Goal: Task Accomplishment & Management: Use online tool/utility

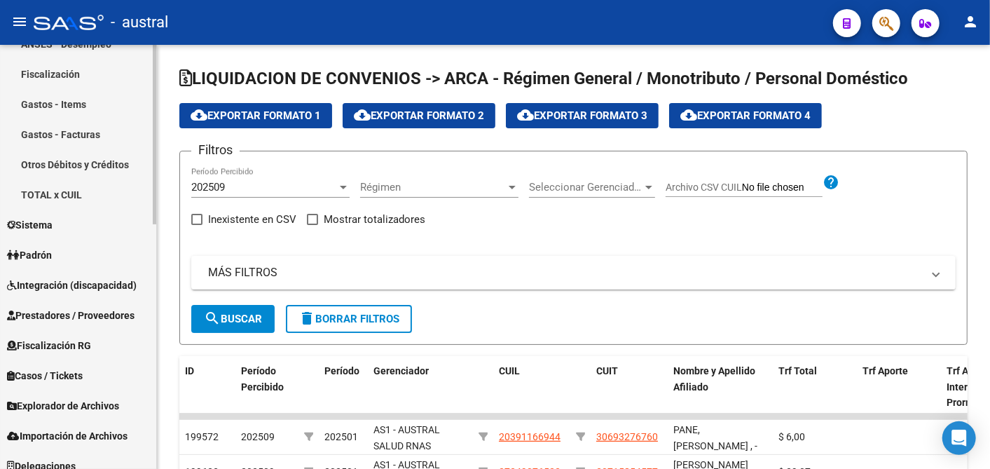
scroll to position [575, 0]
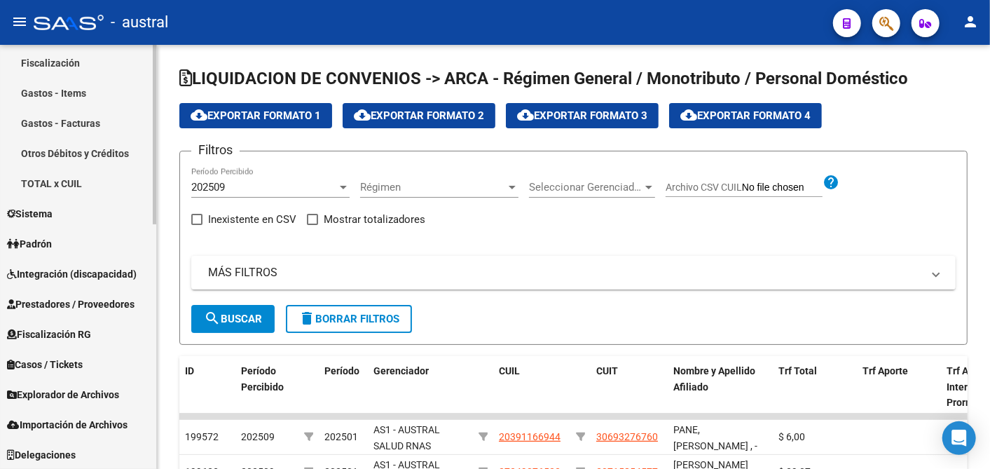
click at [164, 443] on mat-sidenav-container "Firma Express Inicio Calendario SSS Instructivos Contacto OS Reportes Tablero d…" at bounding box center [495, 257] width 990 height 424
click at [93, 388] on span "Explorador de Archivos" at bounding box center [63, 394] width 112 height 15
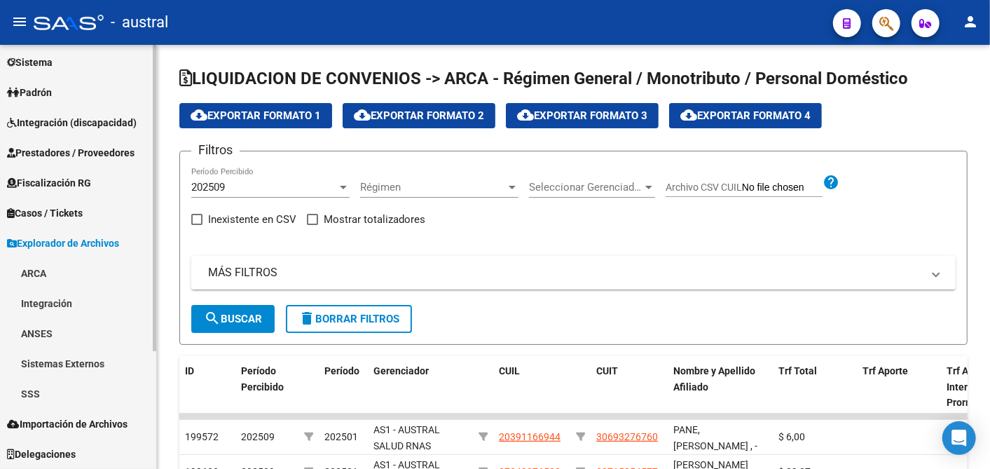
scroll to position [154, 0]
click at [83, 422] on span "Importación de Archivos" at bounding box center [67, 423] width 120 height 15
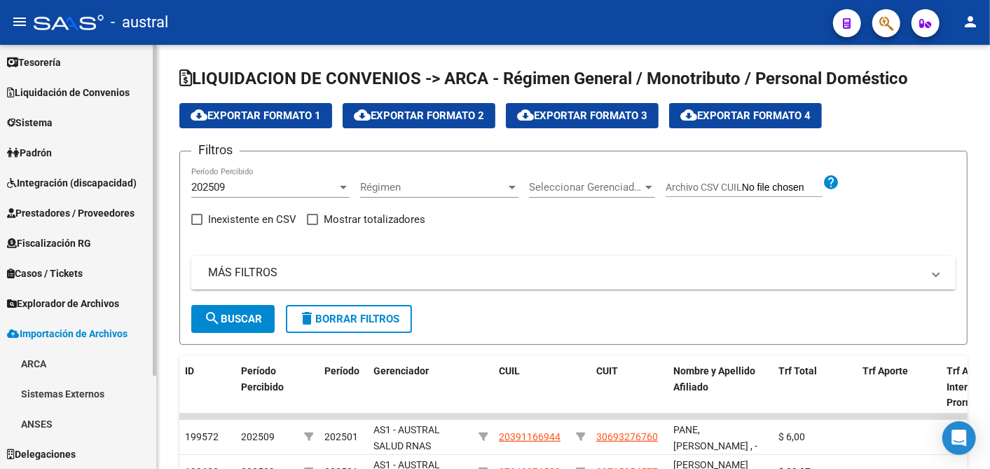
scroll to position [94, 0]
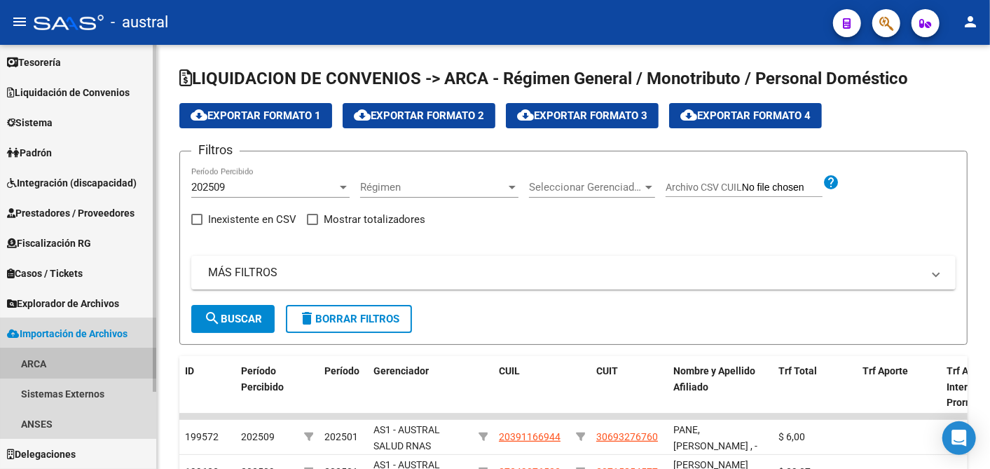
click at [27, 361] on link "ARCA" at bounding box center [78, 363] width 156 height 30
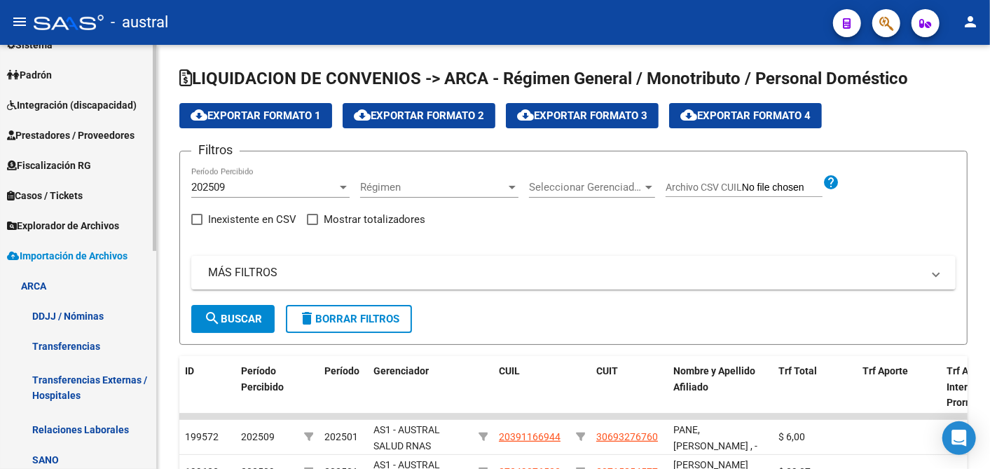
scroll to position [137, 0]
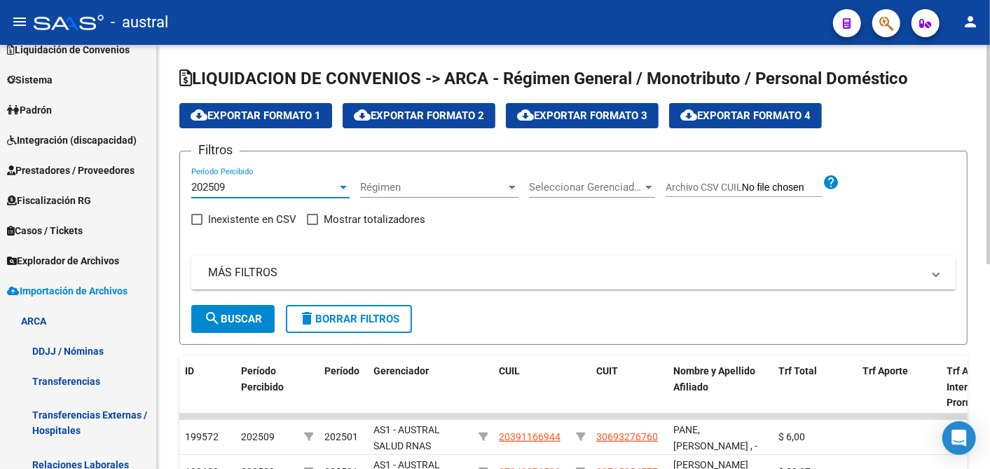
click at [344, 189] on div at bounding box center [343, 186] width 13 height 11
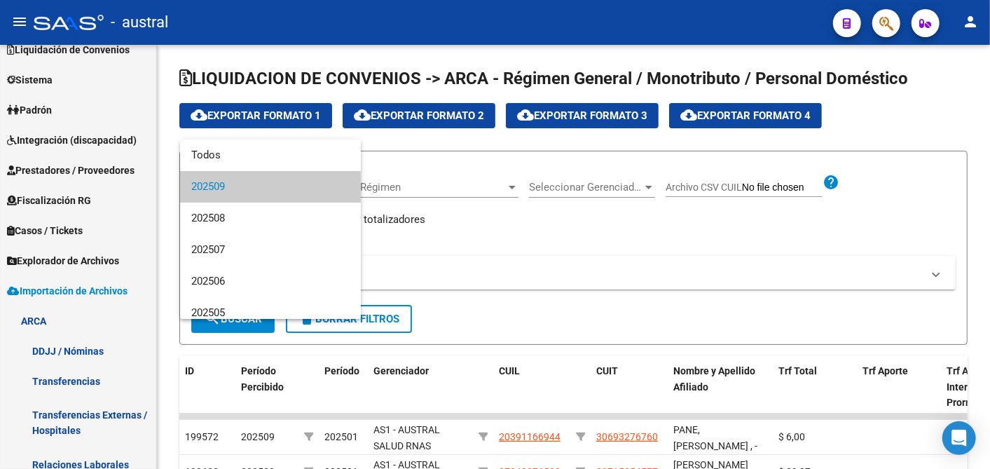
click at [478, 174] on div at bounding box center [495, 234] width 990 height 469
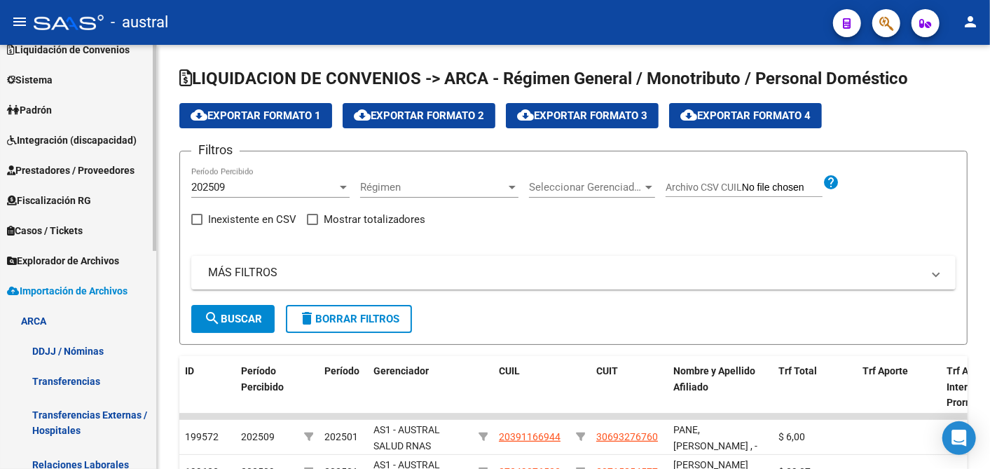
click at [54, 345] on link "DDJJ / Nóminas" at bounding box center [78, 350] width 156 height 30
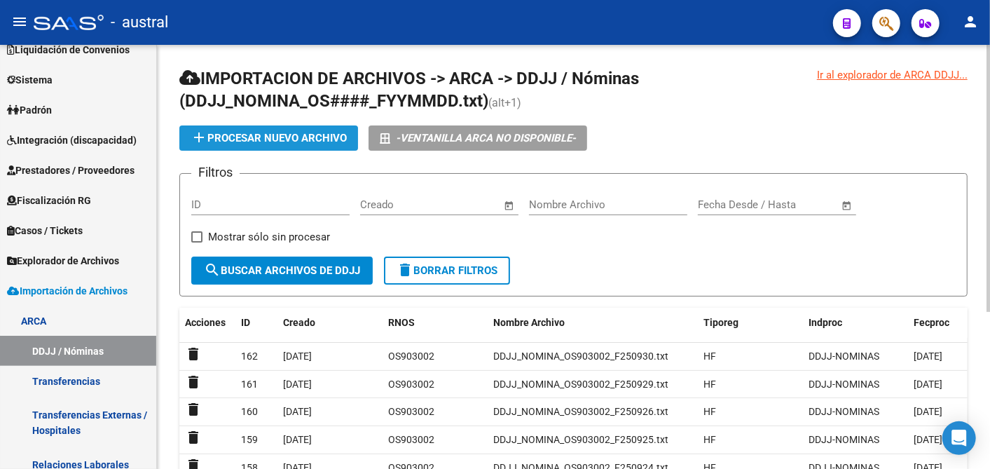
click at [265, 136] on span "add Procesar nuevo archivo" at bounding box center [269, 138] width 156 height 13
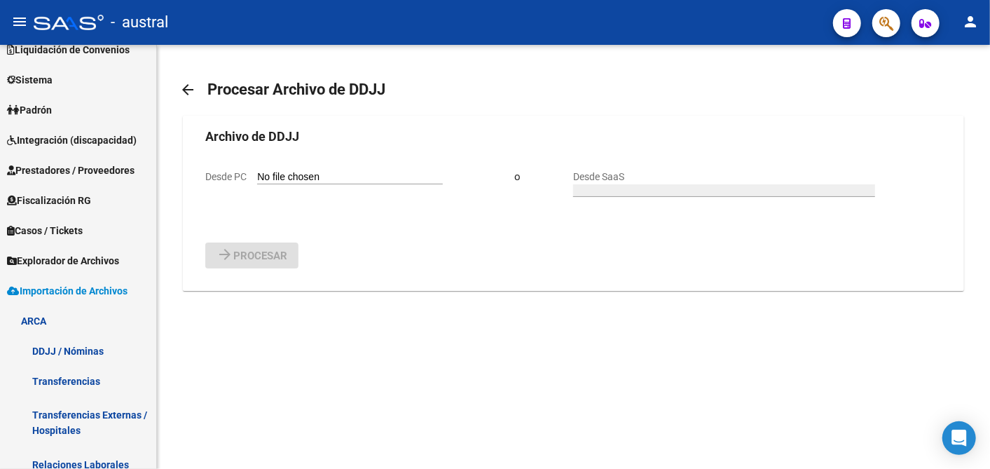
click at [269, 173] on input "Desde PC" at bounding box center [350, 177] width 186 height 13
type input "C:\fakepath\DDJJ_NOMINA_OS903002_F251001.txt"
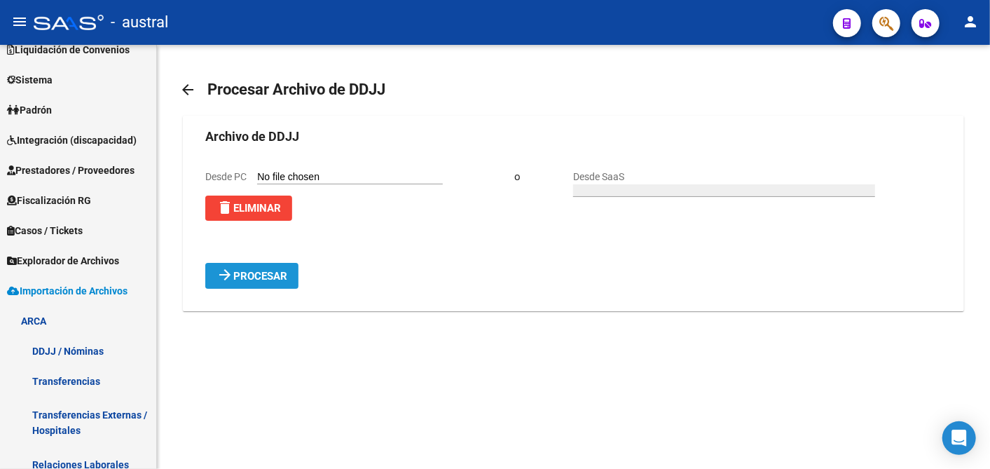
click at [236, 272] on span "Procesar" at bounding box center [260, 276] width 54 height 13
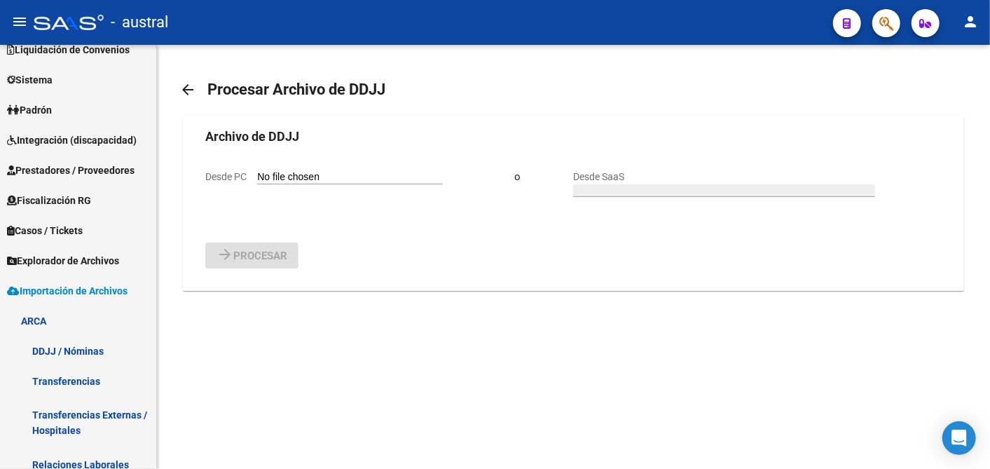
click at [327, 177] on input "Desde PC" at bounding box center [350, 177] width 186 height 13
type input "C:\fakepath\DDJJ_NOMINA_OS903002_F251001.txt"
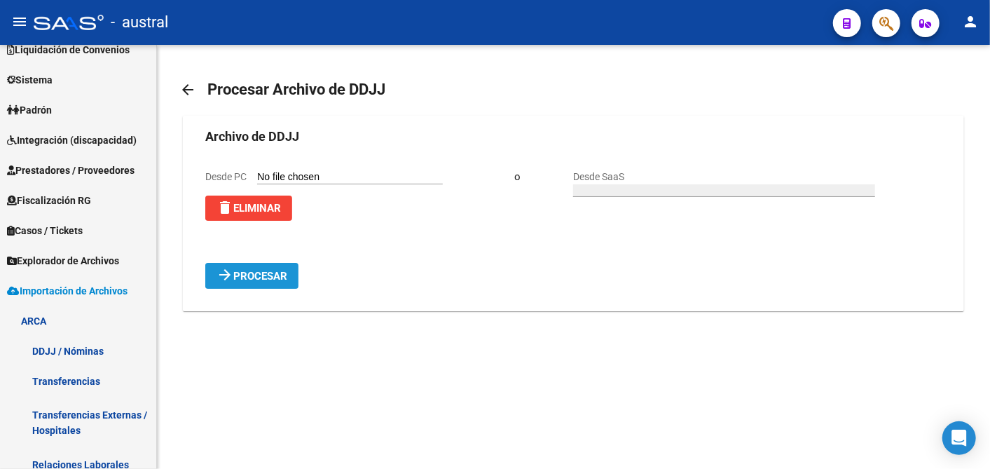
click at [249, 277] on span "Procesar" at bounding box center [260, 276] width 54 height 13
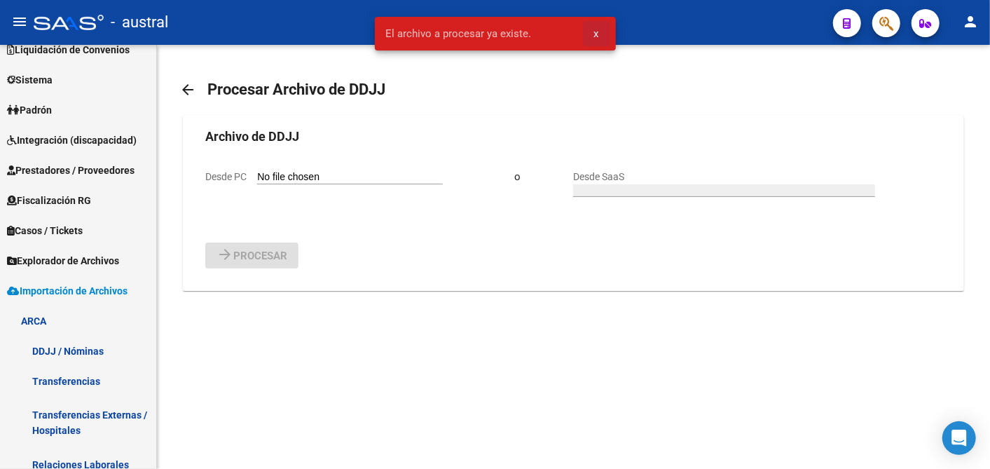
click at [594, 34] on span "x" at bounding box center [596, 33] width 5 height 13
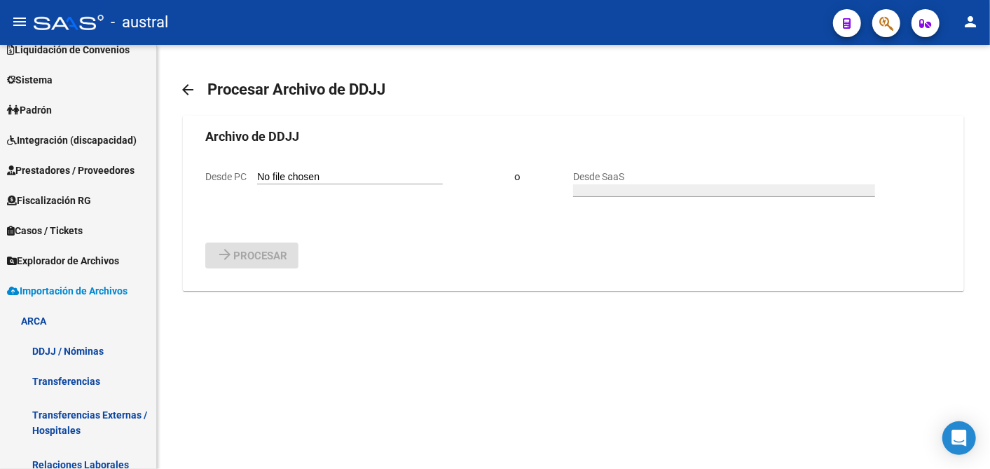
click at [364, 177] on input "Desde PC" at bounding box center [350, 177] width 186 height 13
type input "C:\fakepath\DDJJ_NOMINA_OS903002_F251002.txt"
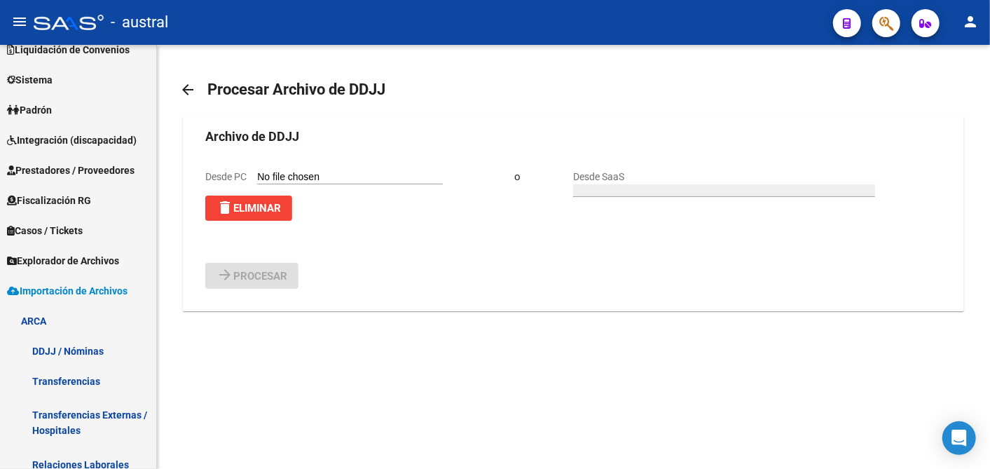
click at [429, 240] on form "Archivo de DDJJ Desde PC delete Eliminar o Desde SaaS arrow_forward Procesar" at bounding box center [572, 208] width 735 height 162
click at [280, 89] on h1 "Procesar Archivo de DDJJ" at bounding box center [296, 89] width 178 height 27
click at [497, 223] on form "Archivo de DDJJ Desde PC delete Eliminar o Desde SaaS arrow_forward Procesar" at bounding box center [572, 208] width 735 height 162
click at [434, 162] on form "Archivo de DDJJ Desde PC delete Eliminar o Desde SaaS arrow_forward Procesar" at bounding box center [572, 208] width 735 height 162
click at [410, 171] on label "Desde PC" at bounding box center [323, 177] width 237 height 13
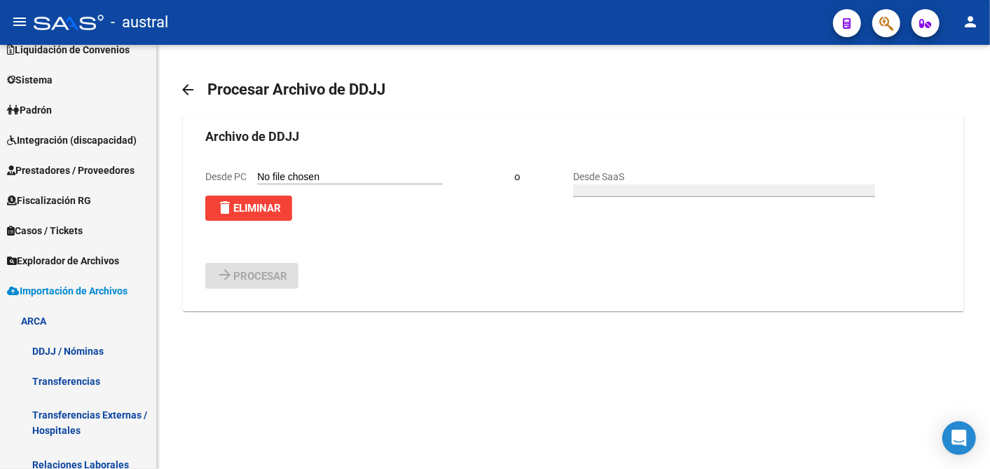
click at [410, 171] on input "Desde PC" at bounding box center [350, 177] width 186 height 13
type input "C:\fakepath\DDJJ_NOMINA_OS903002_F251002.txt"
click at [410, 230] on form "Archivo de DDJJ Desde PC delete Eliminar o Desde SaaS arrow_forward Procesar" at bounding box center [572, 208] width 735 height 162
click at [490, 169] on div "Desde PC delete Eliminar" at bounding box center [359, 195] width 309 height 52
click at [436, 176] on input "Desde PC" at bounding box center [350, 177] width 186 height 13
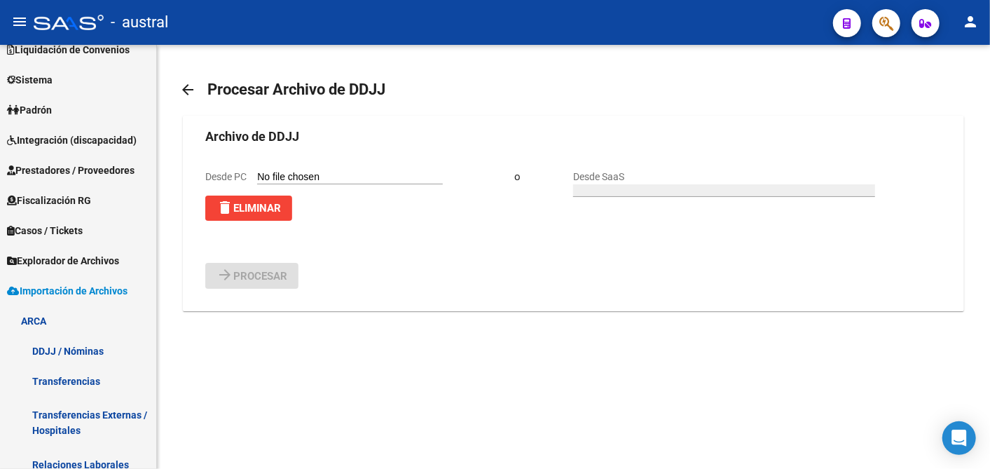
type input "C:\fakepath\DDJJ_NOMINA_OS903002_F251002.txt"
click at [349, 276] on div "arrow_forward Procesar" at bounding box center [572, 276] width 735 height 26
click at [60, 346] on link "DDJJ / Nóminas" at bounding box center [78, 350] width 156 height 30
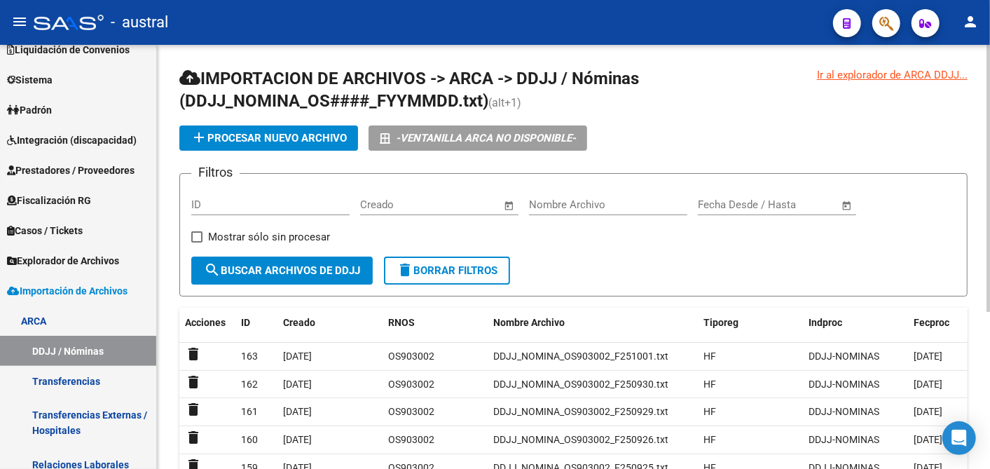
click at [291, 137] on span "add Procesar nuevo archivo" at bounding box center [269, 138] width 156 height 13
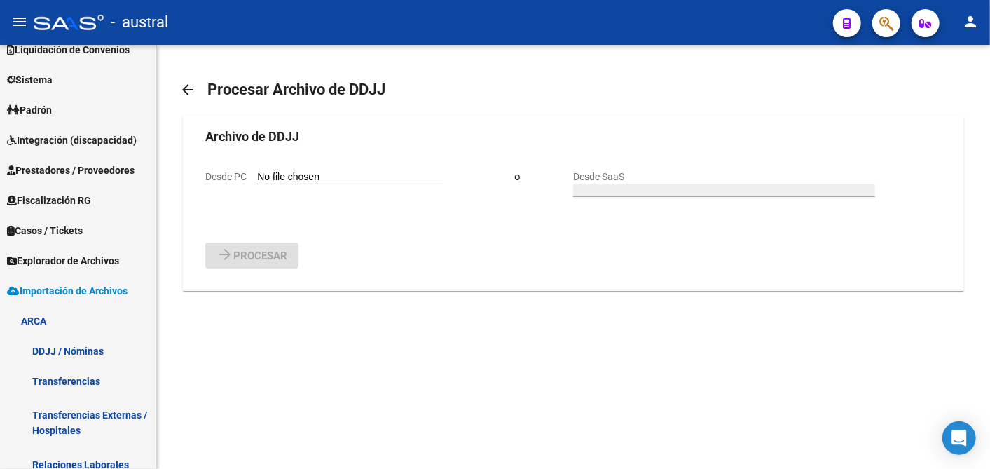
click at [389, 171] on input "Desde PC" at bounding box center [350, 177] width 186 height 13
type input "C:\fakepath\DDJJ_NOMINA_OS903002_F251002.txt"
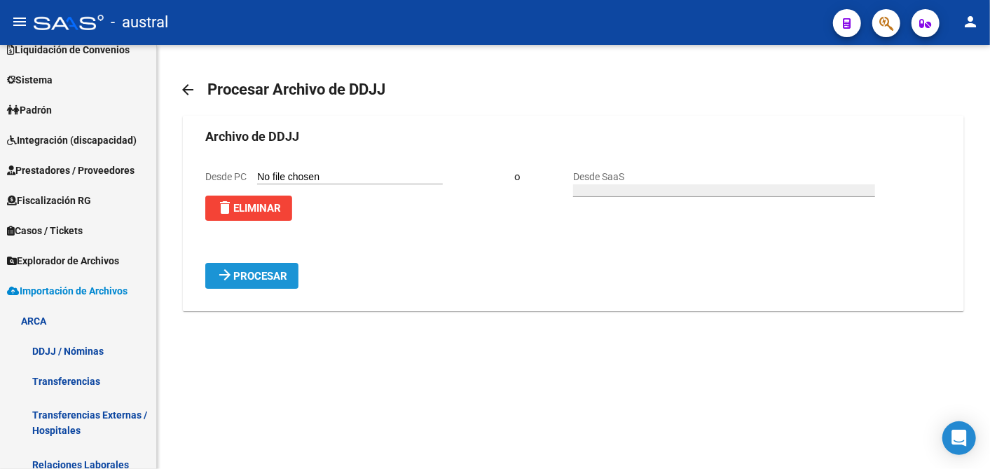
click at [259, 275] on span "Procesar" at bounding box center [260, 276] width 54 height 13
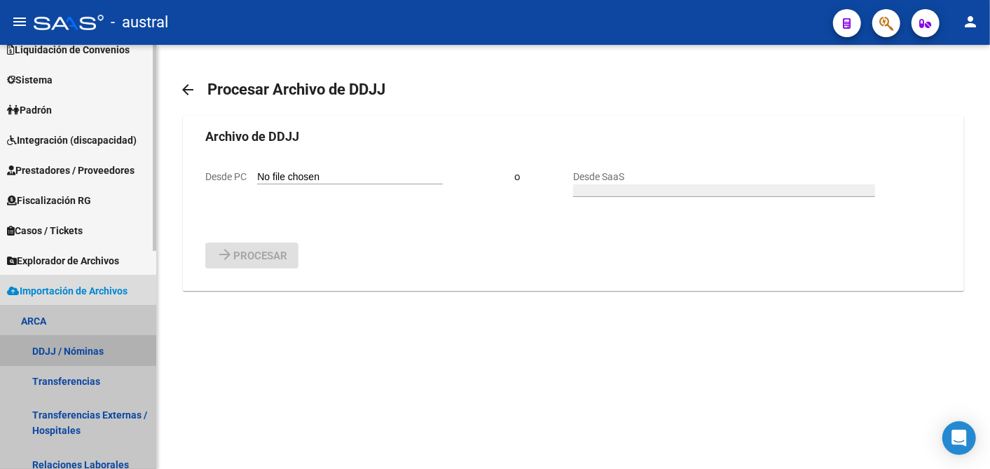
click at [57, 339] on link "DDJJ / Nóminas" at bounding box center [78, 350] width 156 height 30
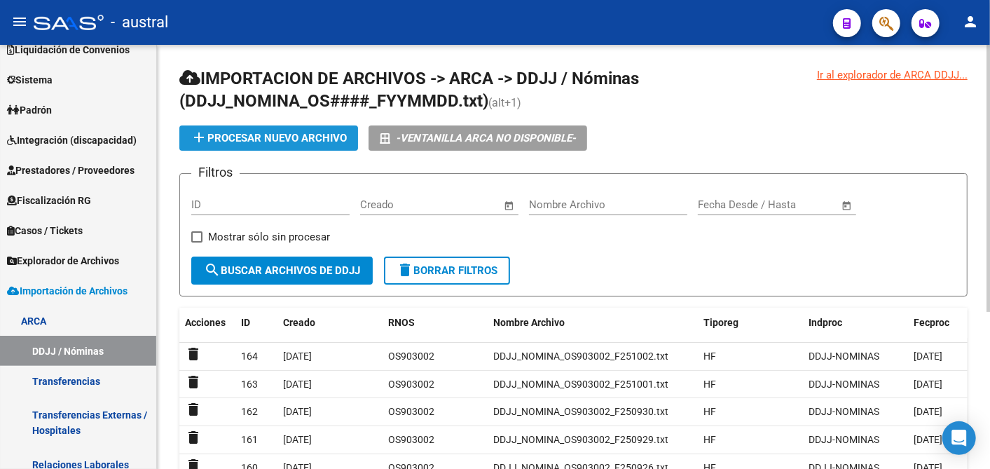
click at [234, 138] on span "add Procesar nuevo archivo" at bounding box center [269, 138] width 156 height 13
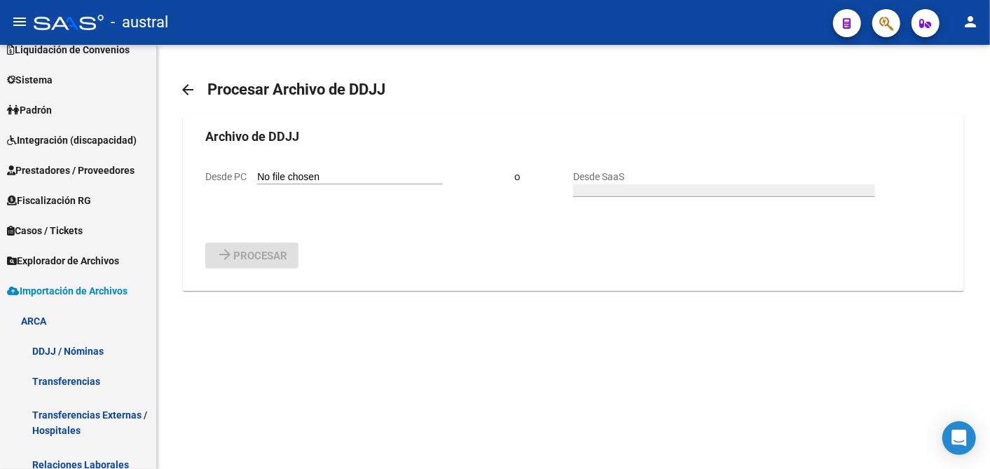
click at [317, 171] on input "Desde PC" at bounding box center [350, 177] width 186 height 13
type input "C:\fakepath\DDJJ_NOMINA_OS903002_F251003.txt"
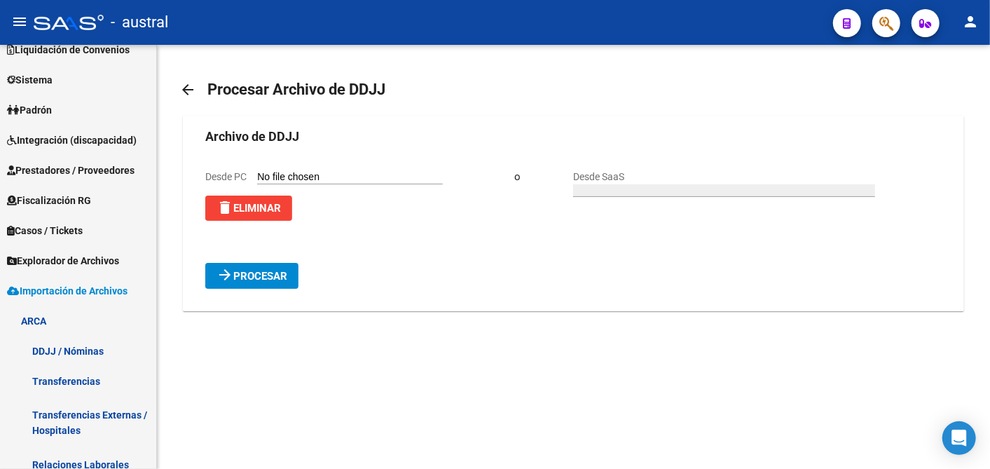
click at [232, 271] on mat-icon "arrow_forward" at bounding box center [224, 274] width 17 height 17
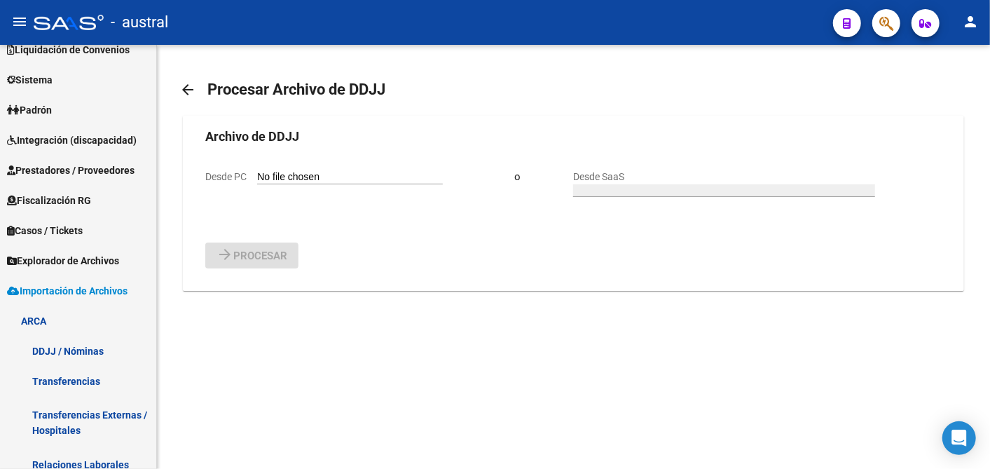
click at [185, 88] on mat-icon "arrow_back" at bounding box center [187, 89] width 17 height 17
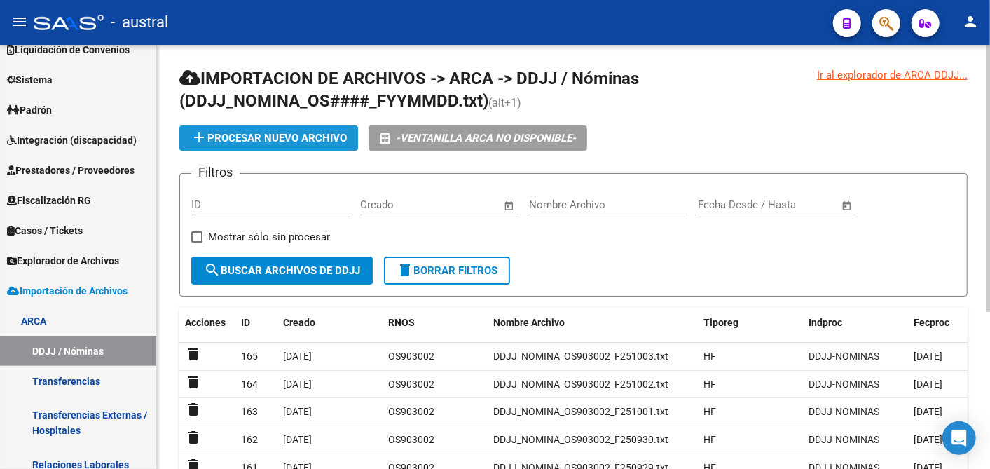
click at [244, 138] on span "add Procesar nuevo archivo" at bounding box center [269, 138] width 156 height 13
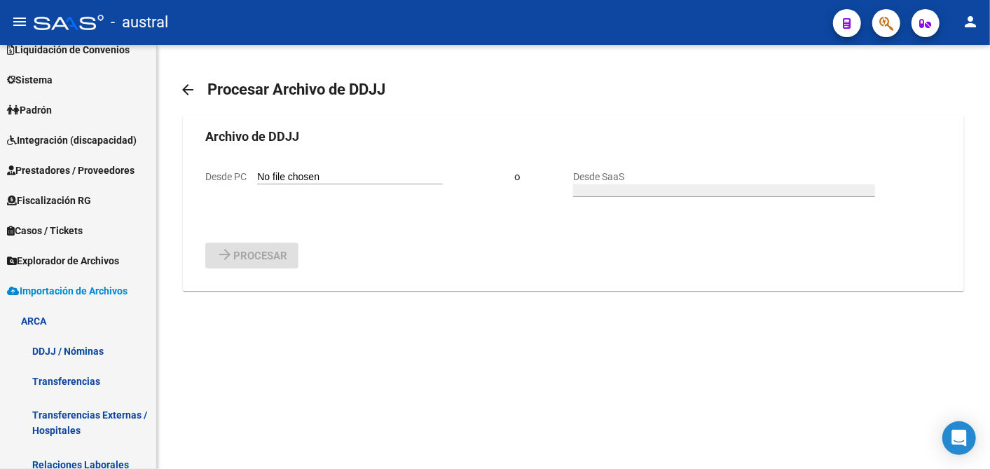
click at [296, 174] on input "Desde PC" at bounding box center [350, 177] width 186 height 13
type input "C:\fakepath\DDJJ_NOMINA_OS903002_F251006.txt"
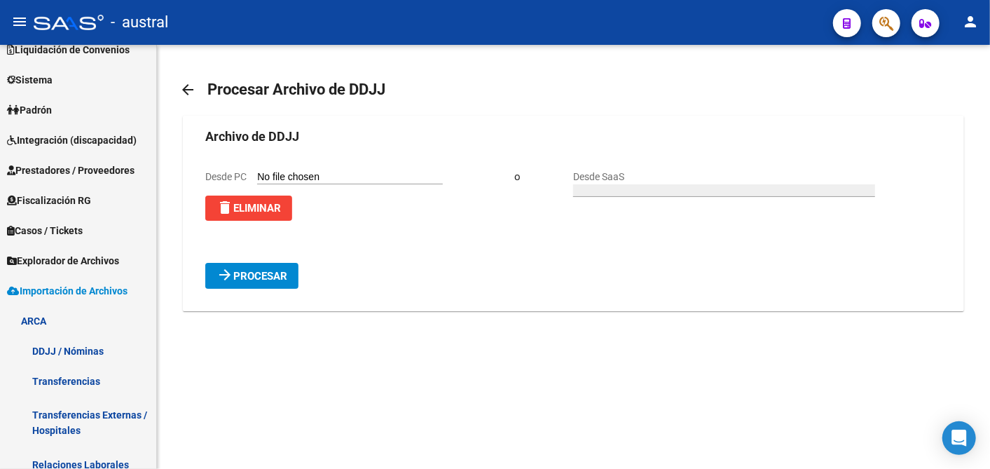
click at [270, 282] on span "Procesar" at bounding box center [260, 276] width 54 height 13
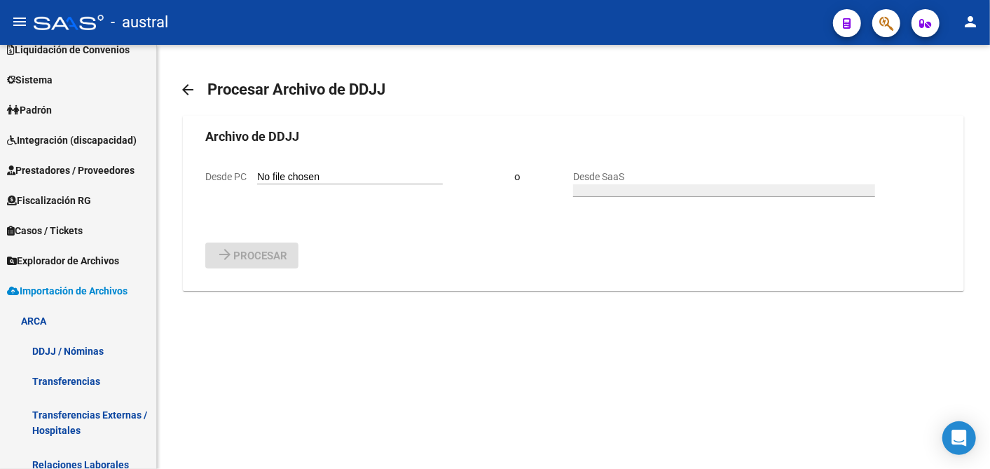
click at [187, 90] on mat-icon "arrow_back" at bounding box center [187, 89] width 17 height 17
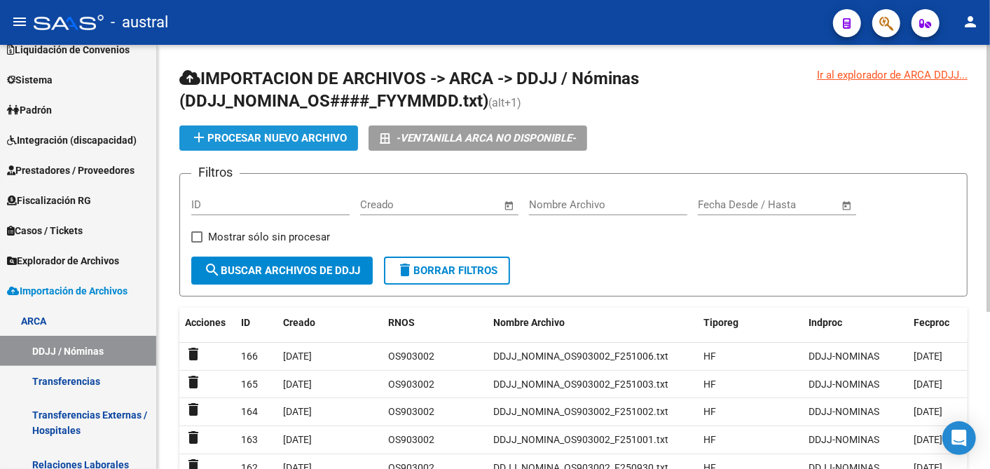
click at [263, 138] on span "add Procesar nuevo archivo" at bounding box center [269, 138] width 156 height 13
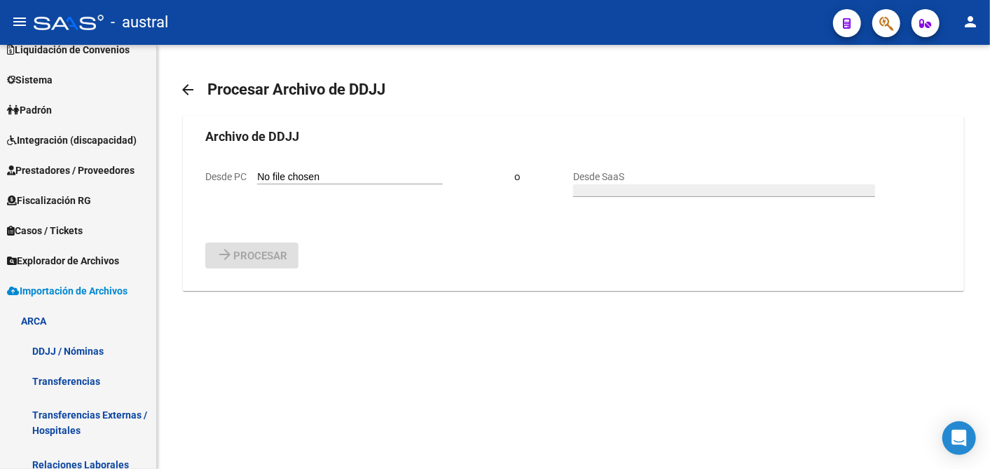
click at [289, 176] on input "Desde PC" at bounding box center [350, 177] width 186 height 13
type input "C:\fakepath\DDJJ_NOMINA_OS903002_F251007.txt"
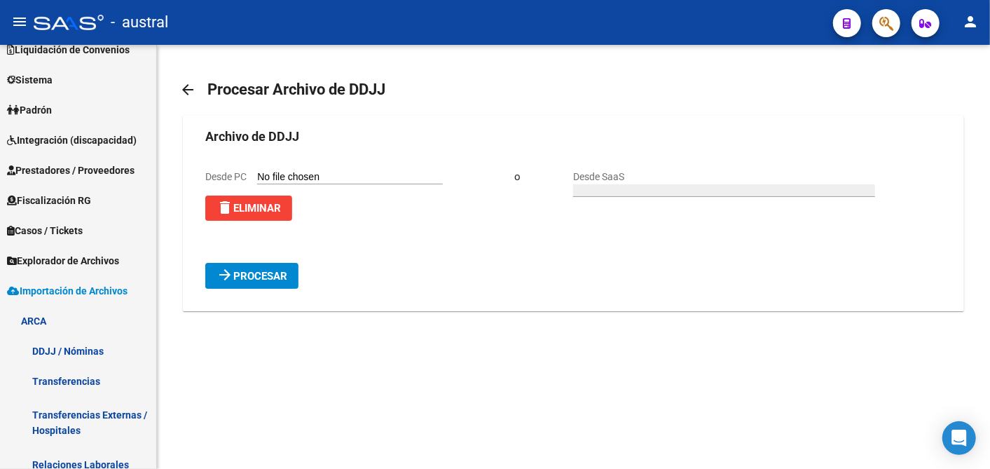
click at [274, 276] on span "Procesar" at bounding box center [260, 276] width 54 height 13
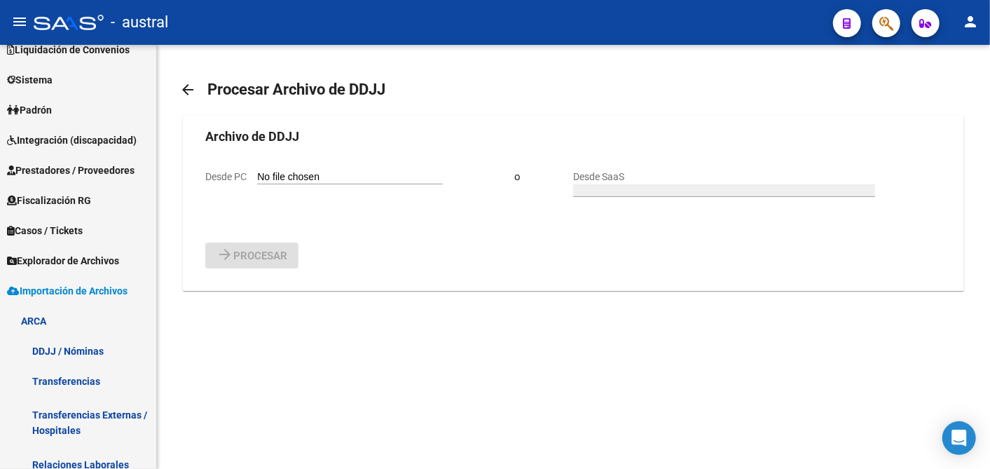
click at [186, 88] on mat-icon "arrow_back" at bounding box center [187, 89] width 17 height 17
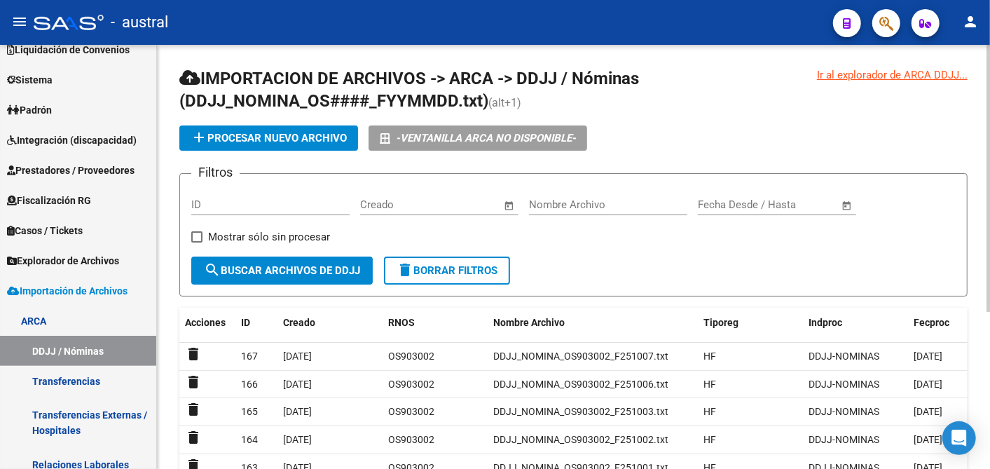
click at [300, 134] on span "add Procesar nuevo archivo" at bounding box center [269, 138] width 156 height 13
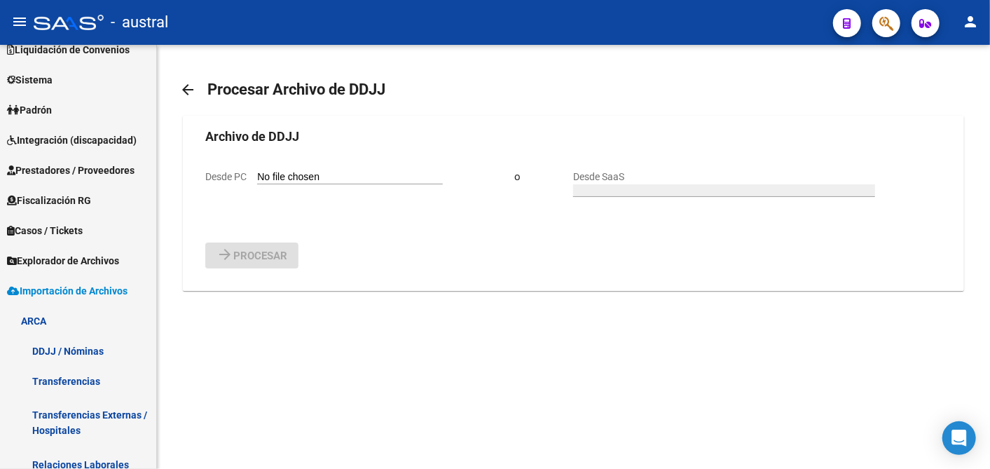
click at [347, 168] on form "Archivo de DDJJ Desde PC o Desde SaaS arrow_forward Procesar" at bounding box center [572, 197] width 735 height 141
click at [289, 172] on input "Desde PC" at bounding box center [350, 177] width 186 height 13
type input "C:\fakepath\DDJJ_NOMINA_OS903002_F251008.txt"
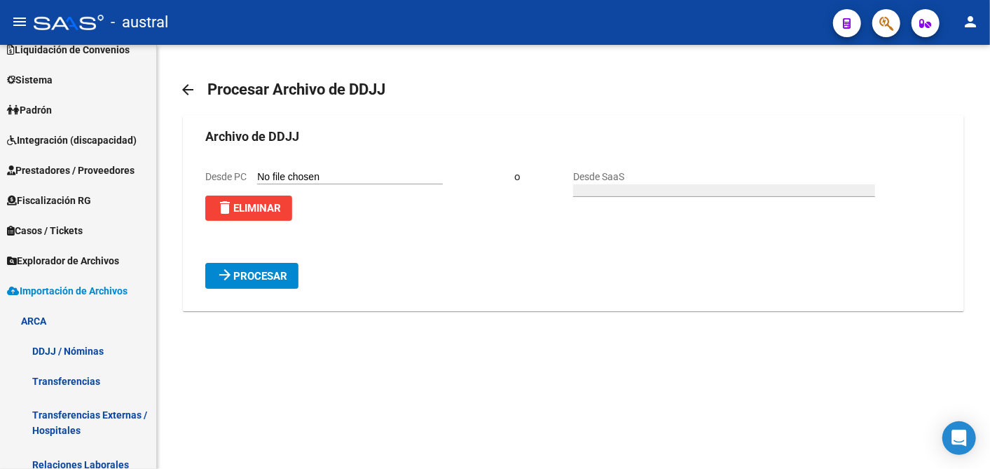
click at [261, 269] on span "arrow_forward Procesar" at bounding box center [251, 275] width 71 height 13
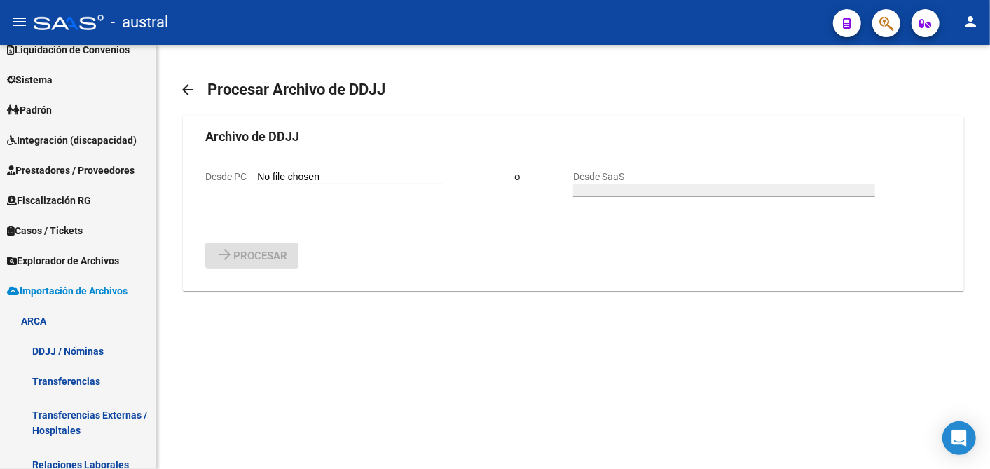
click at [185, 93] on mat-icon "arrow_back" at bounding box center [187, 89] width 17 height 17
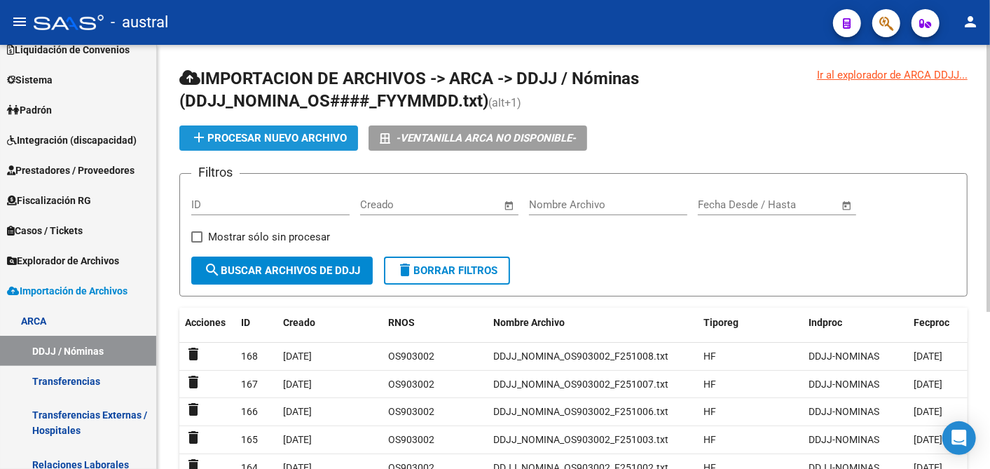
click at [295, 144] on span "add Procesar nuevo archivo" at bounding box center [269, 138] width 156 height 13
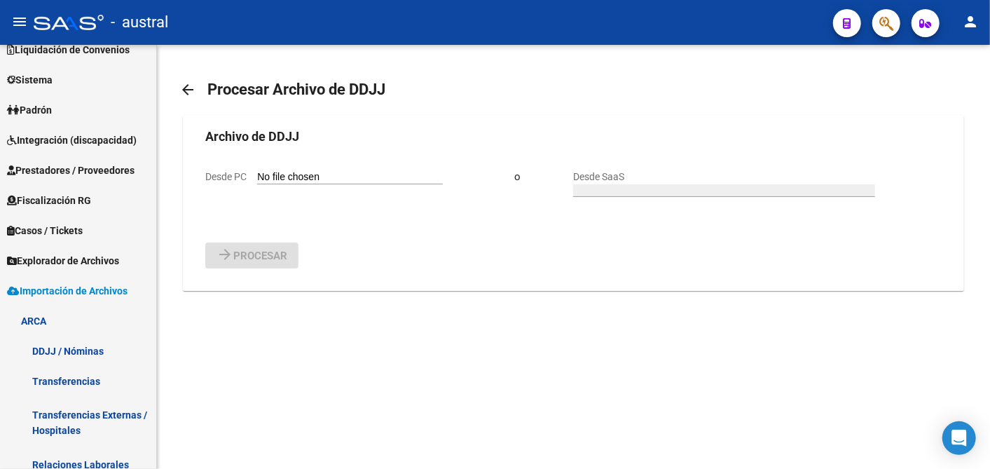
click at [323, 178] on input "Desde PC" at bounding box center [350, 177] width 186 height 13
type input "C:\fakepath\DDJJ_NOMINA_OS903002_F251009.txt"
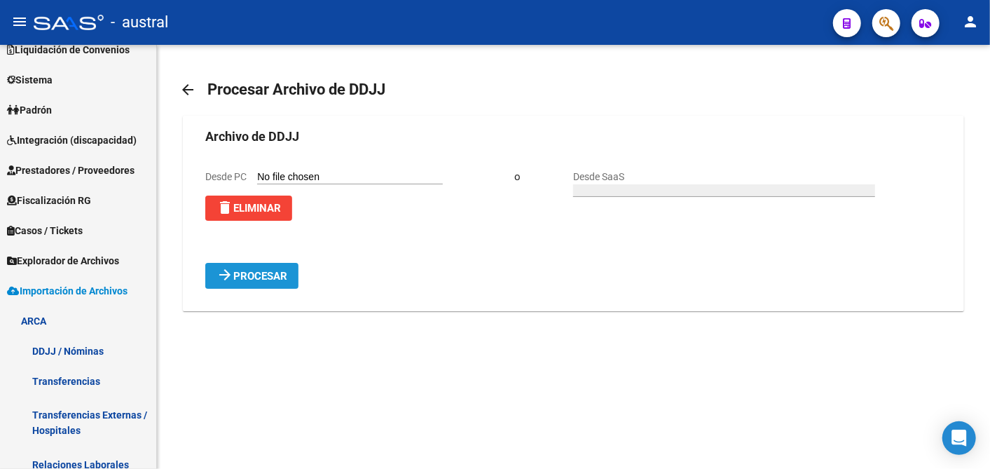
click at [277, 276] on span "Procesar" at bounding box center [260, 276] width 54 height 13
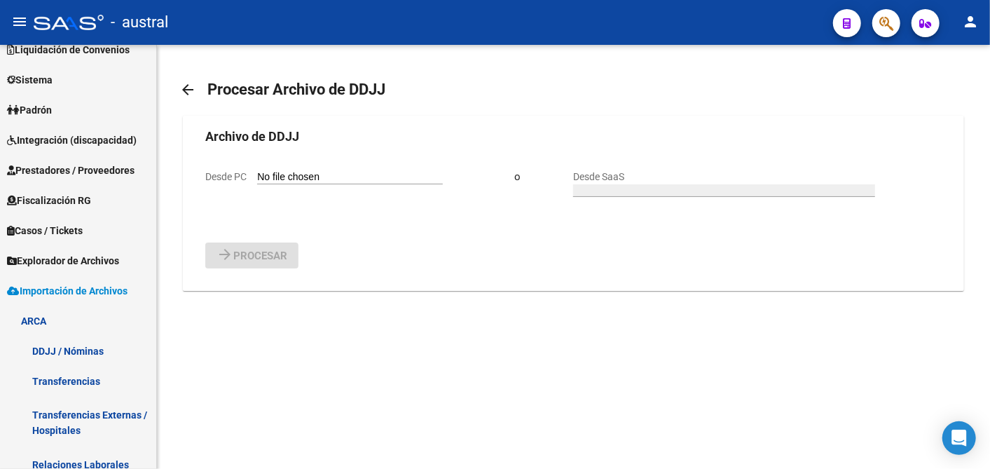
click at [189, 90] on mat-icon "arrow_back" at bounding box center [187, 89] width 17 height 17
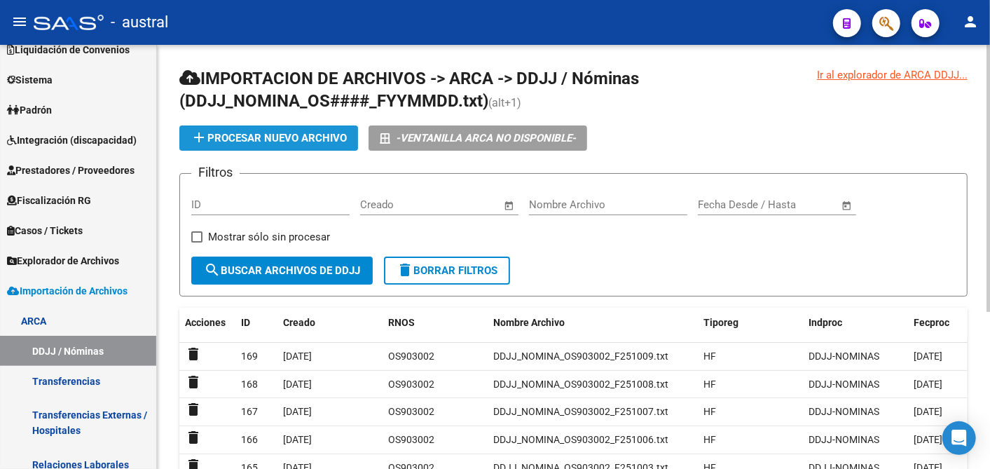
click at [265, 138] on span "add Procesar nuevo archivo" at bounding box center [269, 138] width 156 height 13
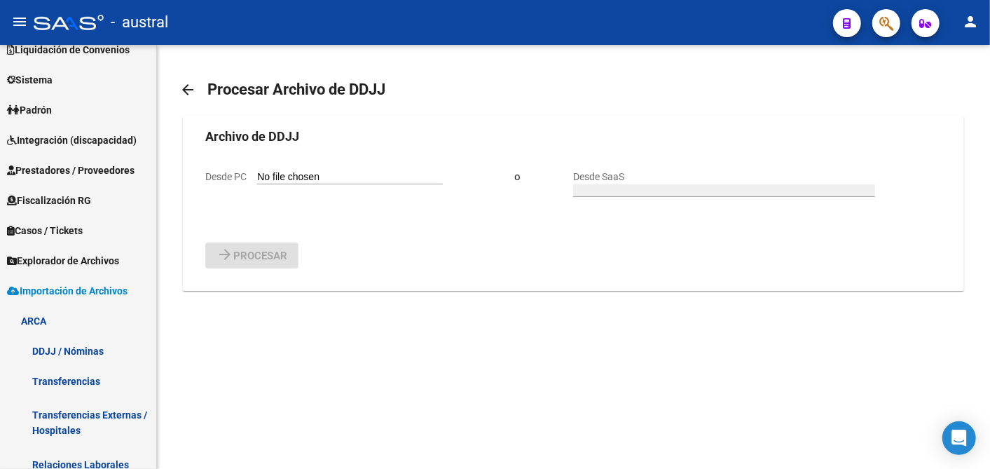
click at [346, 179] on input "Desde PC" at bounding box center [350, 177] width 186 height 13
type input "C:\fakepath\DDJJ_NOMINA_OS903002_F251013.txt"
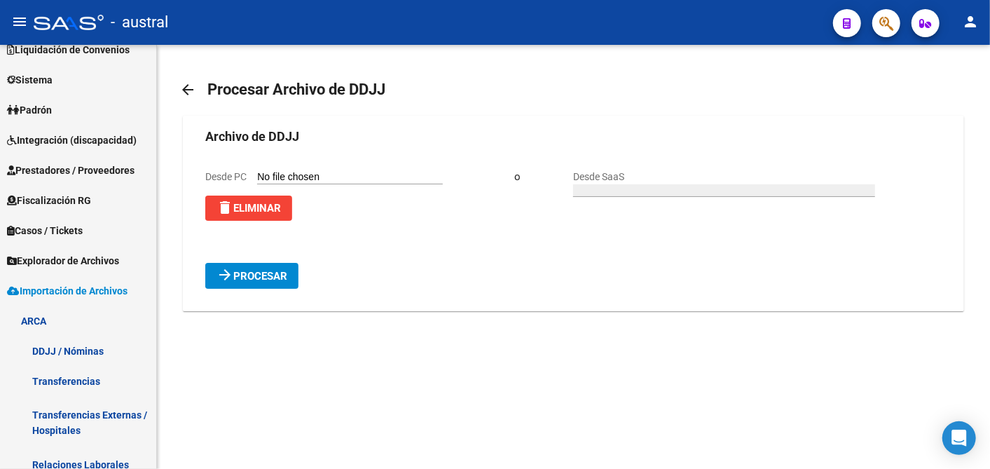
click at [290, 278] on button "arrow_forward Procesar" at bounding box center [251, 276] width 93 height 26
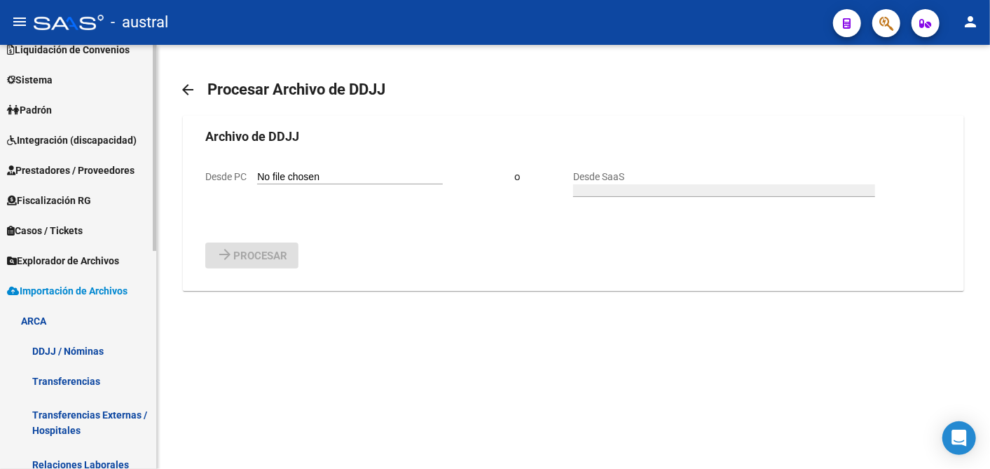
click at [57, 346] on link "DDJJ / Nóminas" at bounding box center [78, 350] width 156 height 30
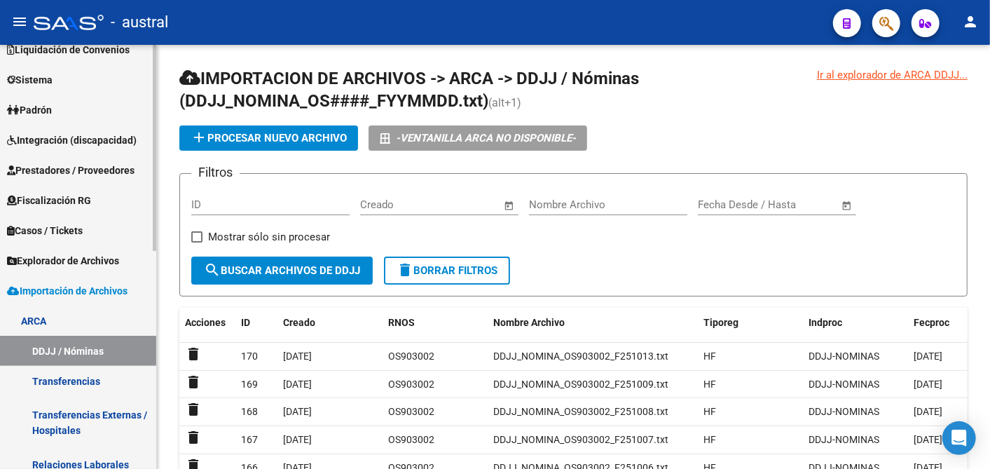
click at [62, 379] on link "Transferencias" at bounding box center [78, 381] width 156 height 30
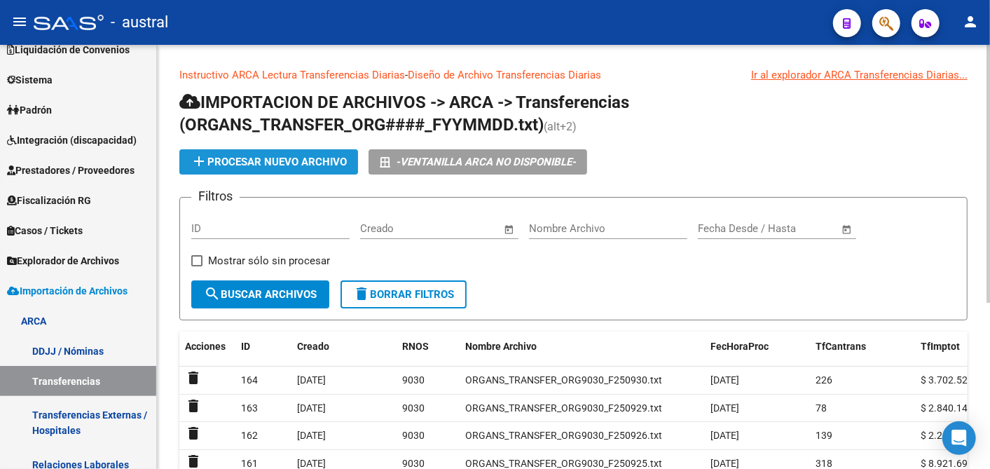
click at [299, 164] on span "add Procesar nuevo archivo" at bounding box center [269, 161] width 156 height 13
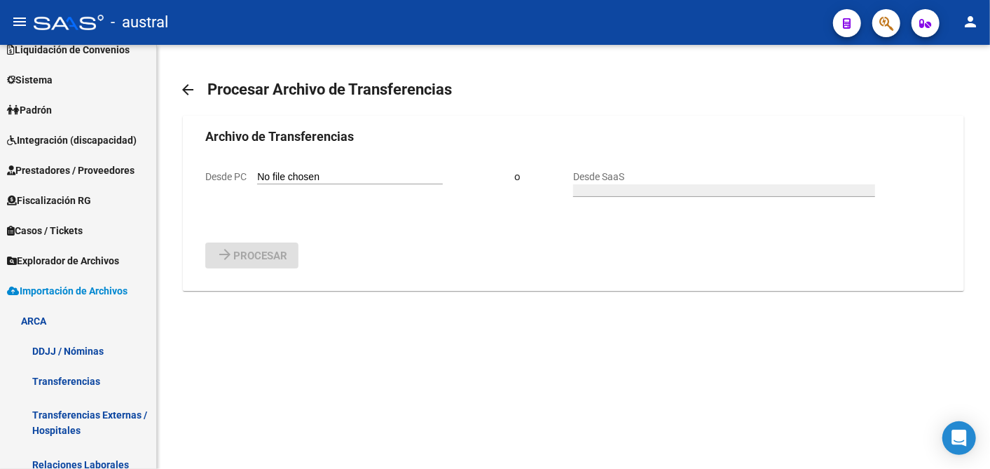
click at [376, 172] on input "Desde PC" at bounding box center [350, 177] width 186 height 13
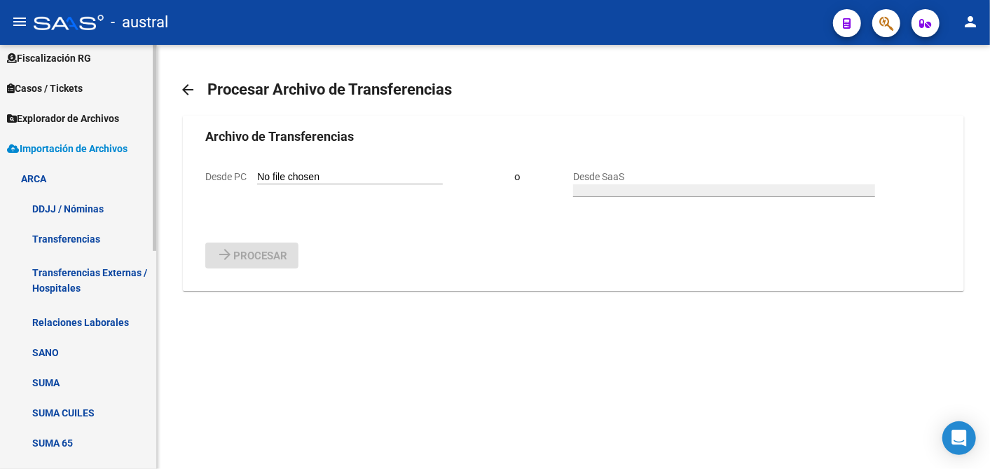
scroll to position [214, 0]
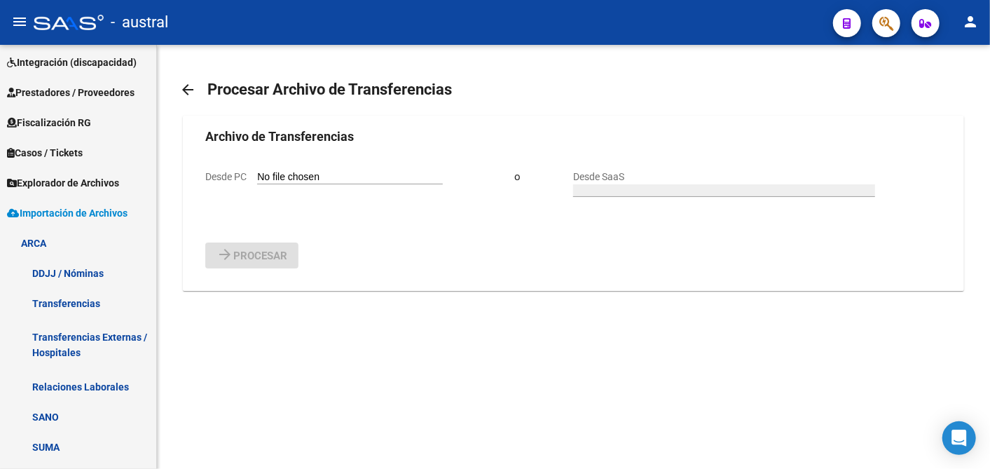
click at [279, 174] on input "Desde PC" at bounding box center [350, 177] width 186 height 13
type input "C:\fakepath\ORGANS_TRANSFER_ORG9030_F251001.txt"
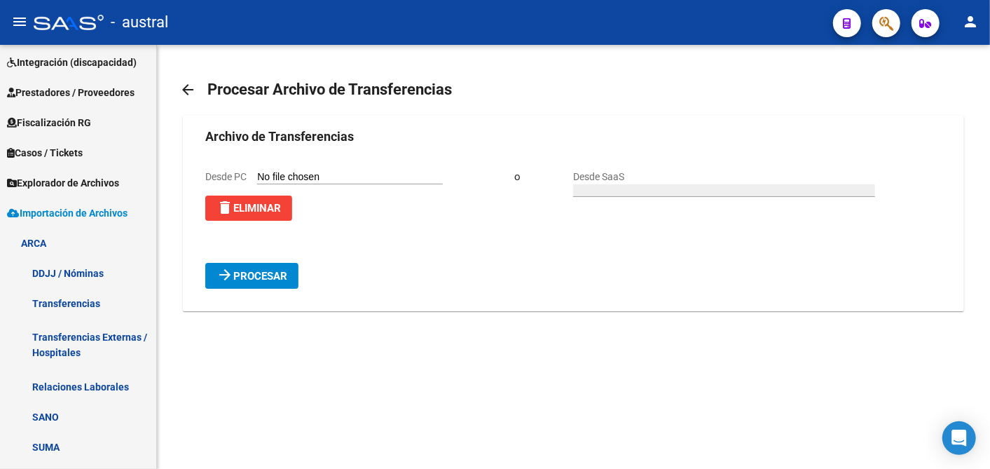
click at [237, 275] on span "Procesar" at bounding box center [260, 276] width 54 height 13
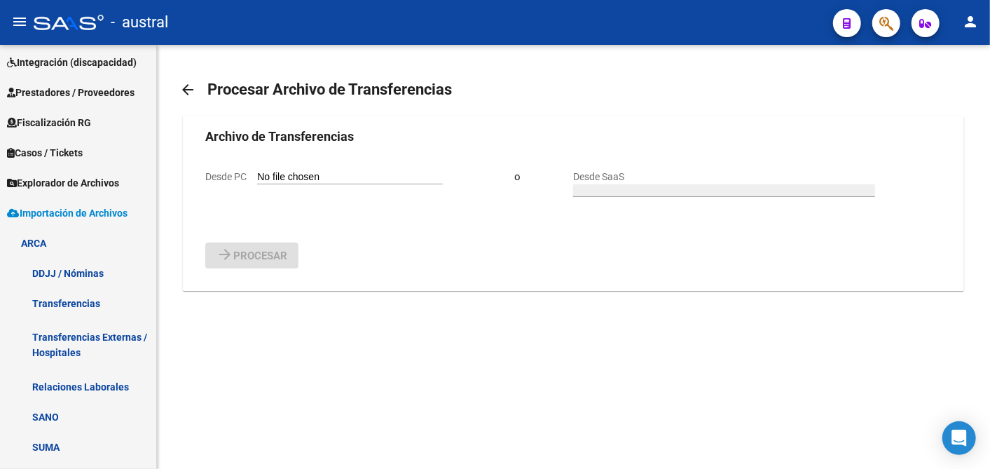
click at [289, 173] on input "Desde PC" at bounding box center [350, 177] width 186 height 13
type input "C:\fakepath\ORGANS_TRANSFER_ORG9030_F251002.txt"
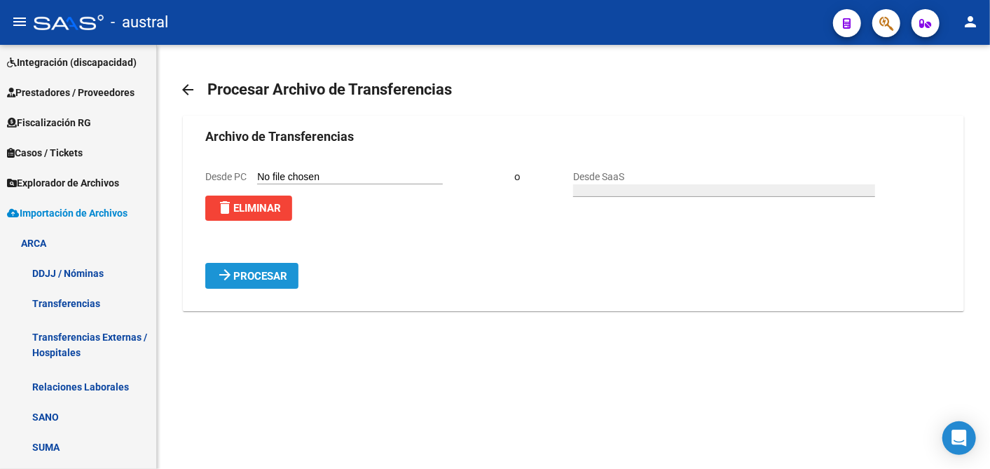
click at [237, 274] on span "Procesar" at bounding box center [260, 276] width 54 height 13
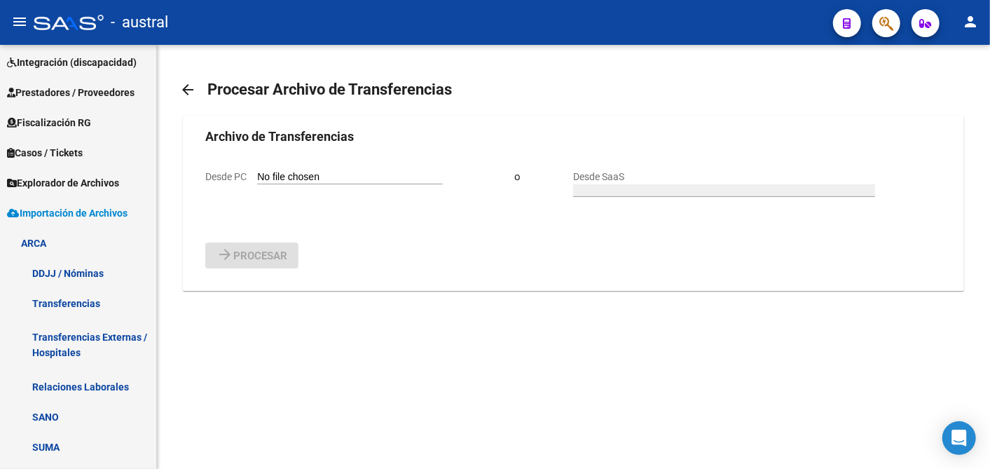
click at [347, 174] on input "Desde PC" at bounding box center [350, 177] width 186 height 13
type input "C:\fakepath\ORGANS_TRANSFER_ORG9030_F251003.txt"
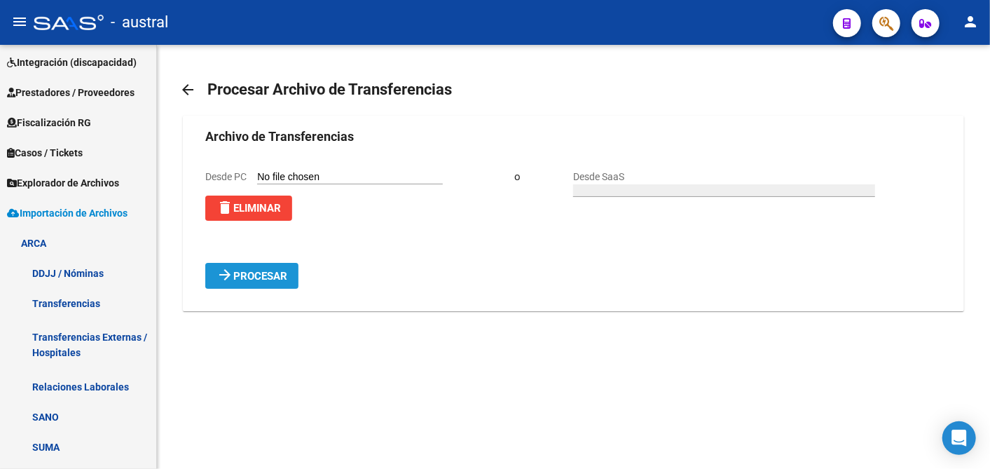
click at [232, 270] on mat-icon "arrow_forward" at bounding box center [224, 274] width 17 height 17
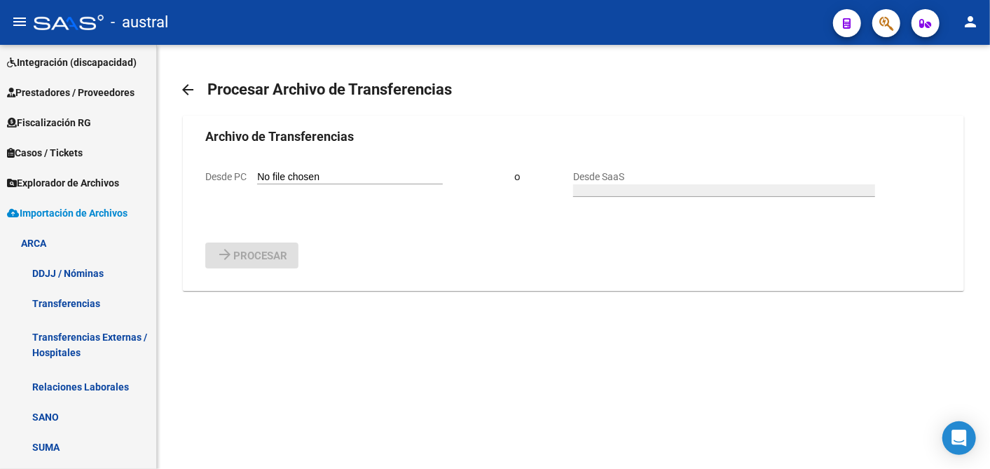
click at [316, 175] on input "Desde PC" at bounding box center [350, 177] width 186 height 13
type input "C:\fakepath\ORGANS_TRANSFER_ORG9030_F251006.txt"
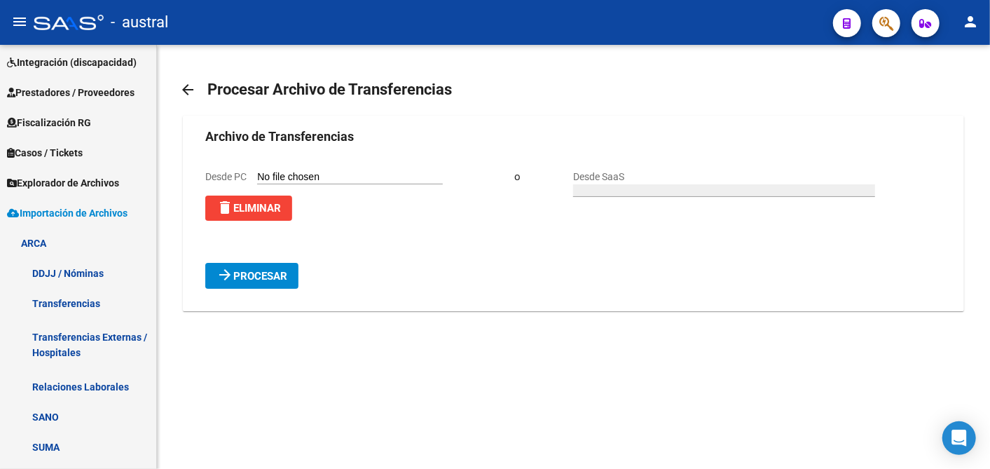
click at [269, 266] on button "arrow_forward Procesar" at bounding box center [251, 276] width 93 height 26
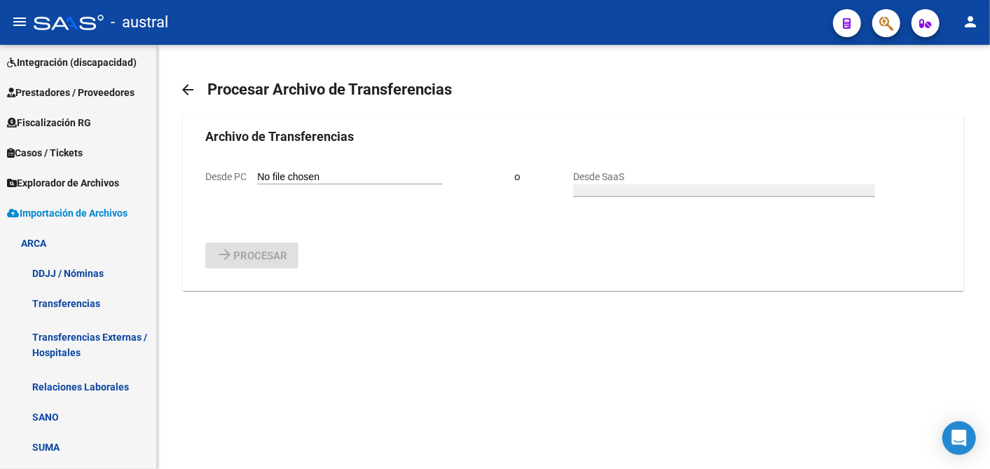
click at [310, 167] on form "Archivo de Transferencias Desde PC o Desde SaaS arrow_forward Procesar" at bounding box center [572, 197] width 735 height 141
click at [313, 175] on input "Desde PC" at bounding box center [350, 177] width 186 height 13
type input "C:\fakepath\ORGANS_TRANSFER_ORG9030_F251007.txt"
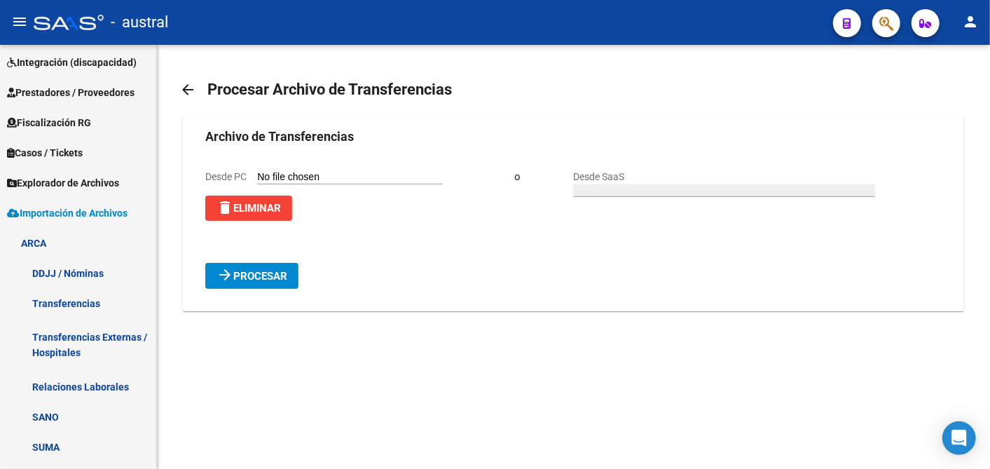
click at [247, 270] on span "Procesar" at bounding box center [260, 276] width 54 height 13
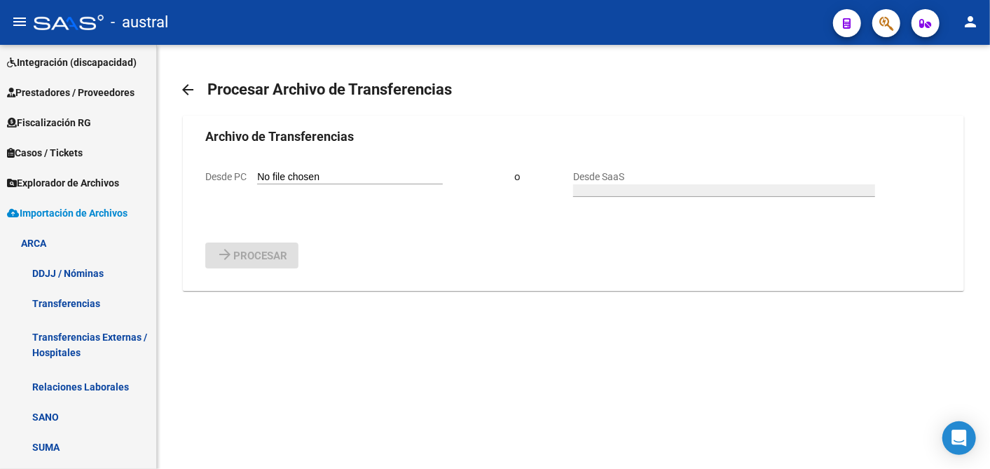
click at [332, 169] on div "Desde PC" at bounding box center [323, 176] width 237 height 15
click at [372, 174] on input "Desde PC" at bounding box center [350, 177] width 186 height 13
type input "C:\fakepath\ORGANS_TRANSFER_ORG9030_F251008.txt"
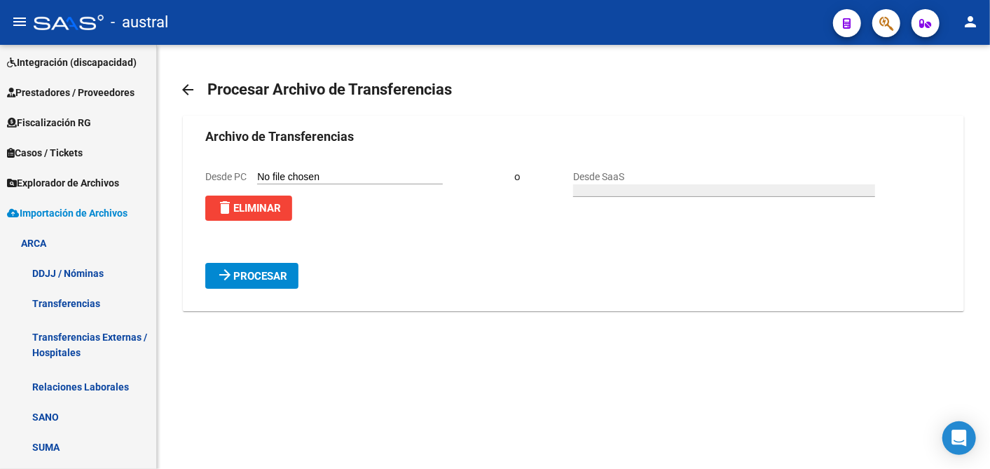
click at [278, 274] on span "Procesar" at bounding box center [260, 276] width 54 height 13
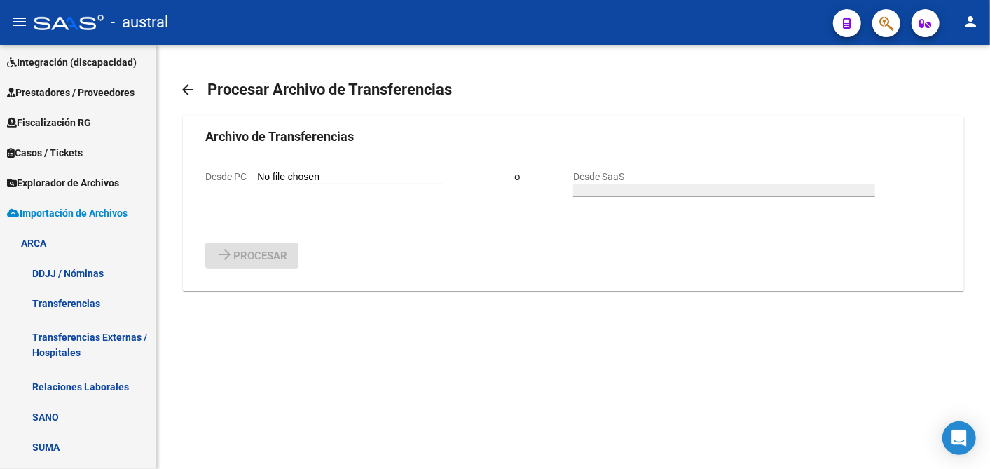
click at [311, 174] on input "Desde PC" at bounding box center [350, 177] width 186 height 13
type input "C:\fakepath\ORGANS_TRANSFER_ORG9030_F251009.txt"
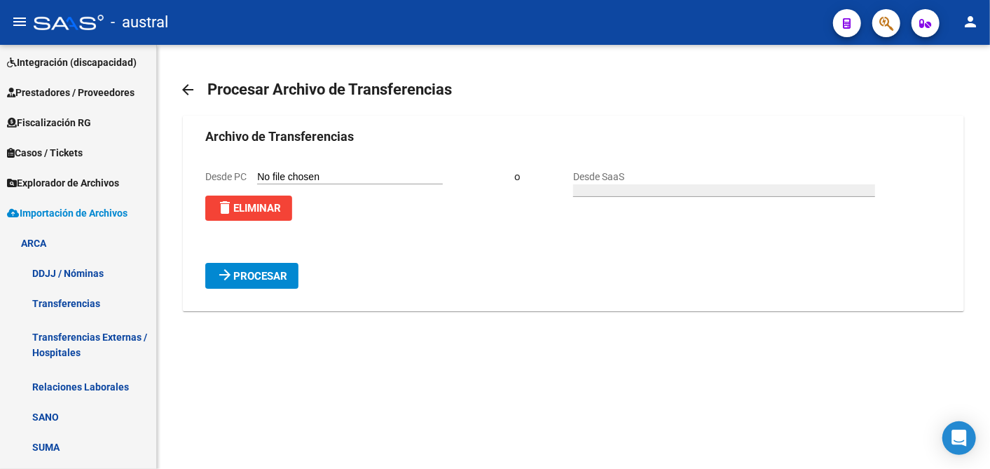
click at [260, 278] on span "Procesar" at bounding box center [260, 276] width 54 height 13
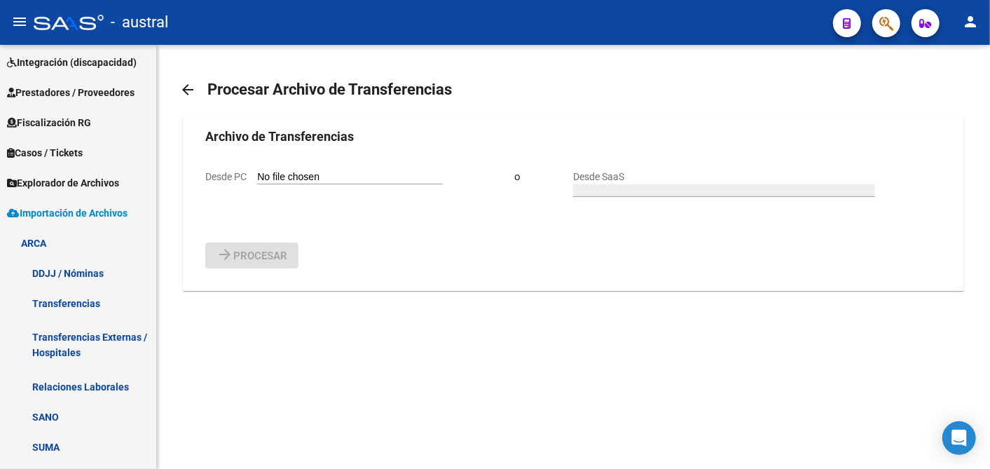
click at [286, 176] on input "Desde PC" at bounding box center [350, 177] width 186 height 13
type input "C:\fakepath\ORGANS_TRANSFER_ORG9030_F251013.txt"
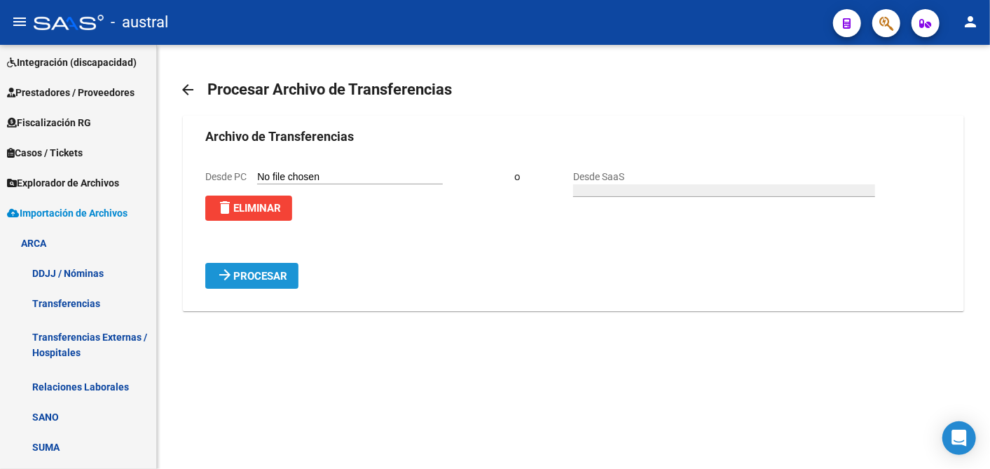
click at [248, 275] on span "Procesar" at bounding box center [260, 276] width 54 height 13
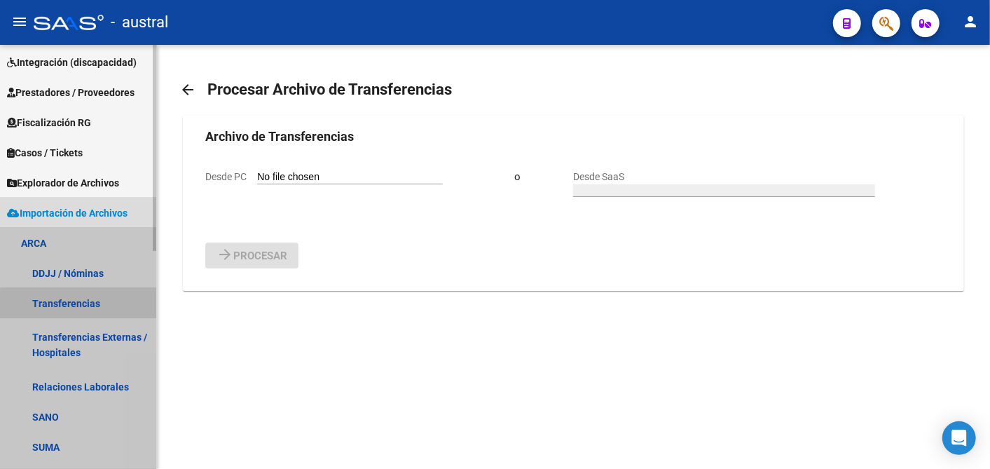
click at [81, 310] on link "Transferencias" at bounding box center [78, 303] width 156 height 30
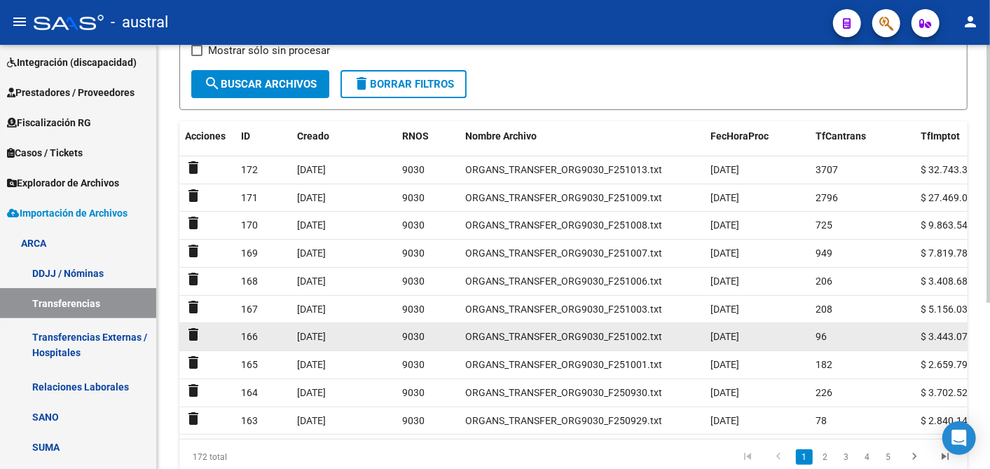
scroll to position [233, 0]
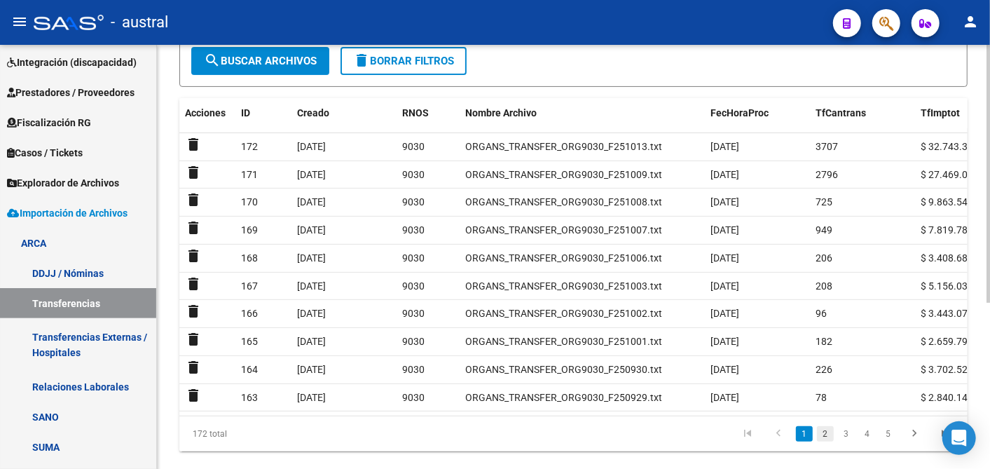
click at [817, 441] on link "2" at bounding box center [825, 433] width 17 height 15
click at [838, 441] on link "3" at bounding box center [846, 433] width 17 height 15
click at [796, 441] on link "1" at bounding box center [804, 433] width 17 height 15
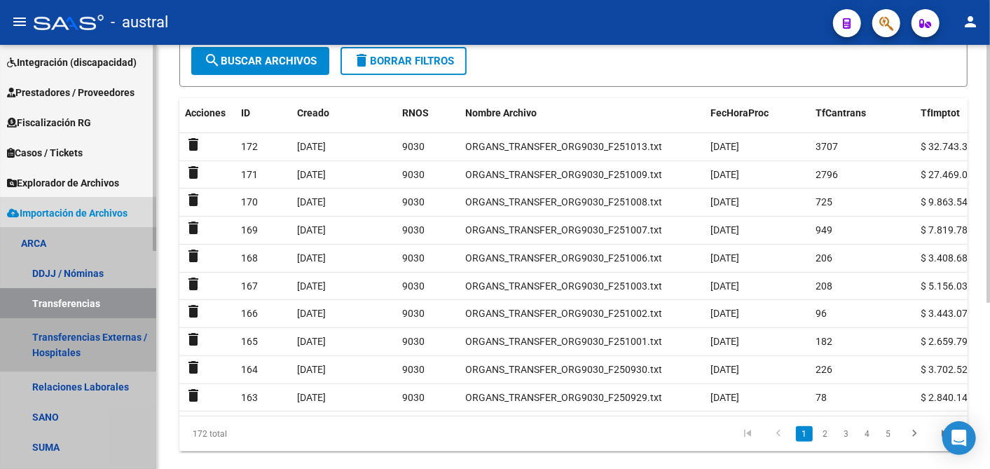
click at [44, 342] on link "Transferencias Externas / Hospitales" at bounding box center [78, 344] width 156 height 53
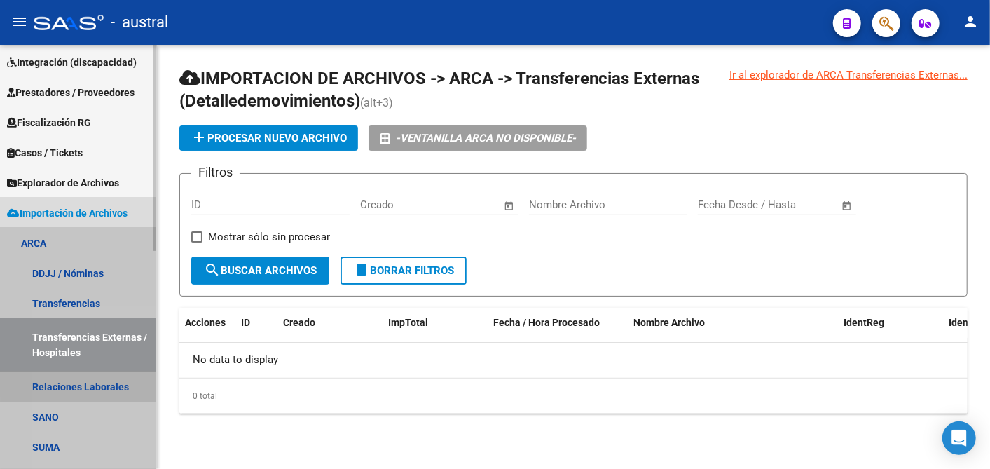
click at [109, 381] on link "Relaciones Laborales" at bounding box center [78, 386] width 156 height 30
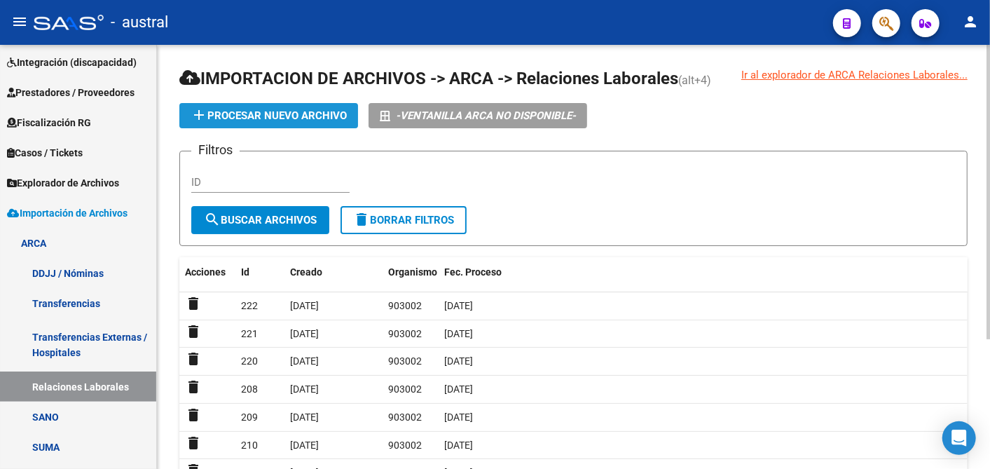
click at [219, 116] on span "add Procesar nuevo archivo" at bounding box center [269, 115] width 156 height 13
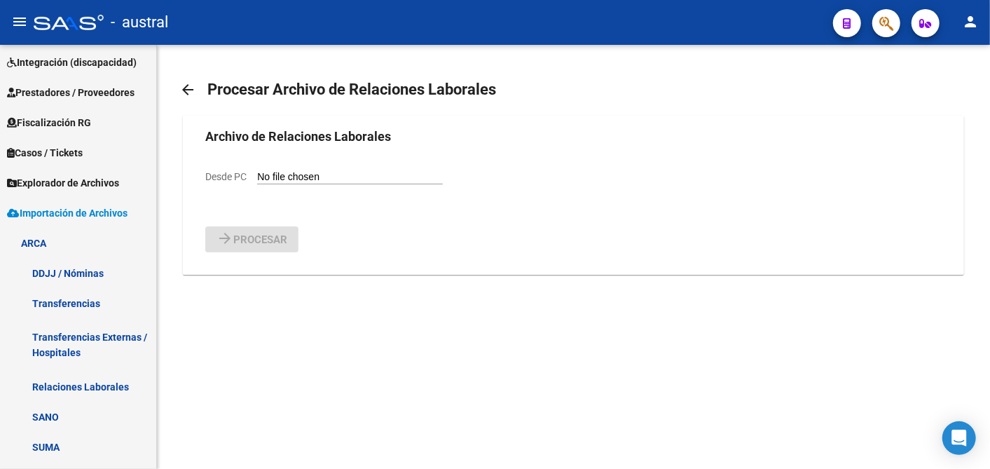
click at [352, 181] on input "Desde PC" at bounding box center [350, 177] width 186 height 13
type input "C:\fakepath\Relaciones_Laborales_[DATE].txt"
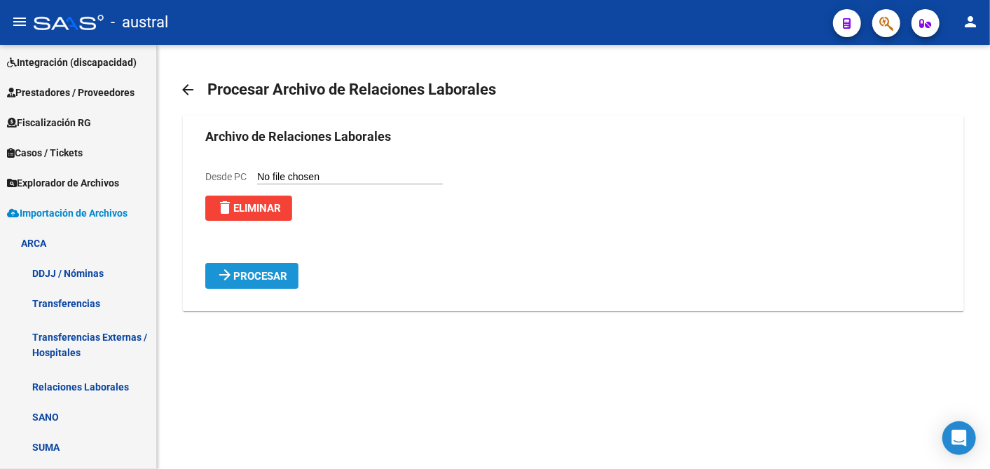
click at [226, 275] on mat-icon "arrow_forward" at bounding box center [224, 274] width 17 height 17
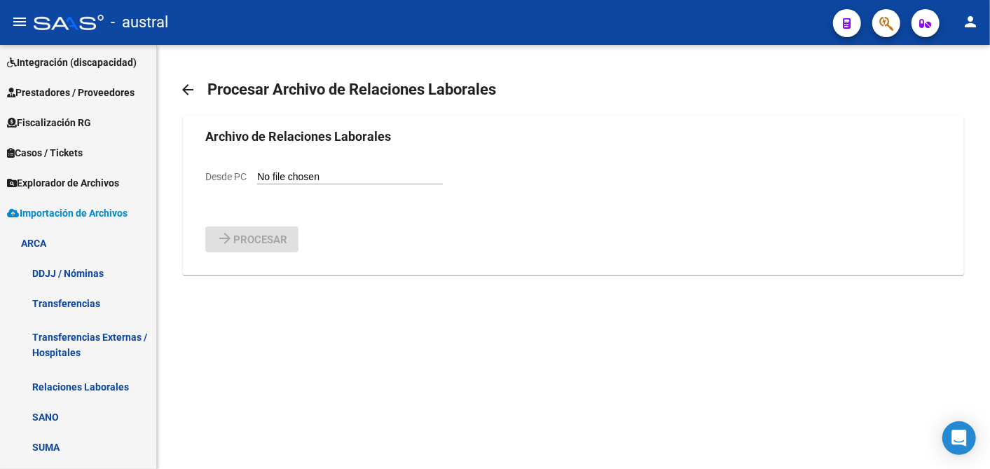
click at [337, 169] on div "Desde PC" at bounding box center [323, 176] width 237 height 15
click at [343, 169] on div "Desde PC" at bounding box center [323, 176] width 237 height 15
click at [324, 171] on input "Desde PC" at bounding box center [350, 177] width 186 height 13
type input "C:\fakepath\Relaciones_Laborales_[DATE].txt"
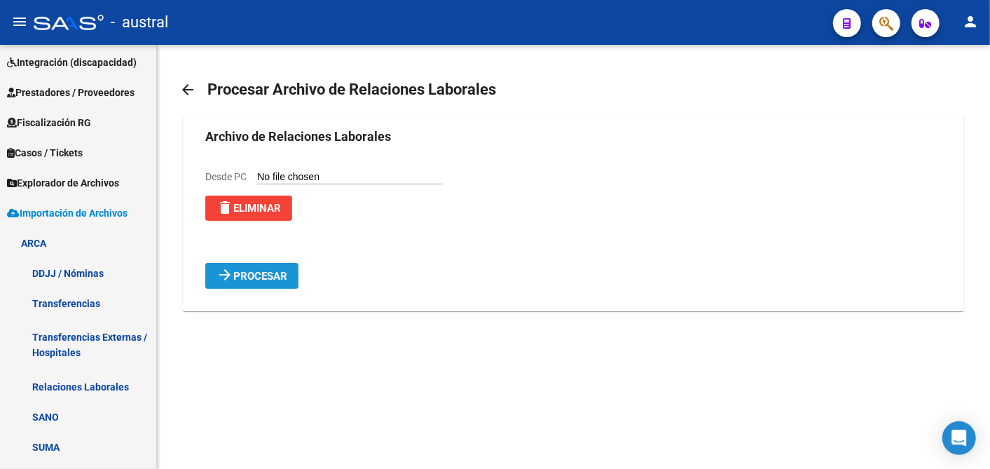
click at [237, 272] on span "Procesar" at bounding box center [260, 276] width 54 height 13
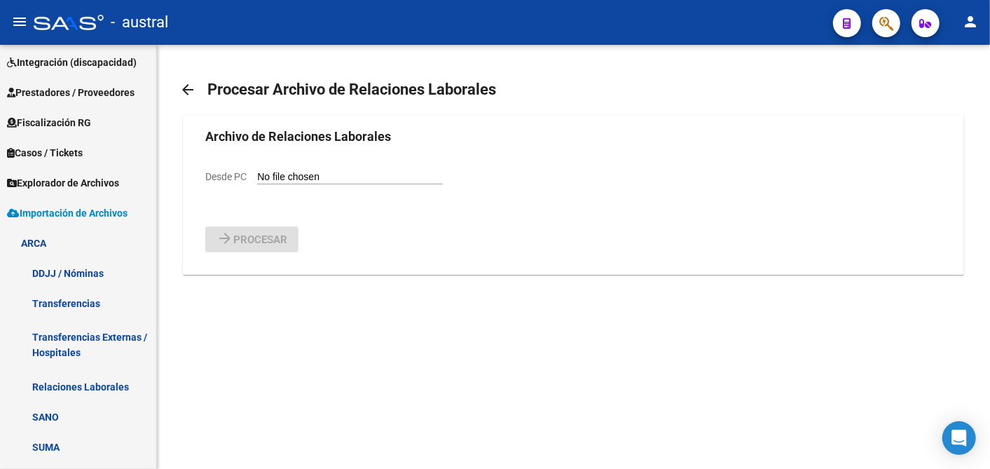
click at [298, 176] on input "Desde PC" at bounding box center [350, 177] width 186 height 13
type input "C:\fakepath\Relaciones_Laborales_[DATE].txt"
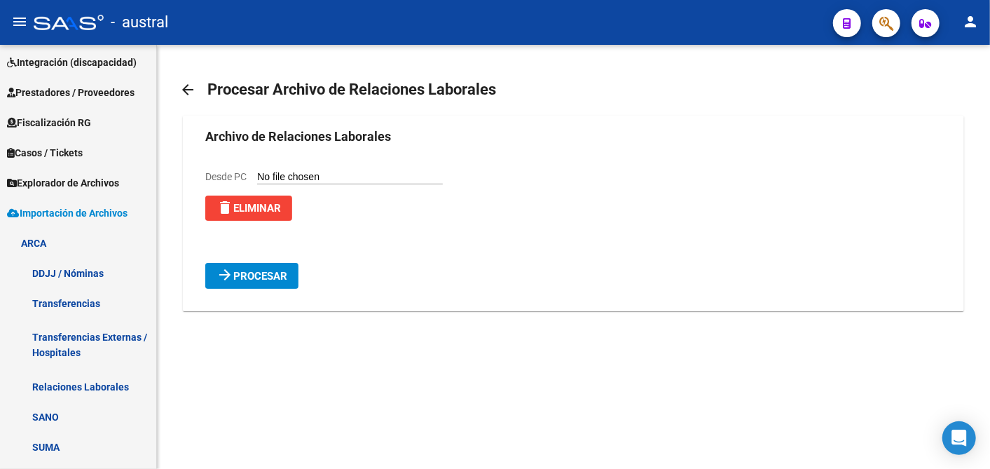
click at [265, 266] on button "arrow_forward Procesar" at bounding box center [251, 276] width 93 height 26
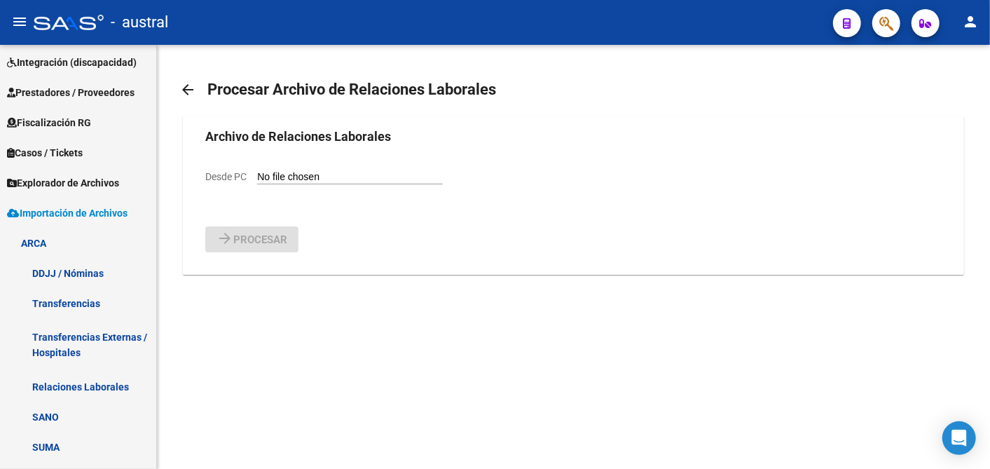
click at [322, 177] on input "Desde PC" at bounding box center [350, 177] width 186 height 13
type input "C:\fakepath\Relaciones_Laborales_[DATE].txt"
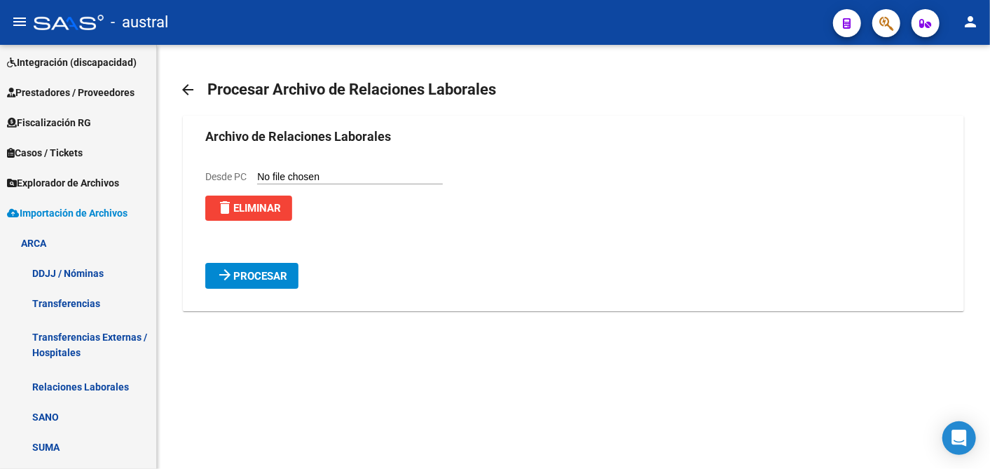
click at [261, 274] on span "Procesar" at bounding box center [260, 276] width 54 height 13
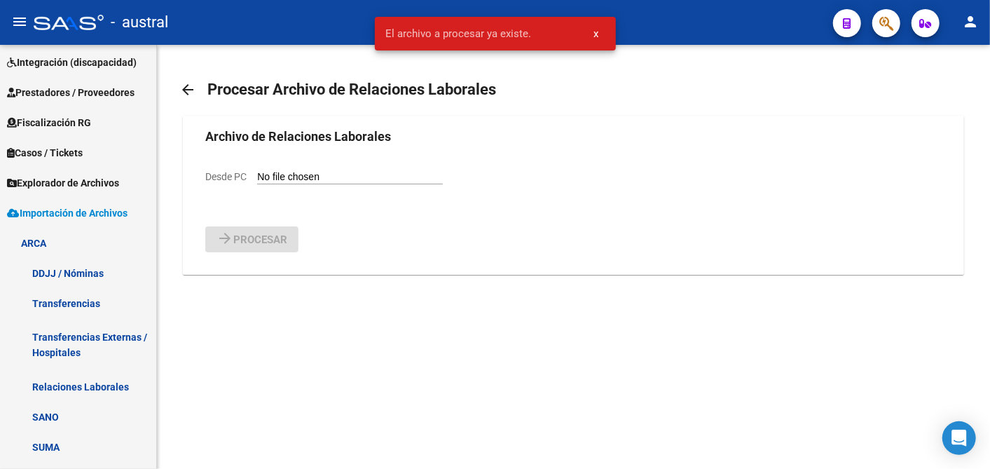
click at [598, 30] on button "x" at bounding box center [596, 33] width 27 height 25
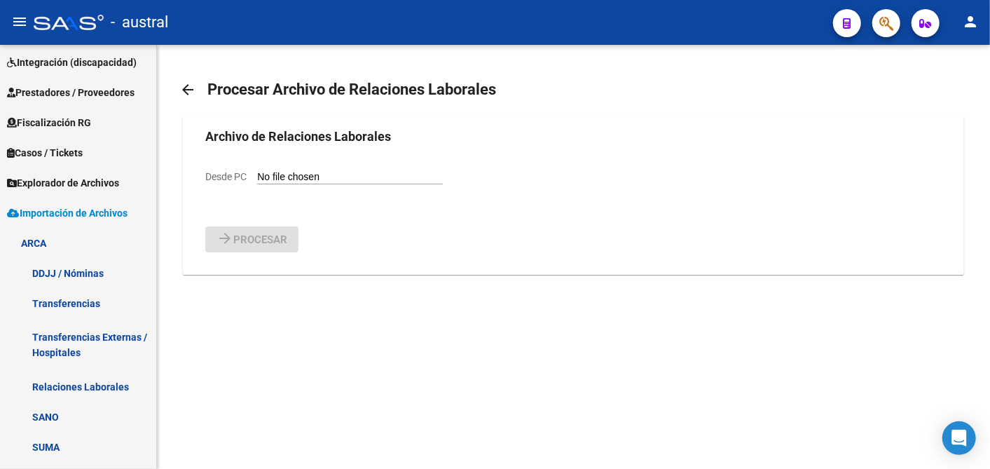
click at [319, 169] on div "Desde PC" at bounding box center [323, 176] width 237 height 15
click at [361, 174] on input "Desde PC" at bounding box center [350, 177] width 186 height 13
type input "C:\fakepath\Relaciones_Laborales_[DATE].txt"
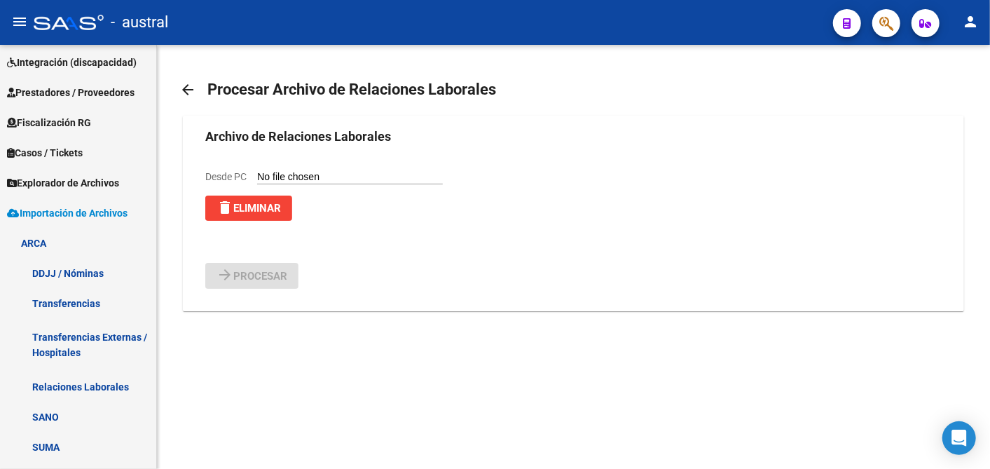
click at [374, 243] on form "Archivo de Relaciones Laborales Desde PC delete Eliminar arrow_forward Procesar" at bounding box center [572, 208] width 735 height 162
click at [190, 92] on mat-icon "arrow_back" at bounding box center [187, 89] width 17 height 17
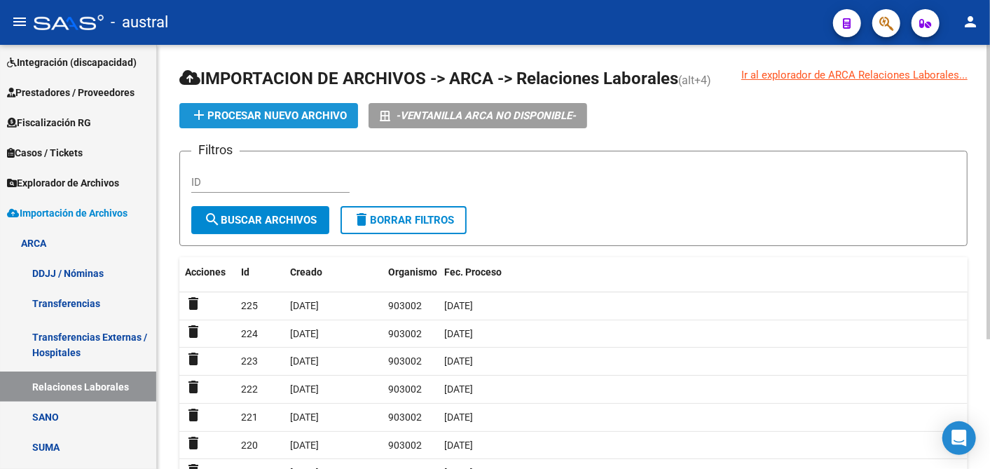
click at [252, 113] on span "add Procesar nuevo archivo" at bounding box center [269, 115] width 156 height 13
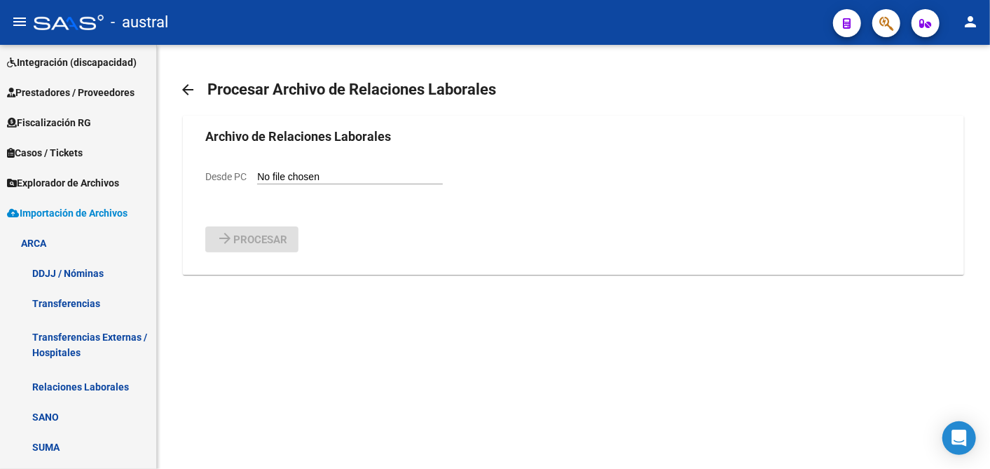
click at [354, 176] on input "Desde PC" at bounding box center [350, 177] width 186 height 13
type input "C:\fakepath\Relaciones_Laborales_[DATE].txt"
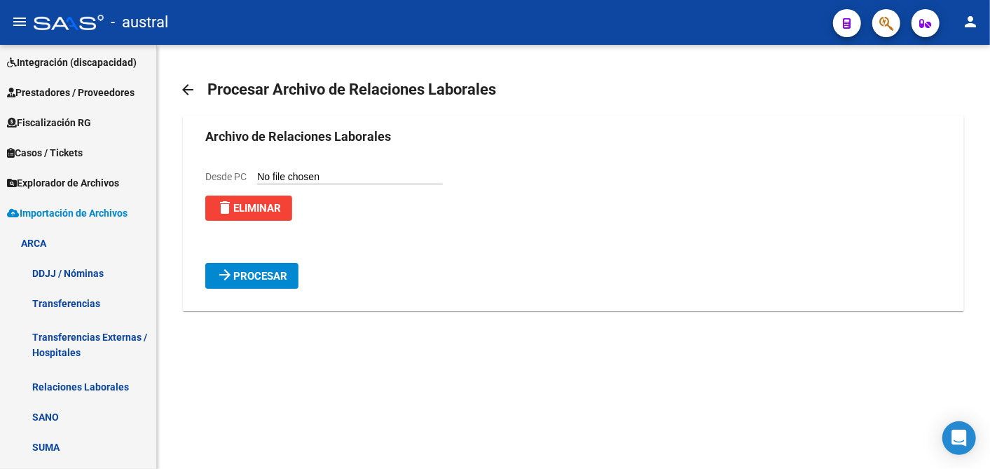
click at [274, 271] on span "Procesar" at bounding box center [260, 276] width 54 height 13
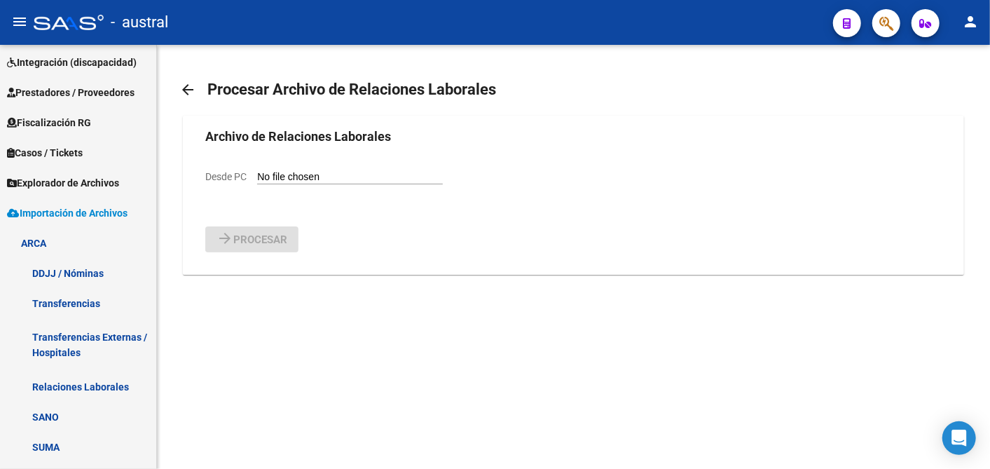
click at [336, 172] on input "Desde PC" at bounding box center [350, 177] width 186 height 13
type input "C:\fakepath\Relaciones_Laborales_[DATE].txt"
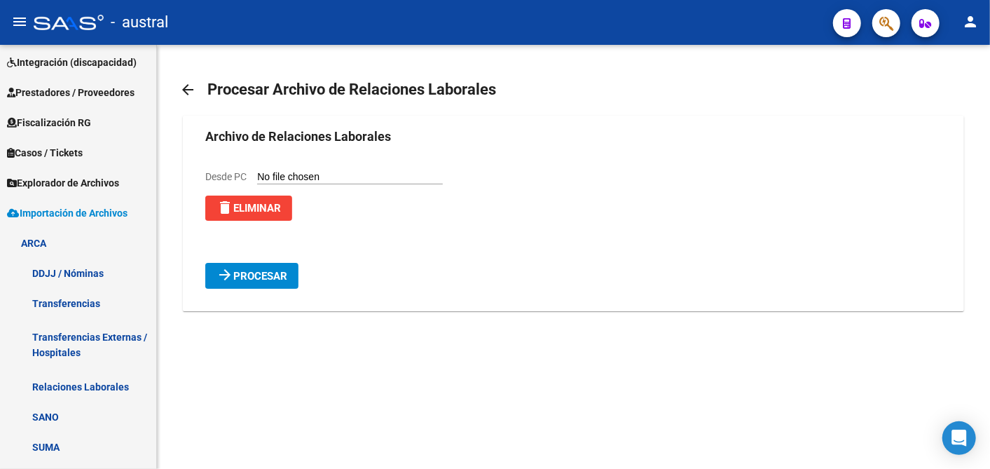
click at [271, 275] on span "Procesar" at bounding box center [260, 276] width 54 height 13
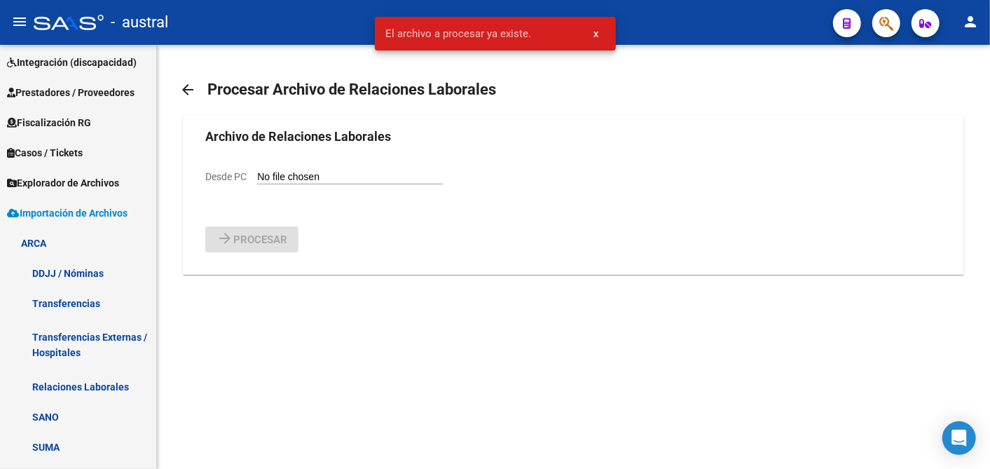
click at [598, 32] on button "x" at bounding box center [596, 33] width 27 height 25
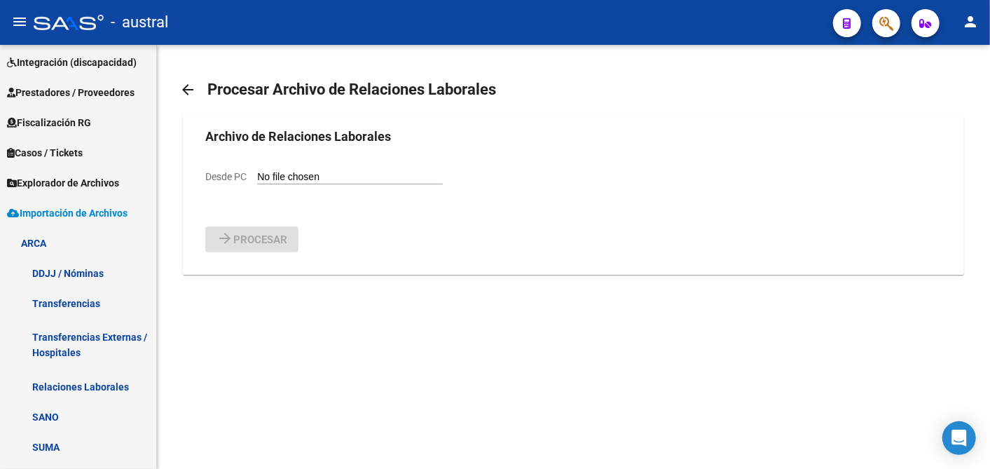
click at [186, 91] on mat-icon "arrow_back" at bounding box center [187, 89] width 17 height 17
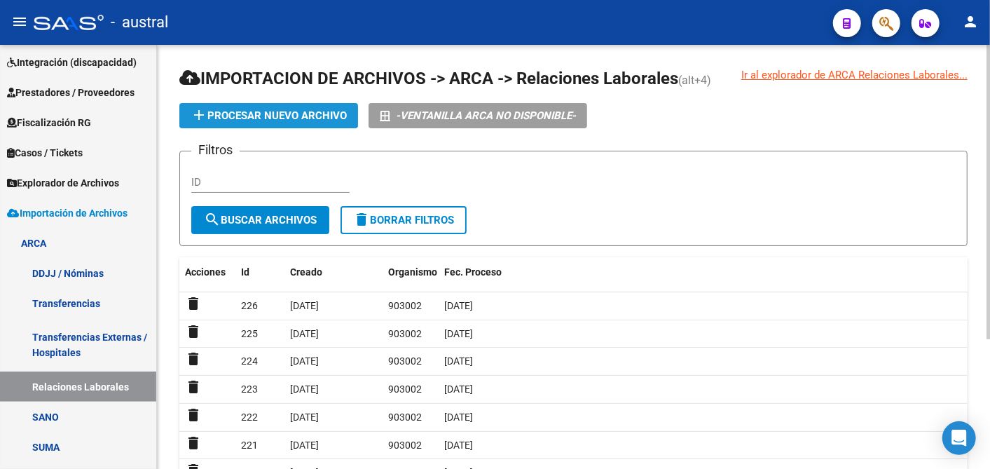
click at [298, 116] on span "add Procesar nuevo archivo" at bounding box center [269, 115] width 156 height 13
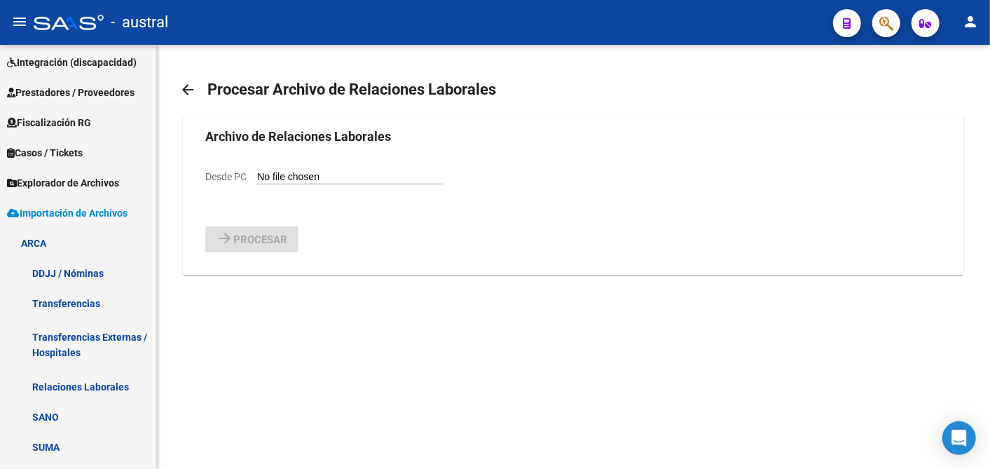
click at [356, 167] on form "Archivo de Relaciones Laborales Desde PC arrow_forward Procesar" at bounding box center [572, 189] width 735 height 125
click at [370, 169] on div "Desde PC" at bounding box center [323, 176] width 237 height 15
click at [392, 176] on input "Desde PC" at bounding box center [350, 177] width 186 height 13
type input "C:\fakepath\Relaciones_Laborales_[DATE].txt"
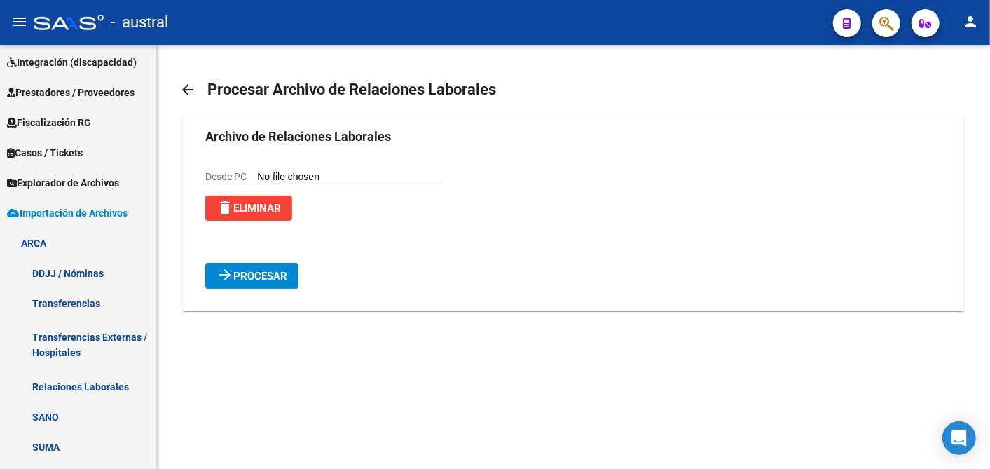
click at [256, 268] on button "arrow_forward Procesar" at bounding box center [251, 276] width 93 height 26
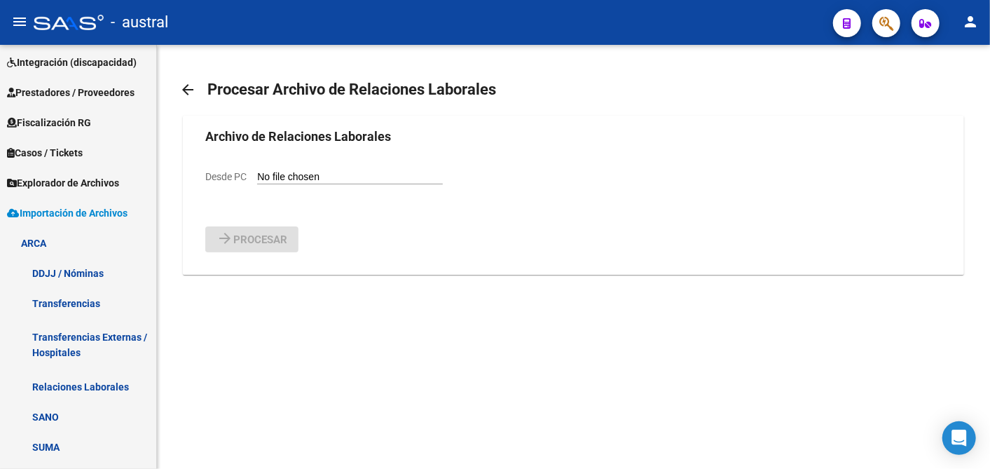
click at [370, 177] on input "Desde PC" at bounding box center [350, 177] width 186 height 13
type input "C:\fakepath\Relaciones_Laborales_[DATE].txt"
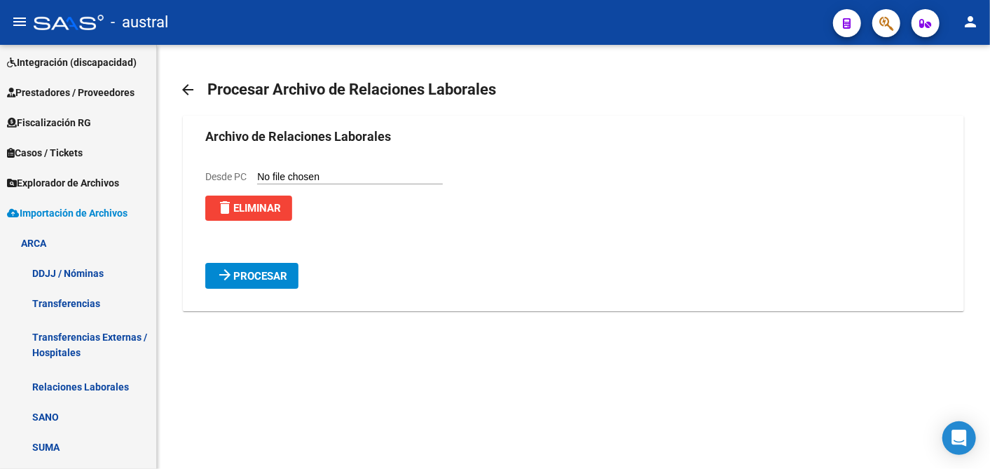
click at [258, 270] on span "Procesar" at bounding box center [260, 276] width 54 height 13
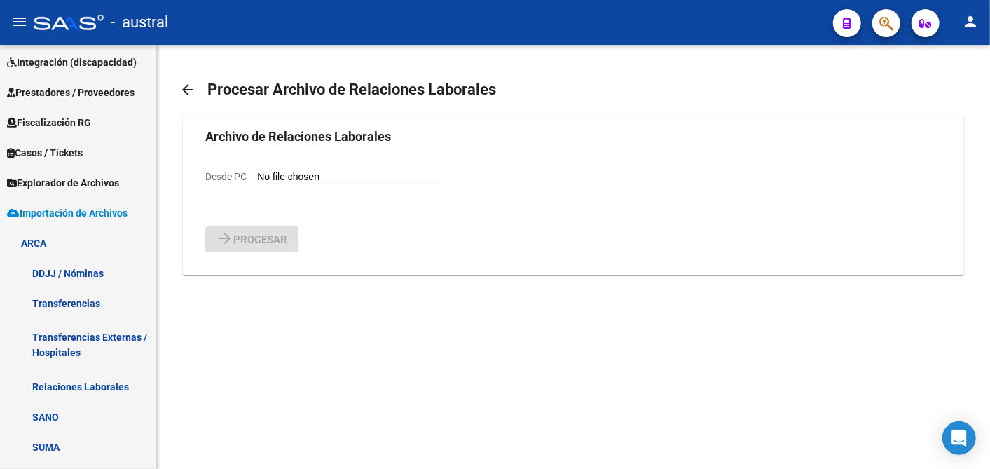
click at [325, 169] on div "Desde PC" at bounding box center [323, 176] width 237 height 15
click at [348, 172] on input "Desde PC" at bounding box center [350, 177] width 186 height 13
type input "C:\fakepath\Relaciones_Laborales_[DATE].txt"
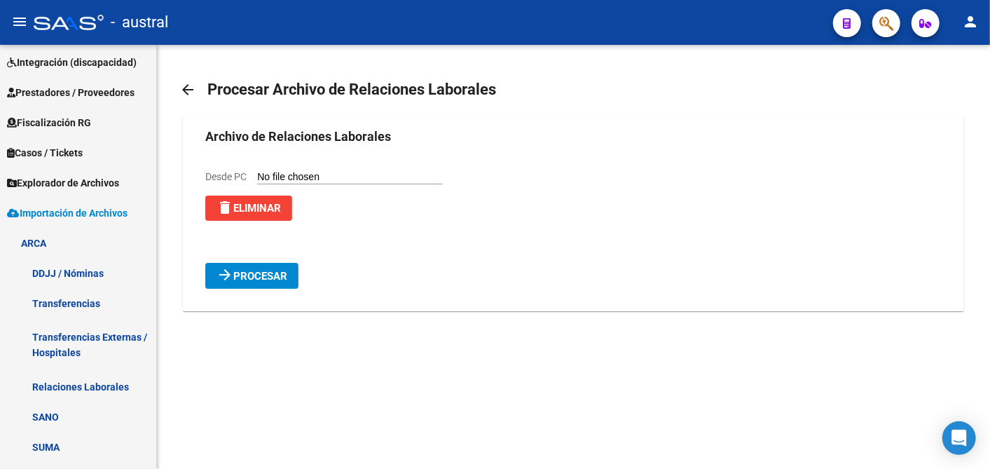
click at [261, 277] on span "Procesar" at bounding box center [260, 276] width 54 height 13
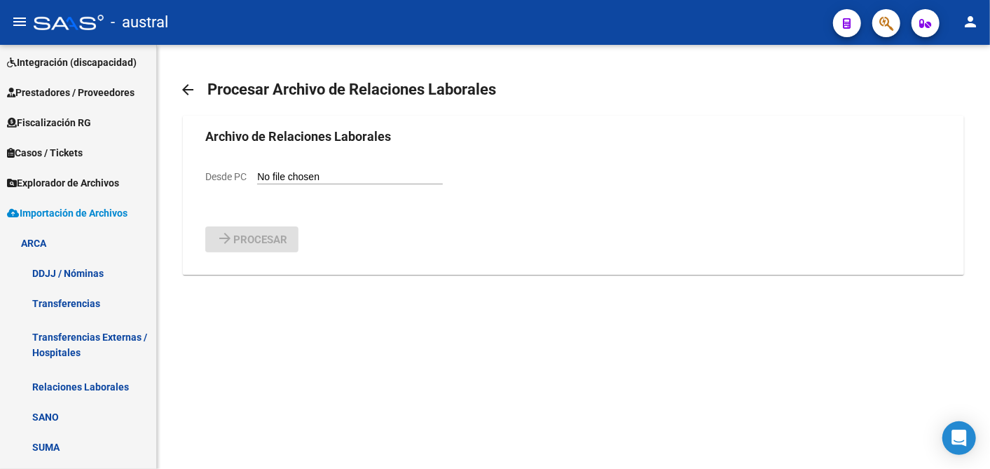
click at [406, 172] on input "Desde PC" at bounding box center [350, 177] width 186 height 13
type input "C:\fakepath\Relaciones_Laborales_[DATE].txt"
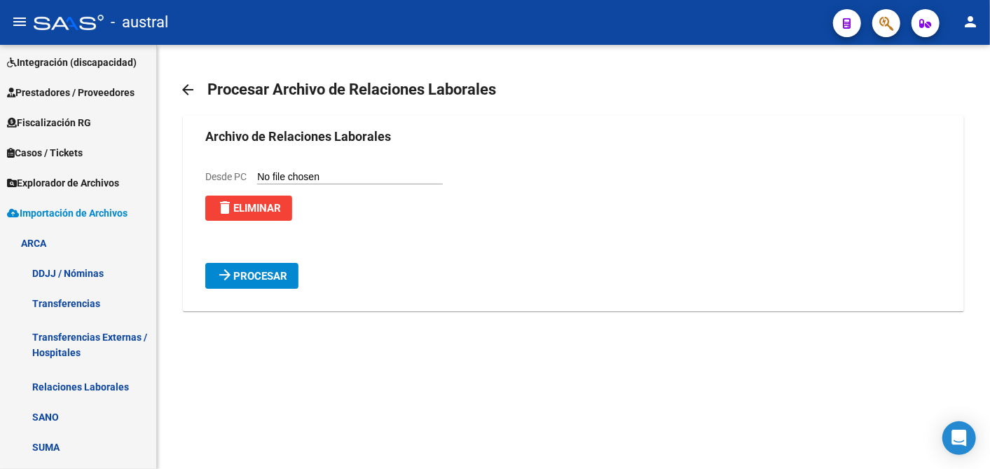
click at [274, 279] on span "Procesar" at bounding box center [260, 276] width 54 height 13
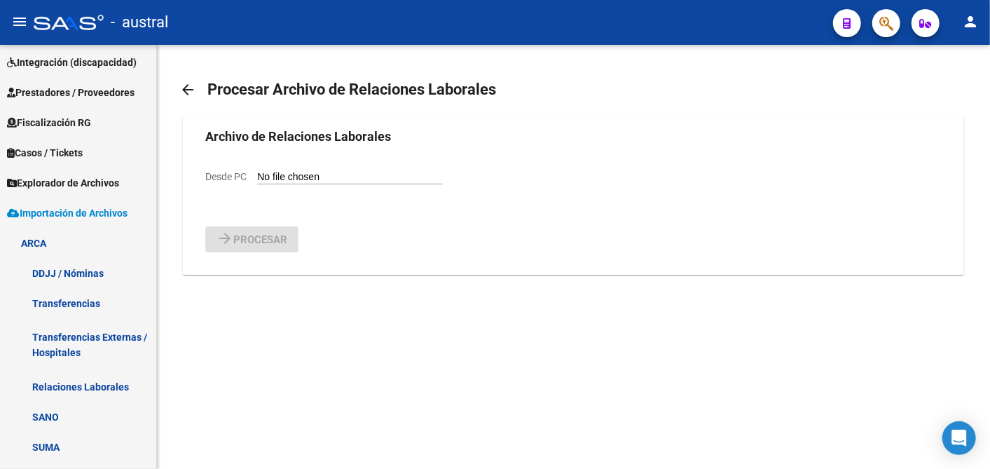
click at [318, 174] on input "Desde PC" at bounding box center [350, 177] width 186 height 13
type input "C:\fakepath\Relaciones_Laborales_[DATE].txt"
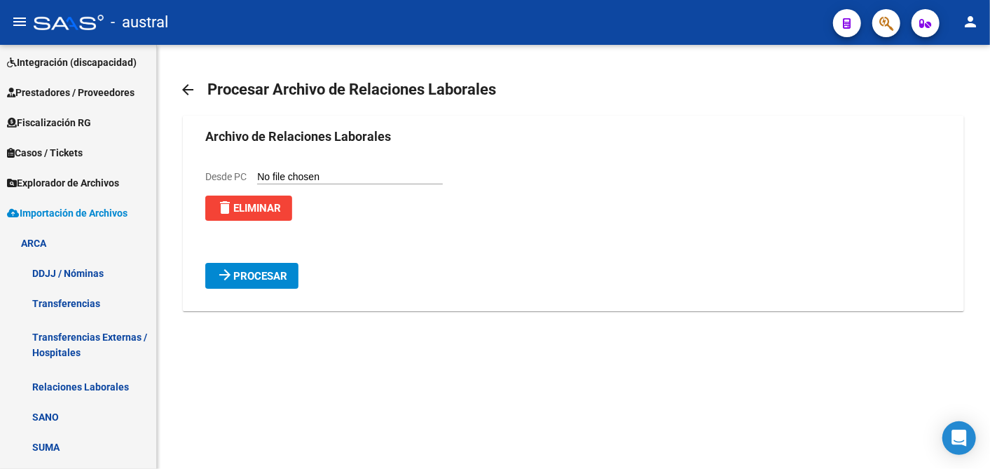
click at [244, 279] on span "Procesar" at bounding box center [260, 276] width 54 height 13
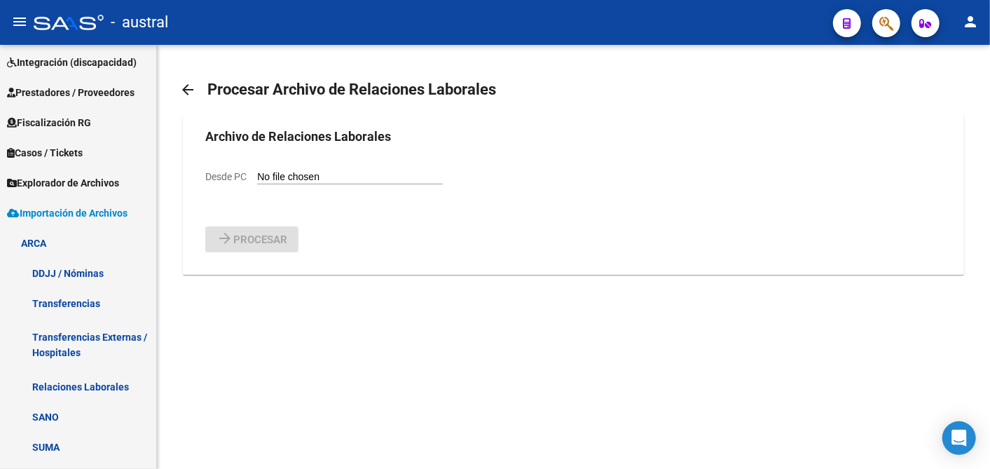
click at [292, 174] on input "Desde PC" at bounding box center [350, 177] width 186 height 13
type input "C:\fakepath\Relaciones_Laborales_[DATE].txt"
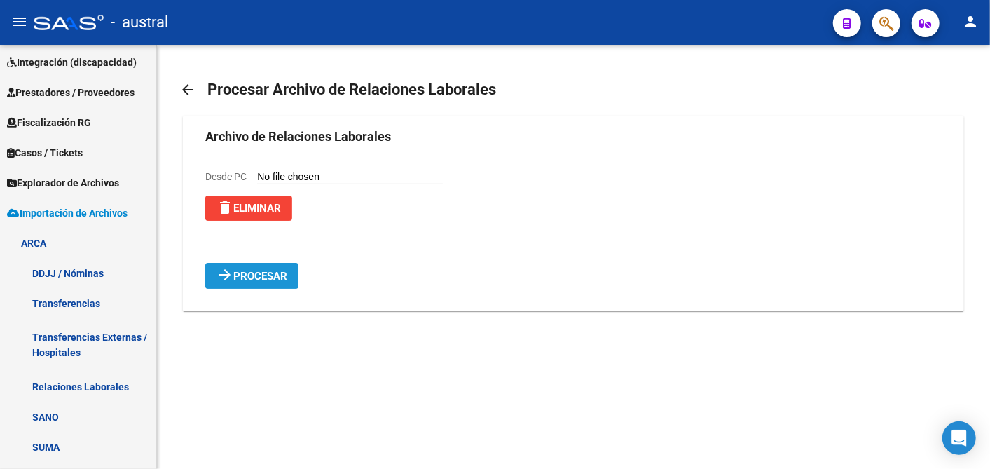
click at [237, 275] on span "Procesar" at bounding box center [260, 276] width 54 height 13
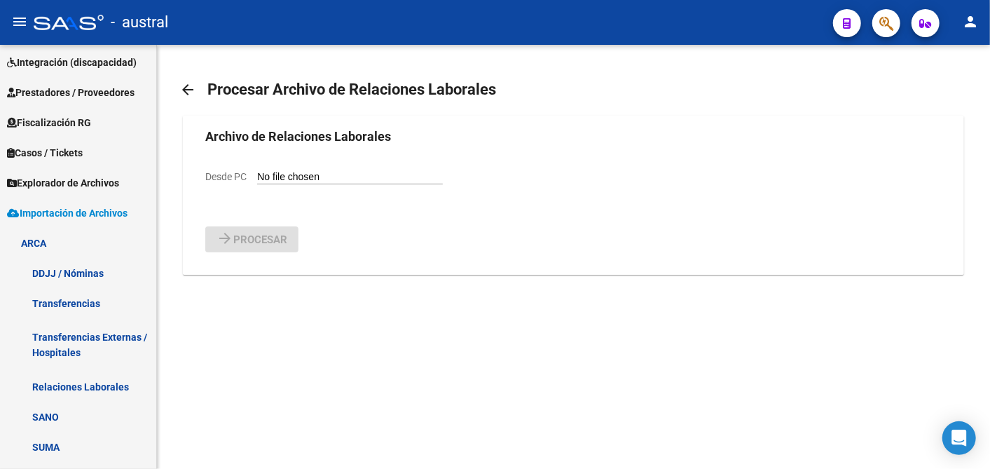
click at [343, 171] on label "Desde PC" at bounding box center [323, 177] width 237 height 13
click at [343, 171] on input "Desde PC" at bounding box center [350, 177] width 186 height 13
type input "C:\fakepath\Relaciones_Laborales_[DATE].txt"
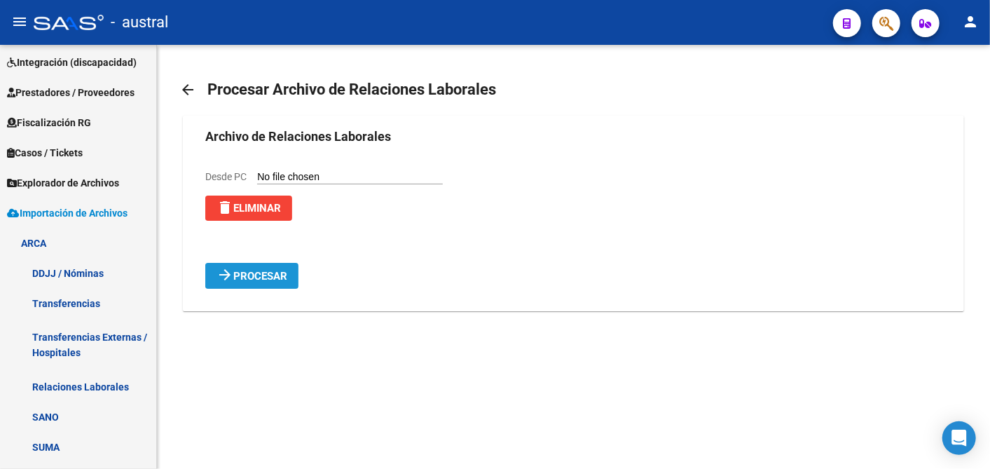
click at [242, 276] on span "Procesar" at bounding box center [260, 276] width 54 height 13
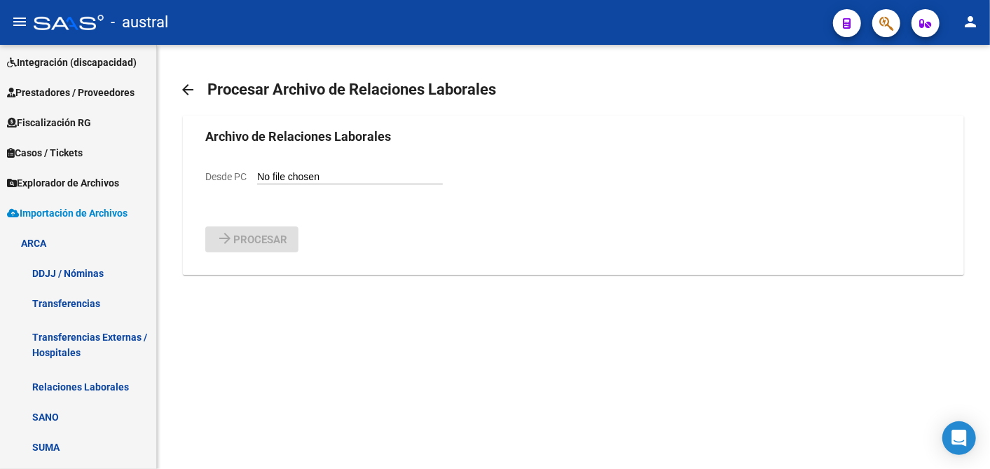
click at [323, 172] on input "Desde PC" at bounding box center [350, 177] width 186 height 13
type input "C:\fakepath\Relaciones_Laborales_[DATE].txt"
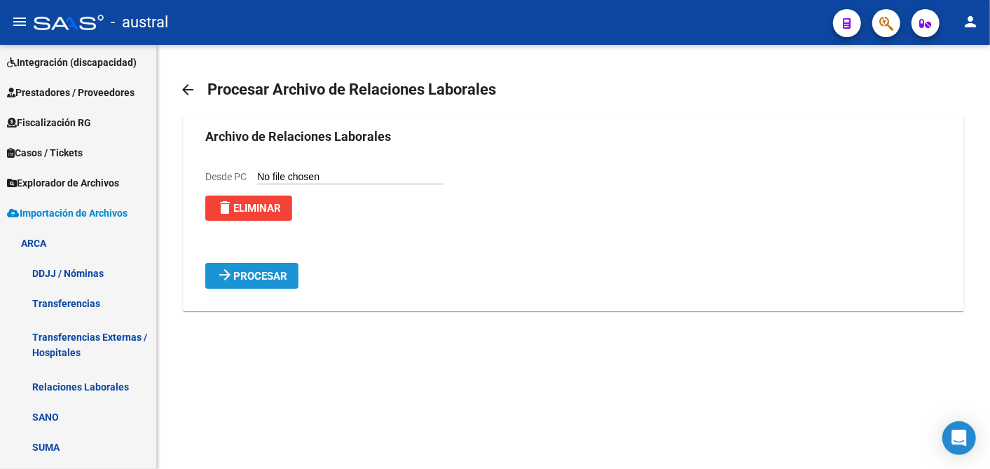
click at [250, 280] on span "Procesar" at bounding box center [260, 276] width 54 height 13
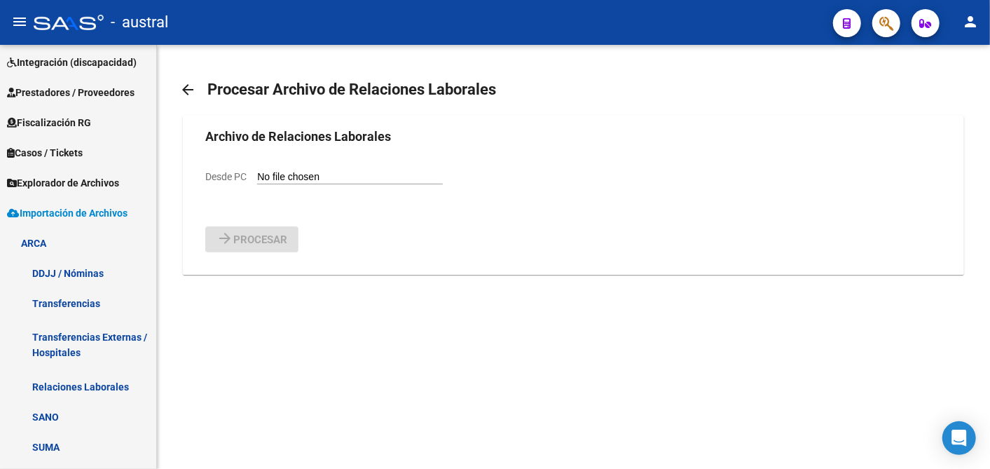
click at [310, 173] on input "Desde PC" at bounding box center [350, 177] width 186 height 13
type input "C:\fakepath\Relaciones_Laborales_[DATE].txt"
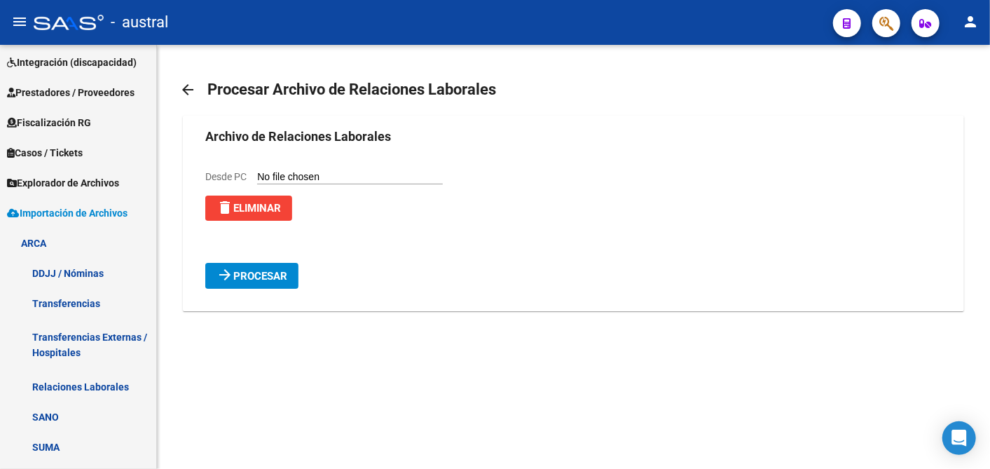
click at [246, 282] on span "Procesar" at bounding box center [260, 276] width 54 height 13
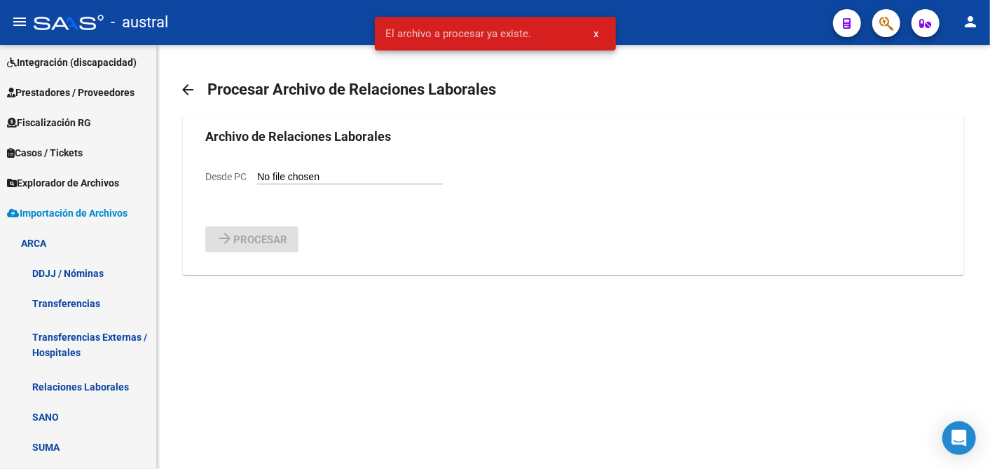
click at [595, 29] on span "x" at bounding box center [596, 33] width 5 height 13
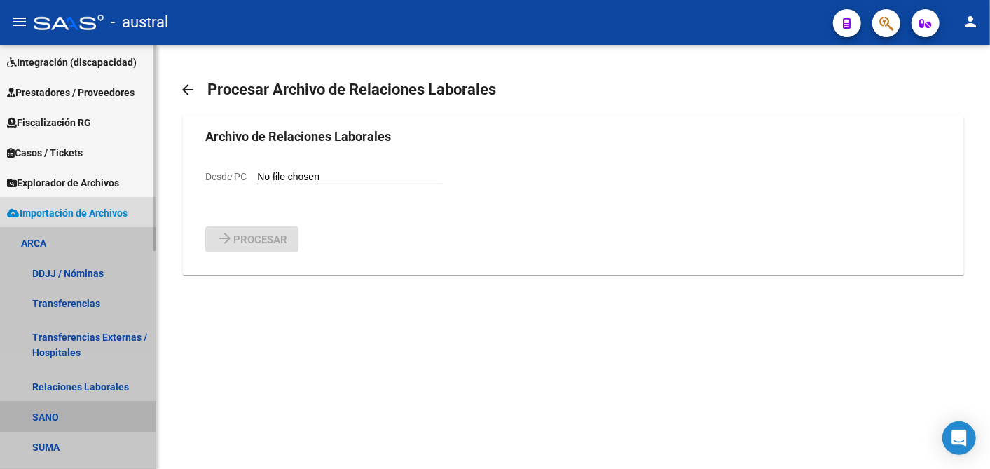
click at [33, 412] on link "SANO" at bounding box center [78, 416] width 156 height 30
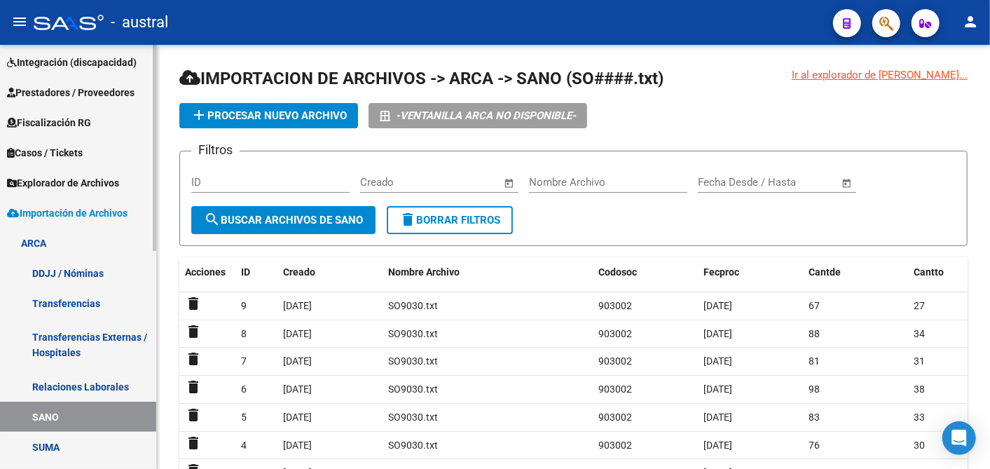
scroll to position [292, 0]
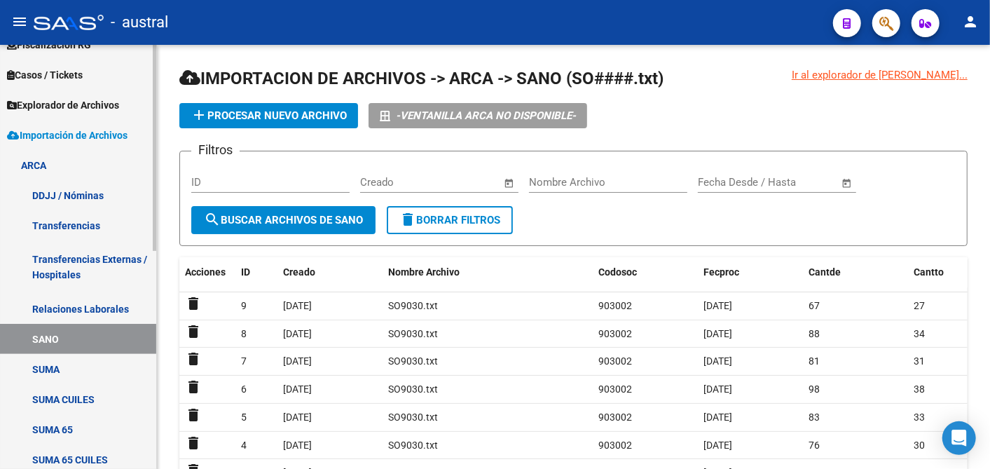
click at [53, 358] on link "SUMA" at bounding box center [78, 369] width 156 height 30
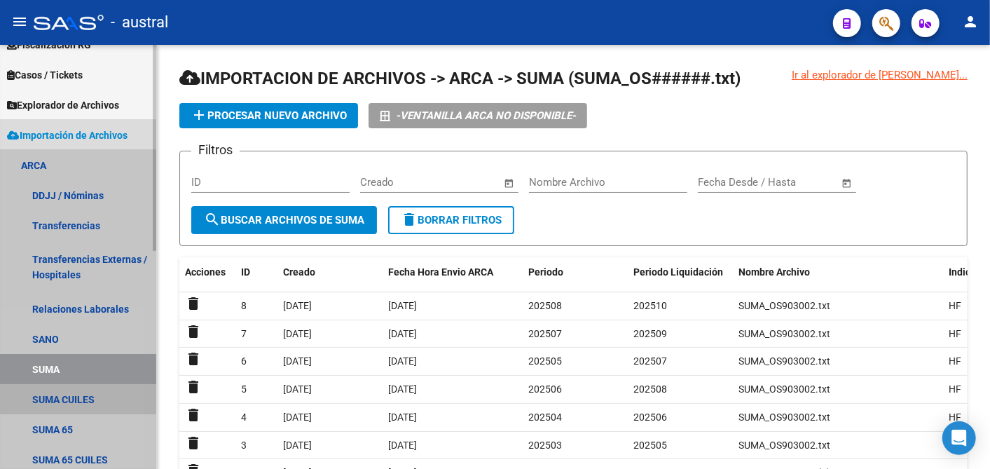
click at [53, 395] on link "SUMA CUILES" at bounding box center [78, 399] width 156 height 30
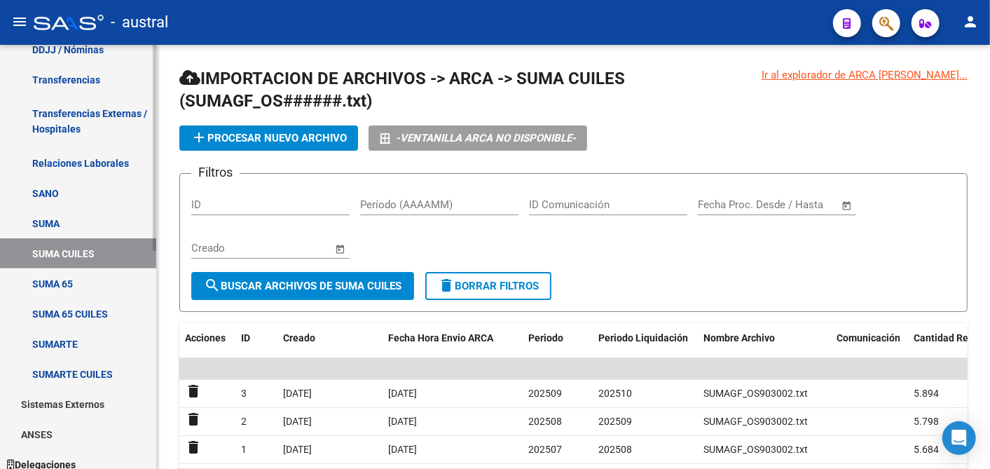
scroll to position [448, 0]
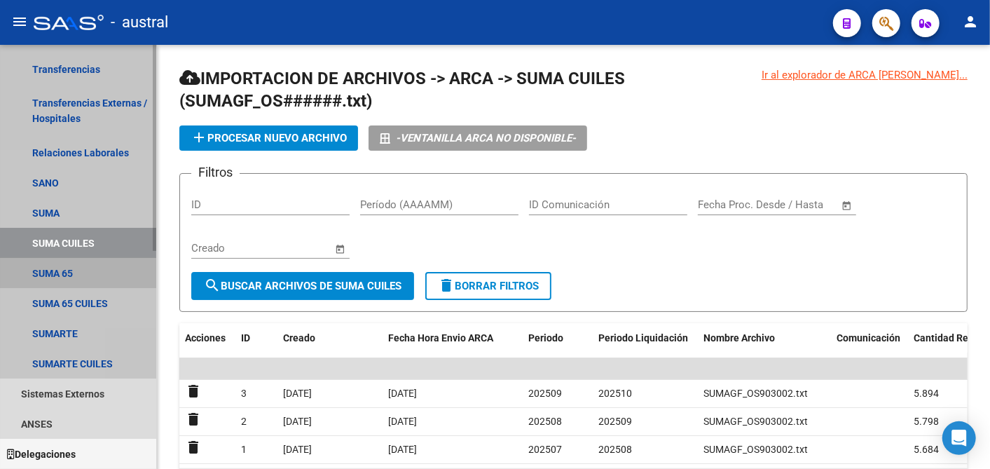
click at [43, 266] on link "SUMA 65" at bounding box center [78, 273] width 156 height 30
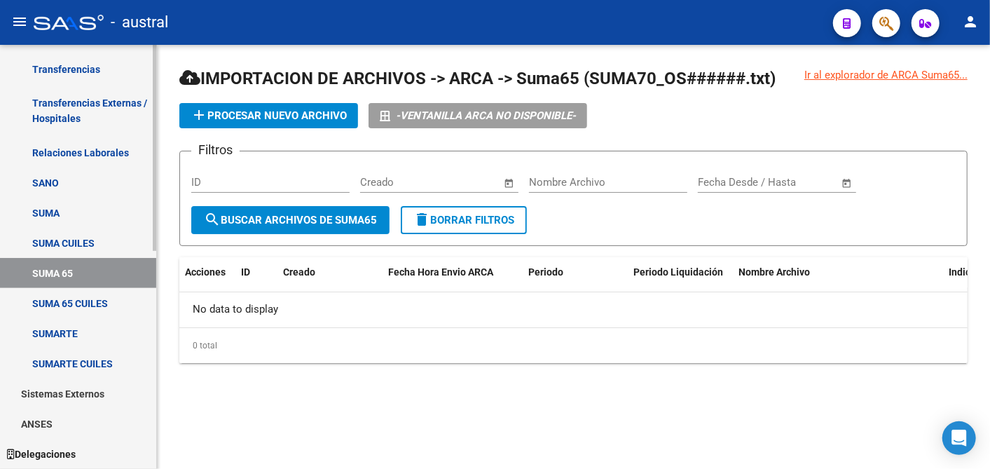
click at [43, 302] on link "SUMA 65 CUILES" at bounding box center [78, 303] width 156 height 30
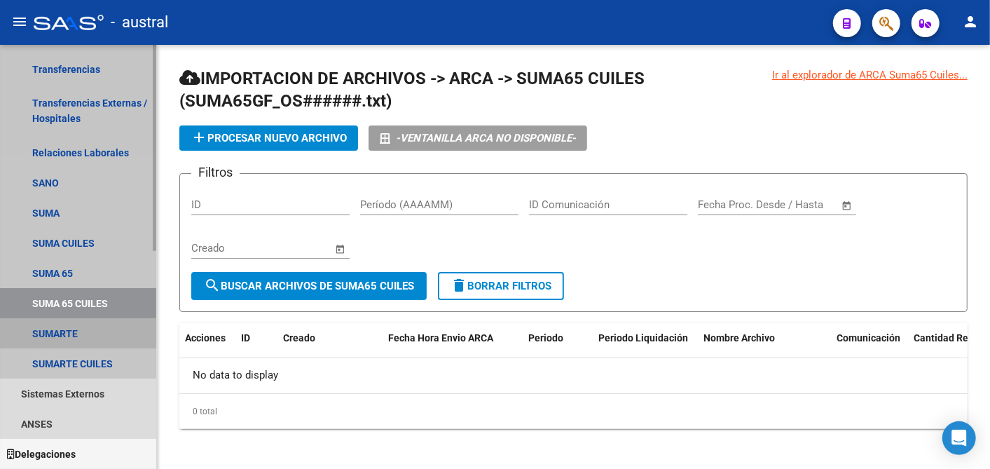
click at [42, 329] on link "SUMARTE" at bounding box center [78, 333] width 156 height 30
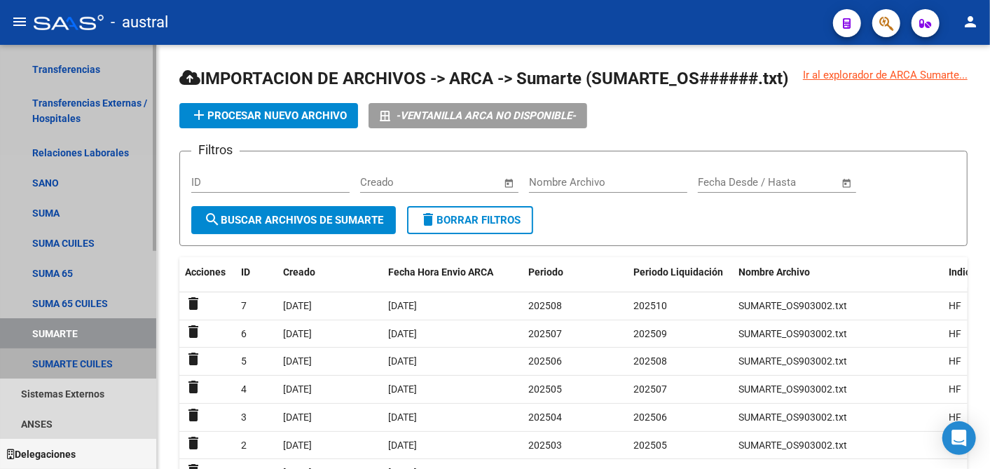
click at [41, 364] on link "SUMARTE CUILES" at bounding box center [78, 363] width 156 height 30
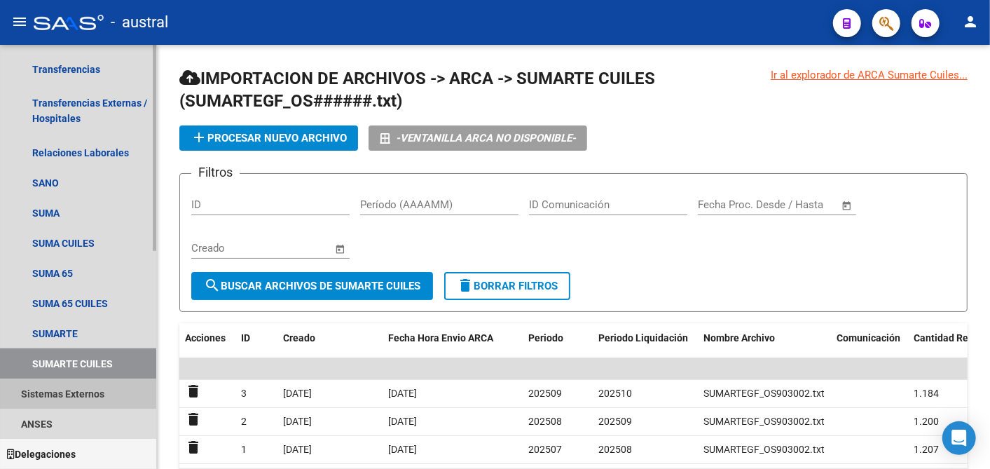
click at [101, 397] on link "Sistemas Externos" at bounding box center [78, 393] width 156 height 30
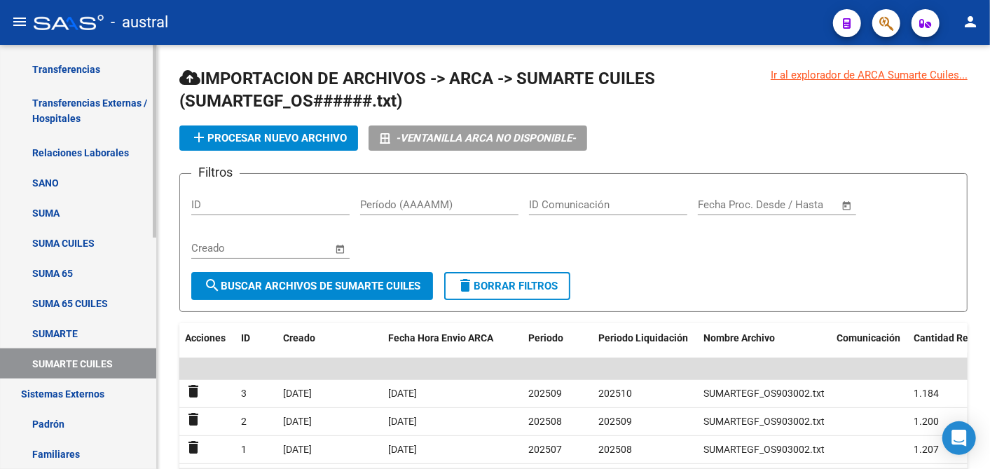
scroll to position [508, 0]
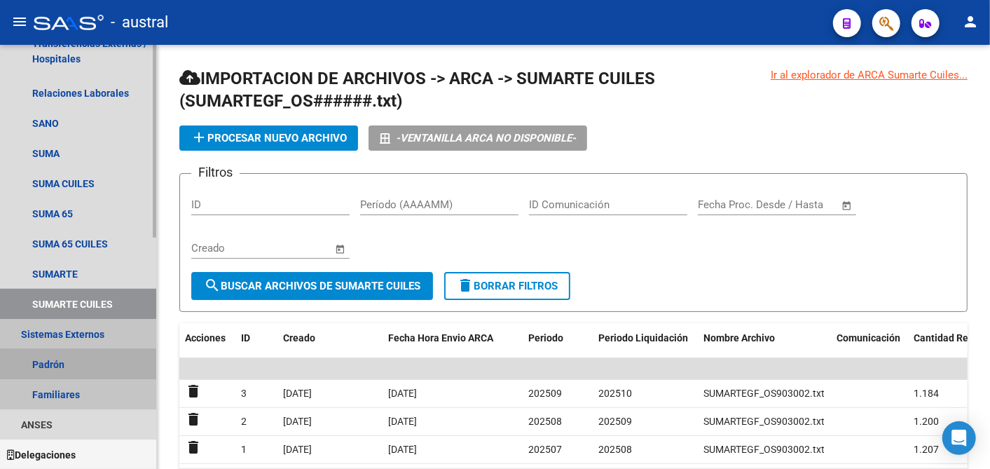
click at [44, 366] on link "Padrón" at bounding box center [78, 364] width 156 height 30
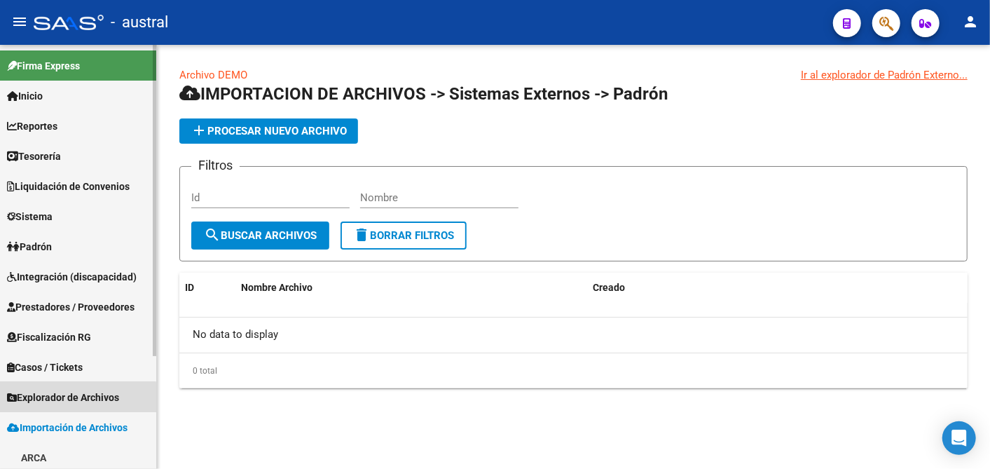
click at [70, 398] on span "Explorador de Archivos" at bounding box center [63, 396] width 112 height 15
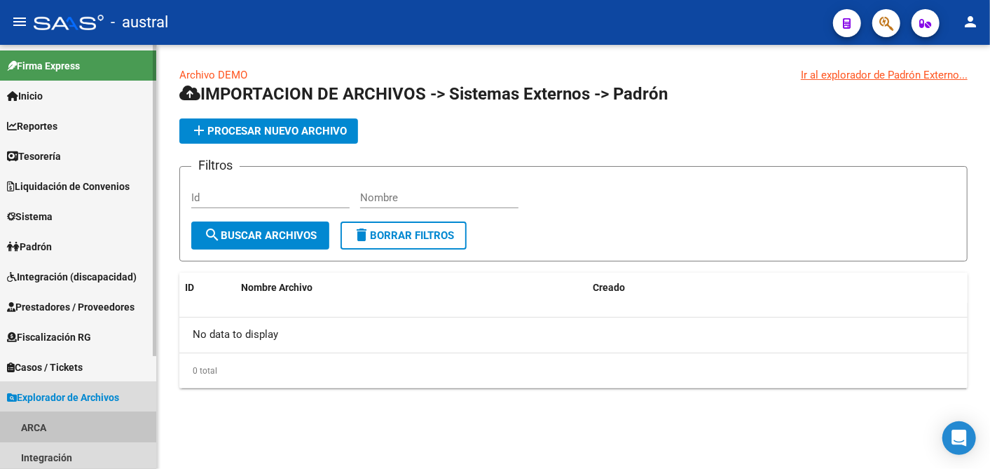
click at [44, 421] on link "ARCA" at bounding box center [78, 427] width 156 height 30
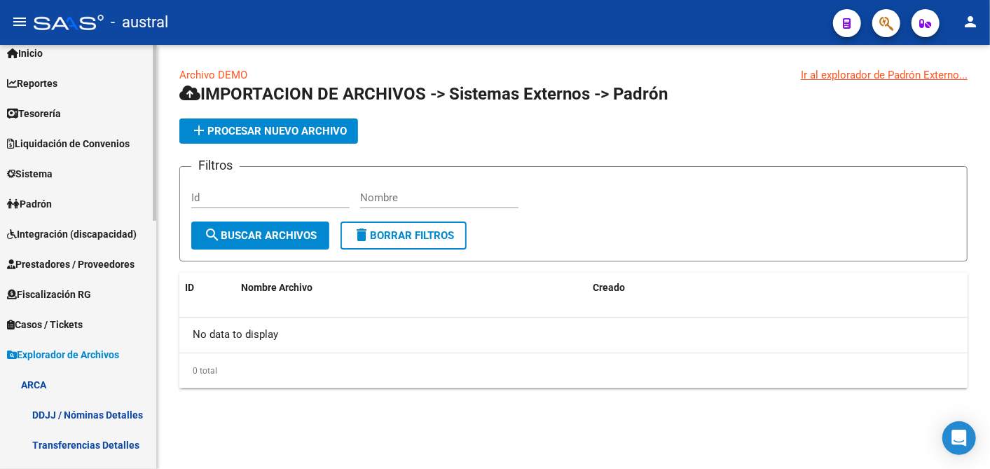
scroll to position [38, 0]
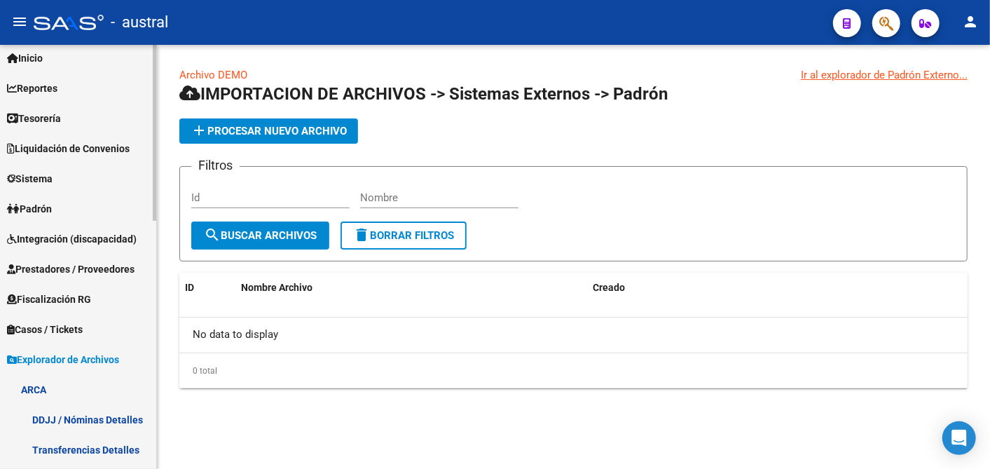
click at [158, 142] on mat-sidenav-container "Firma Express Inicio Calendario SSS Instructivos Contacto OS Reportes Tablero d…" at bounding box center [495, 257] width 990 height 424
click at [93, 141] on span "Liquidación de Convenios" at bounding box center [68, 148] width 123 height 15
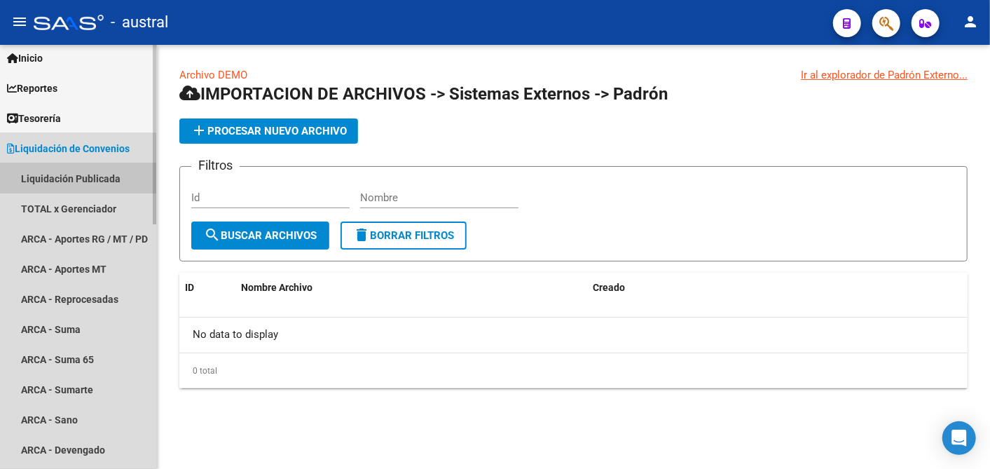
click at [88, 174] on link "Liquidación Publicada" at bounding box center [78, 178] width 156 height 30
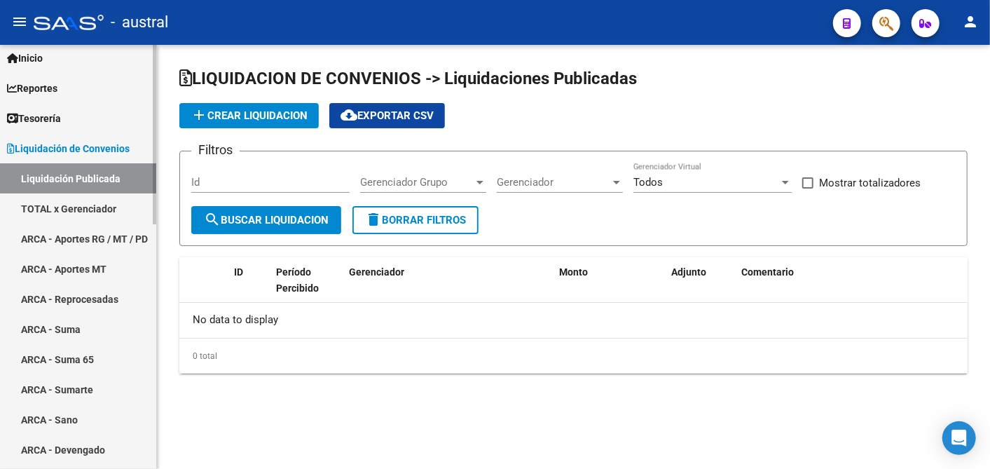
checkbox input "true"
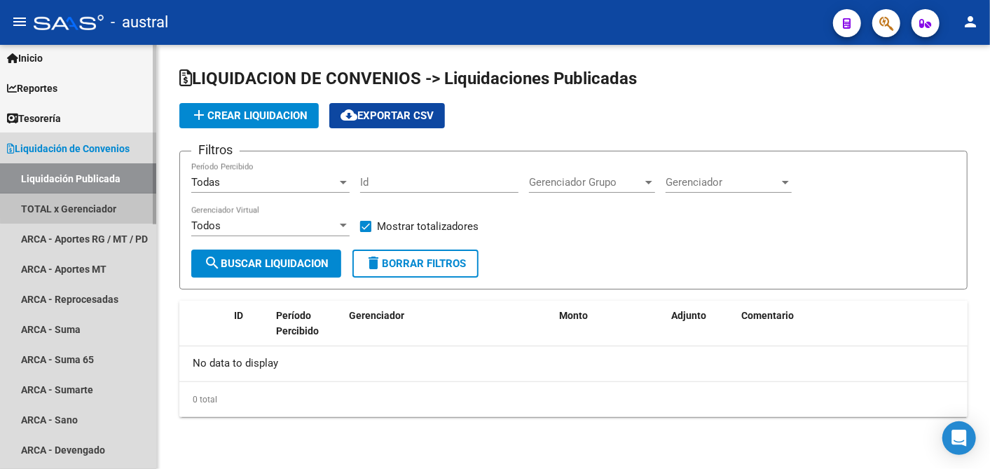
click at [106, 201] on link "TOTAL x Gerenciador" at bounding box center [78, 208] width 156 height 30
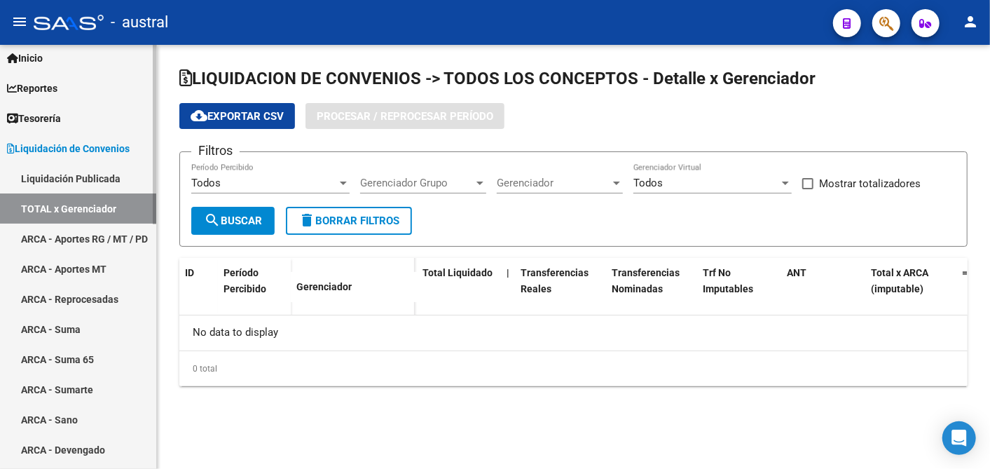
checkbox input "true"
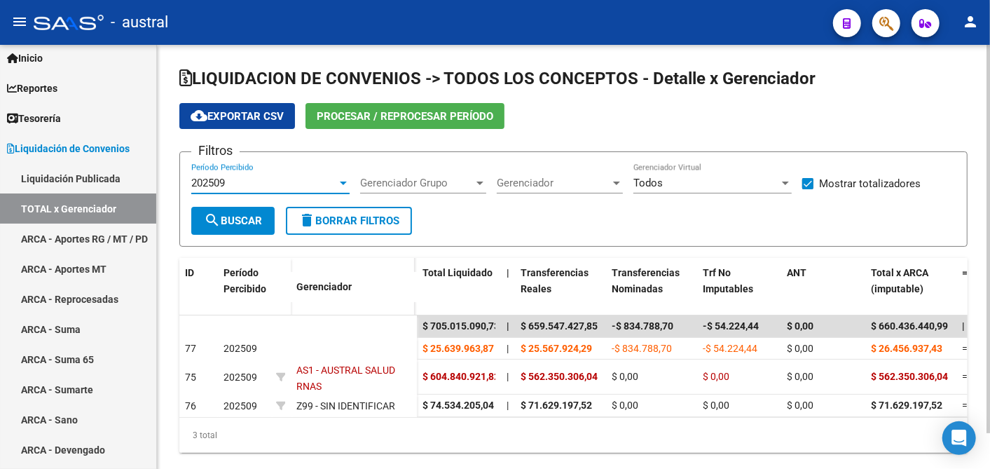
click at [340, 184] on div at bounding box center [343, 183] width 7 height 4
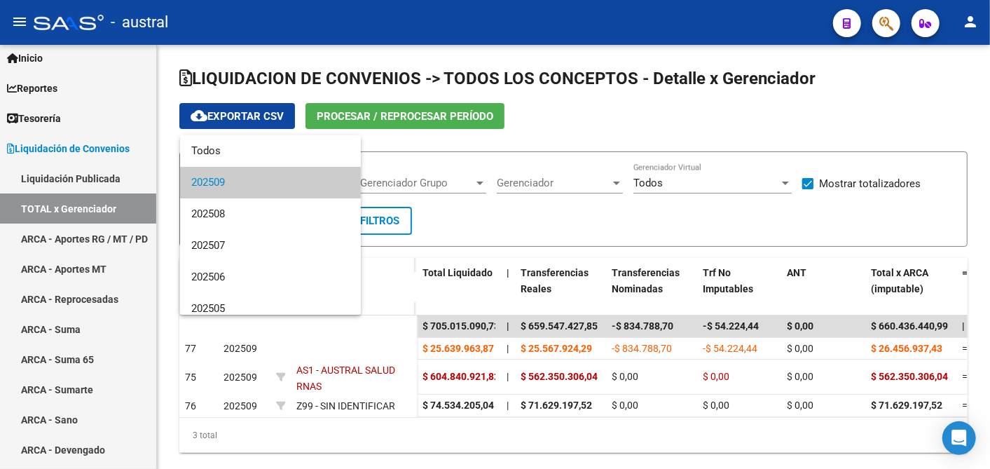
click at [80, 202] on div at bounding box center [495, 234] width 990 height 469
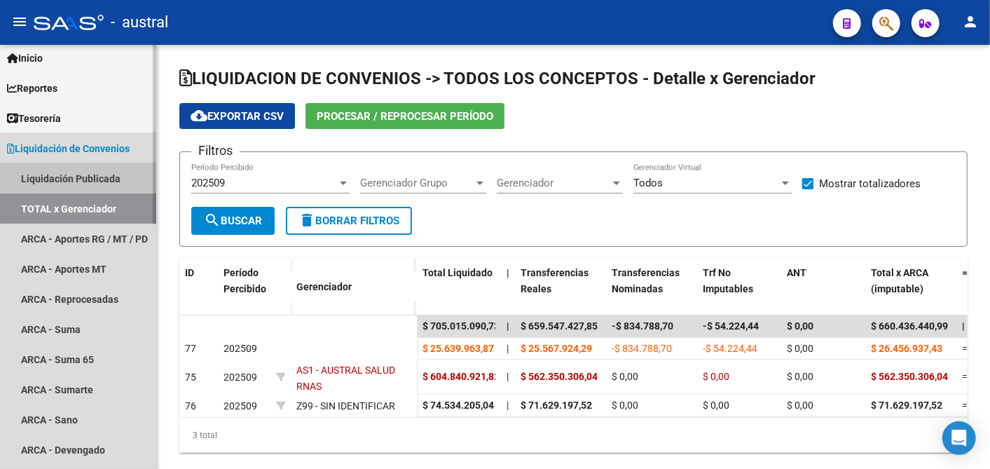
click at [69, 174] on link "Liquidación Publicada" at bounding box center [78, 178] width 156 height 30
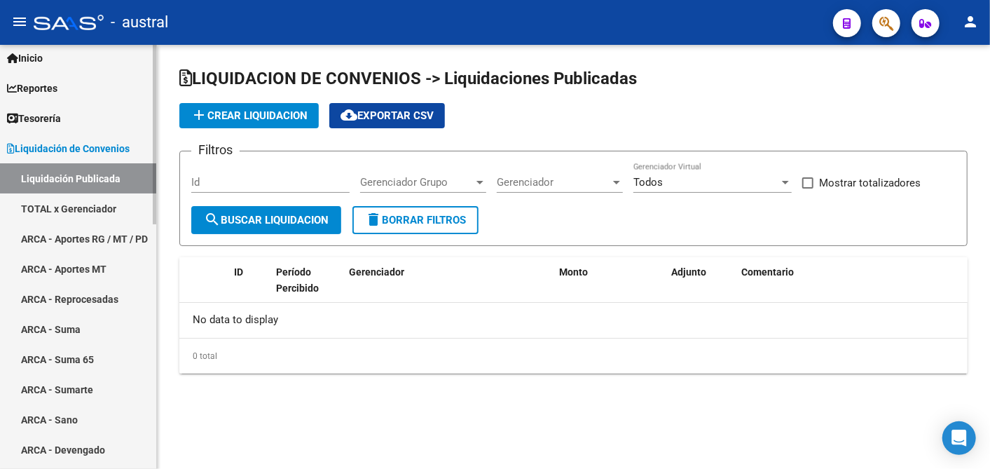
checkbox input "true"
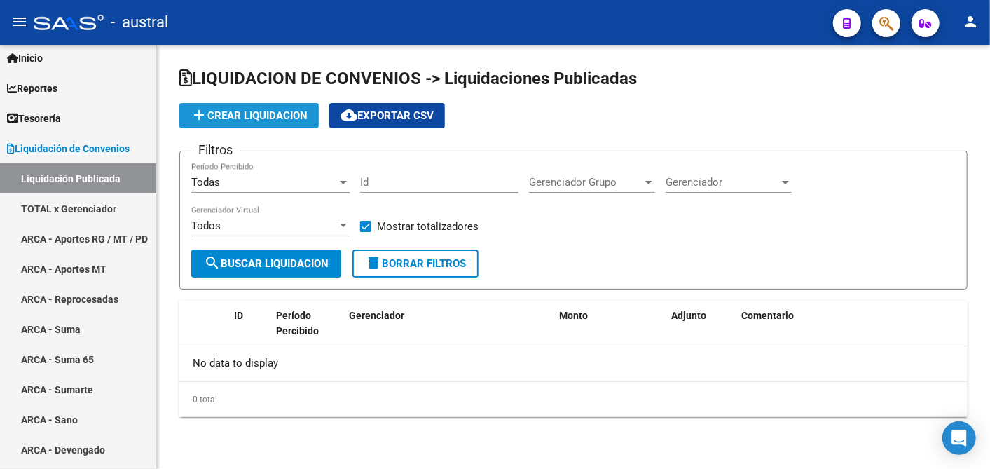
click at [236, 116] on span "add Crear Liquidacion" at bounding box center [249, 115] width 117 height 13
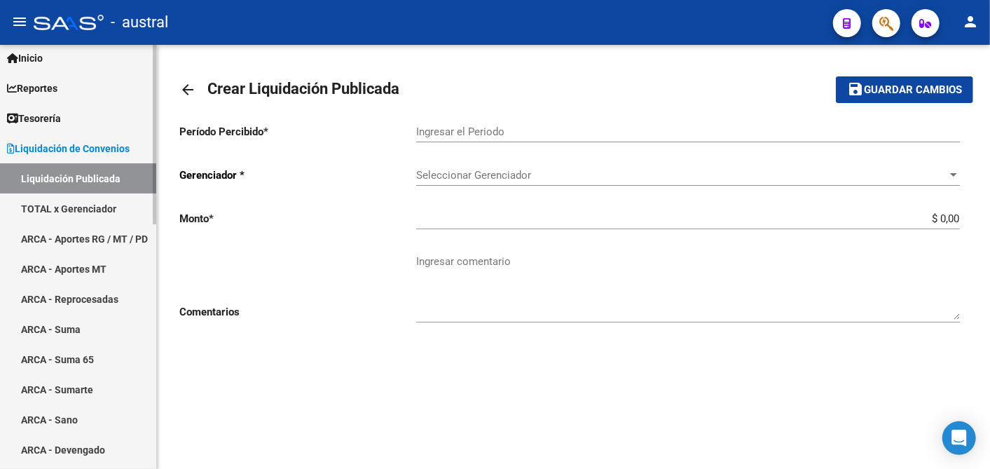
click at [93, 203] on link "TOTAL x Gerenciador" at bounding box center [78, 208] width 156 height 30
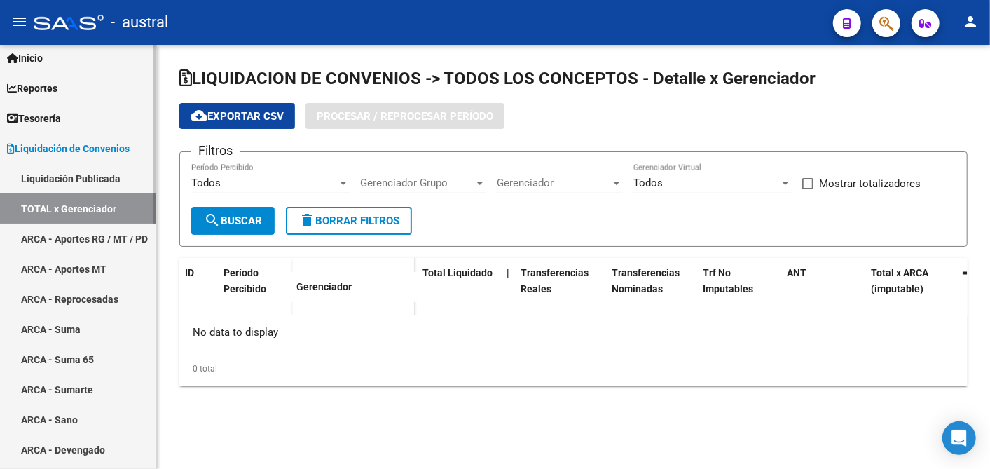
checkbox input "true"
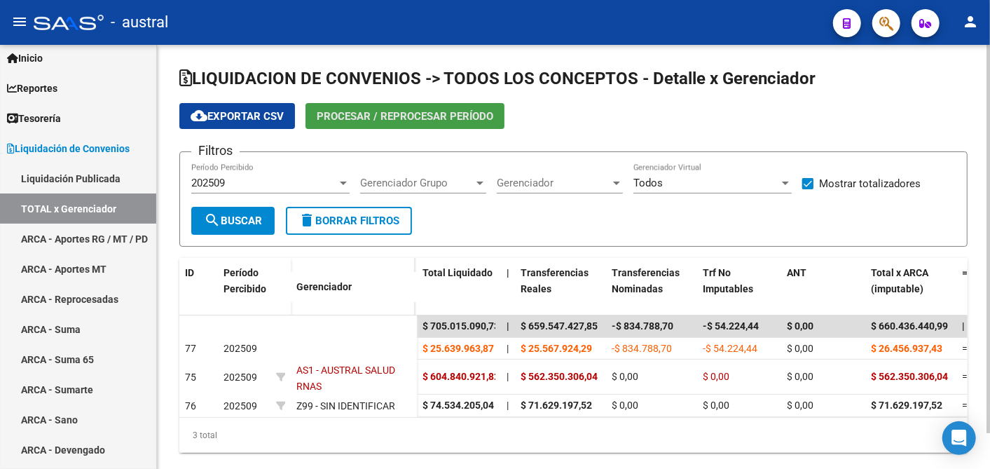
click at [436, 111] on span "Procesar / Reprocesar período" at bounding box center [405, 116] width 176 height 13
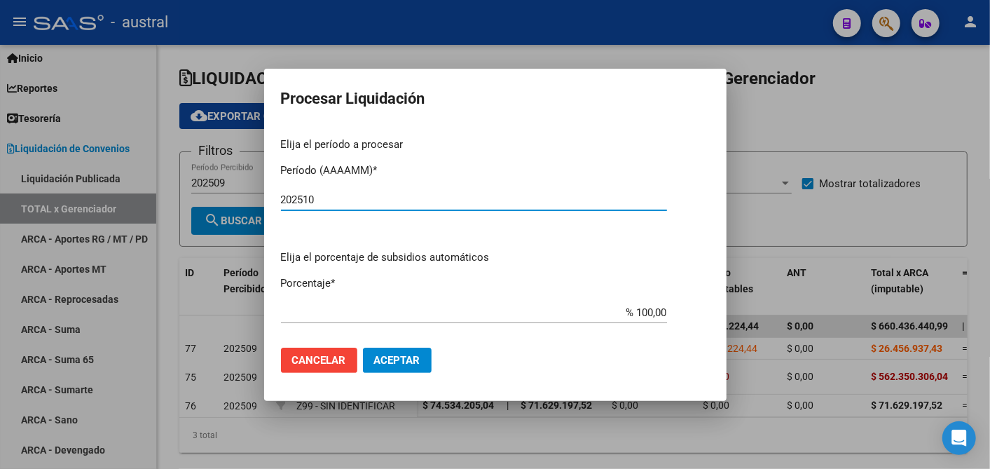
type input "202510"
click at [326, 356] on span "Cancelar" at bounding box center [319, 360] width 54 height 13
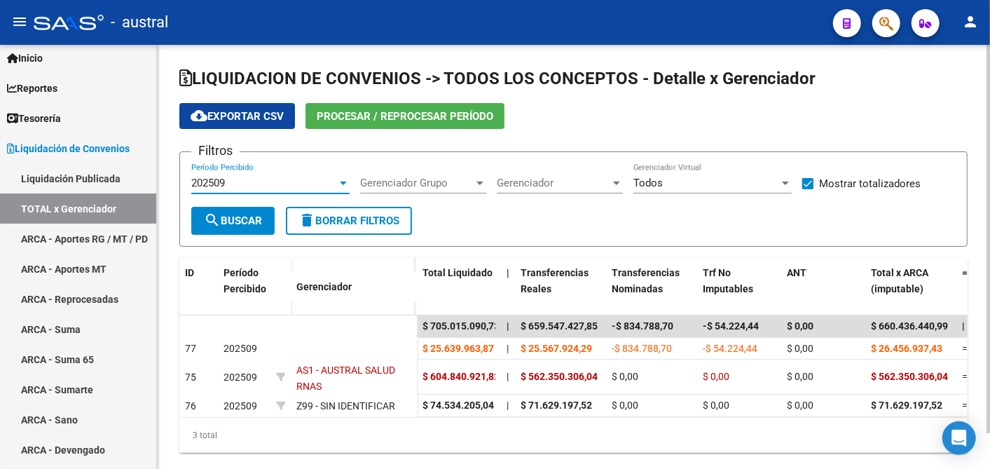
click at [339, 181] on div at bounding box center [343, 182] width 13 height 11
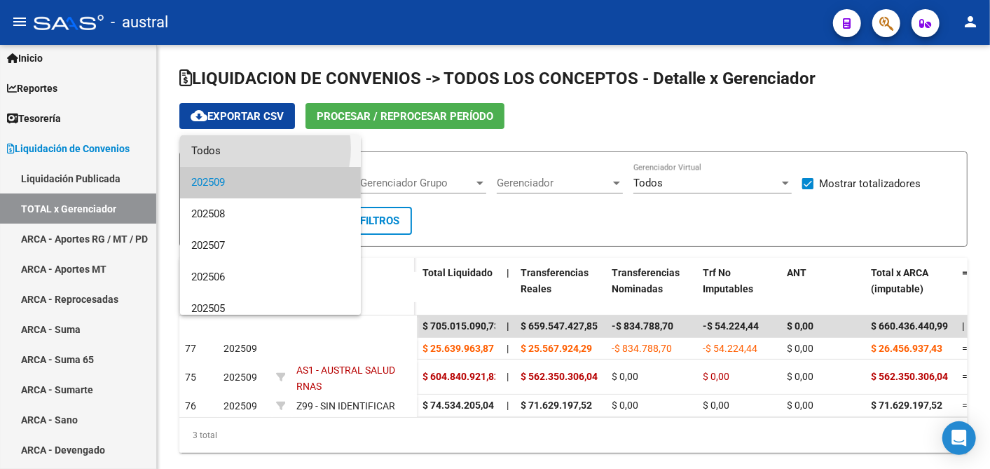
click at [260, 148] on span "Todos" at bounding box center [270, 151] width 158 height 32
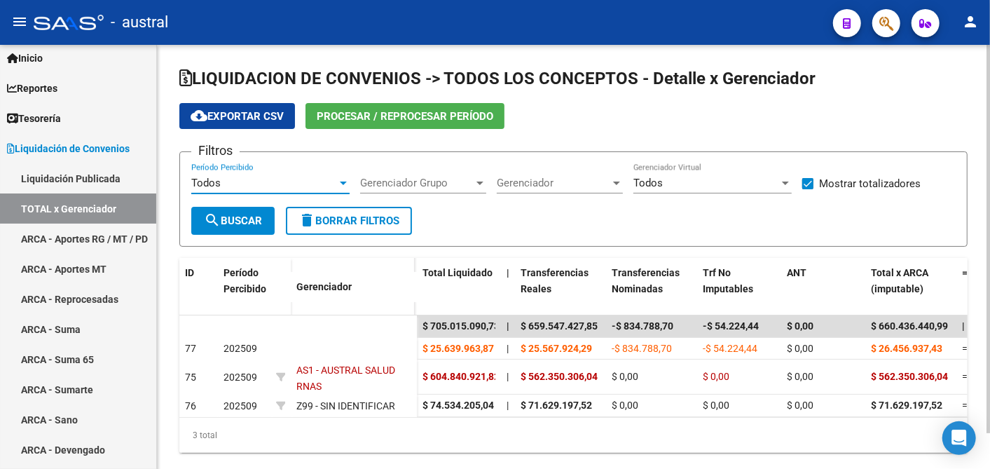
click at [252, 216] on span "search Buscar" at bounding box center [233, 220] width 58 height 13
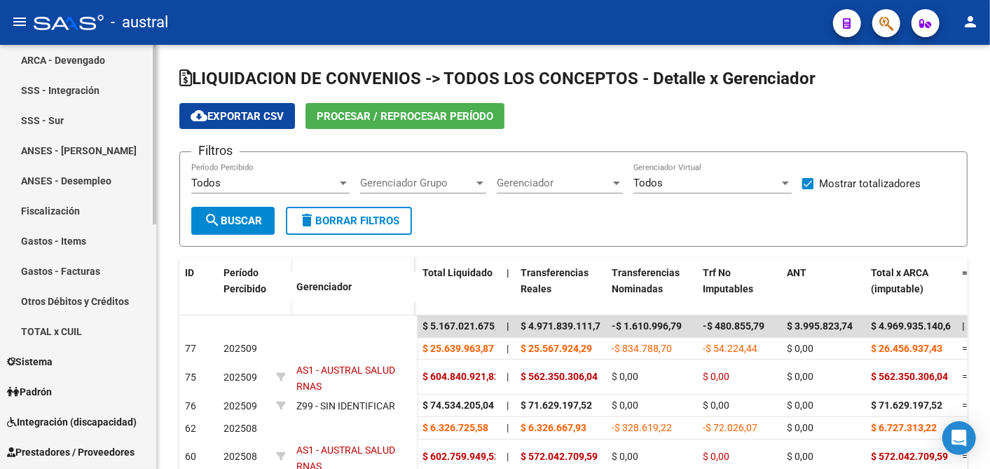
scroll to position [575, 0]
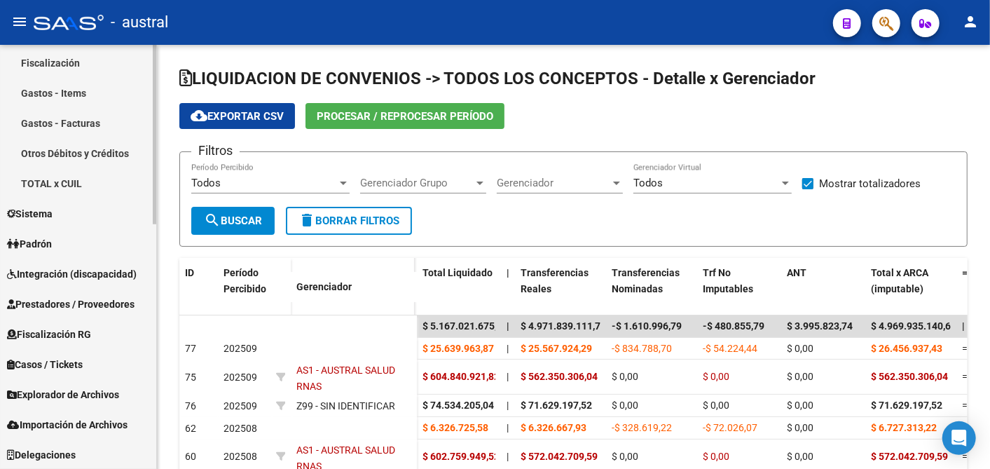
click at [99, 392] on span "Explorador de Archivos" at bounding box center [63, 394] width 112 height 15
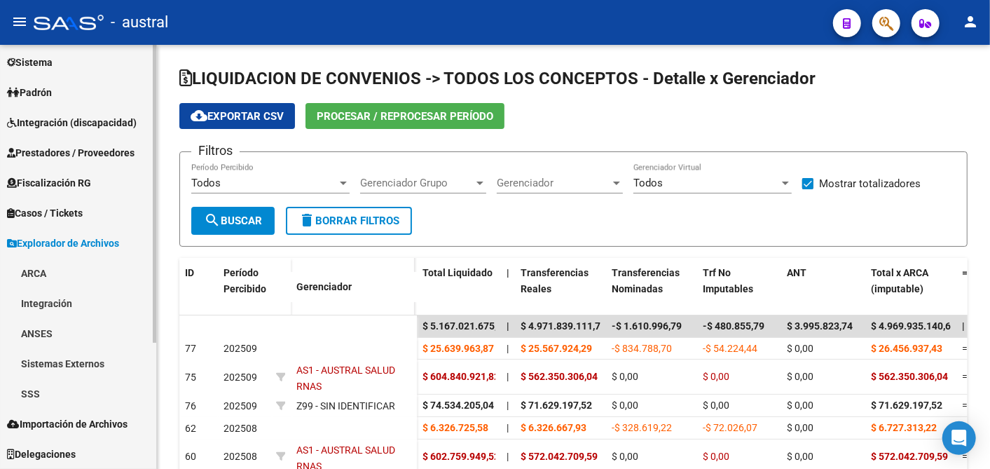
scroll to position [154, 0]
click at [67, 427] on span "Importación de Archivos" at bounding box center [67, 423] width 120 height 15
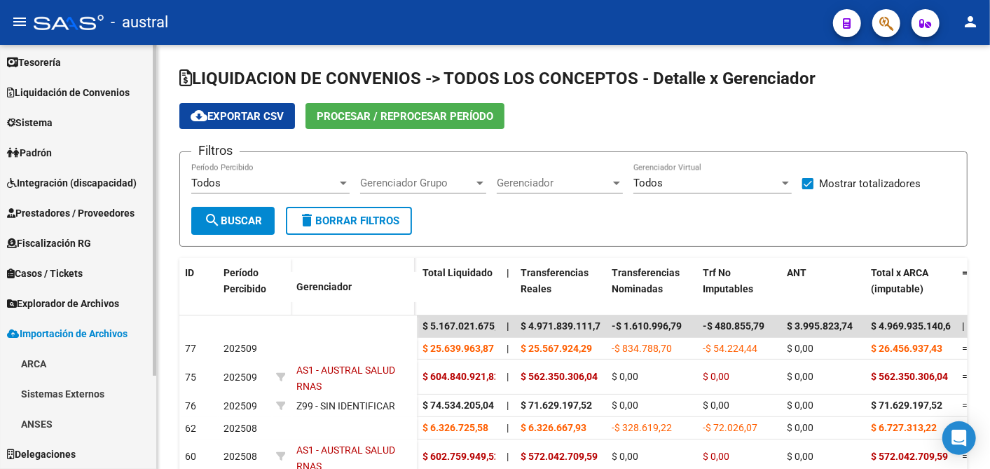
scroll to position [94, 0]
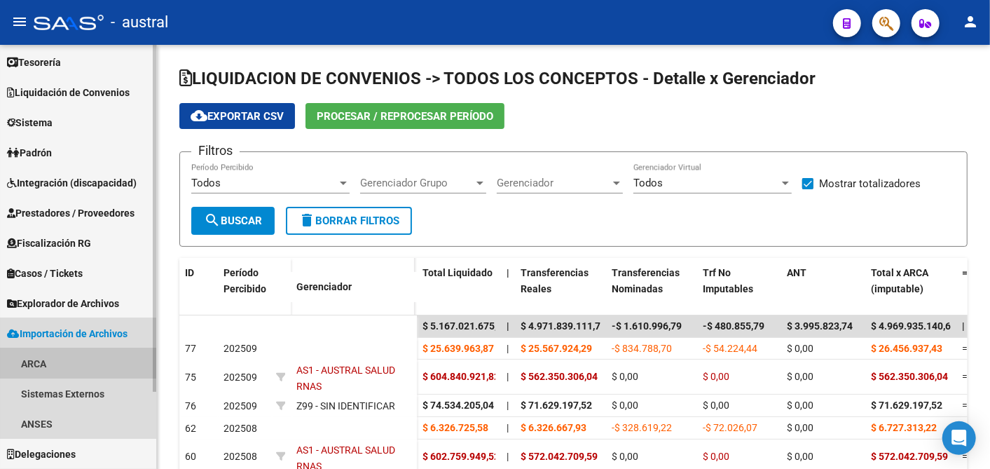
click at [25, 361] on link "ARCA" at bounding box center [78, 363] width 156 height 30
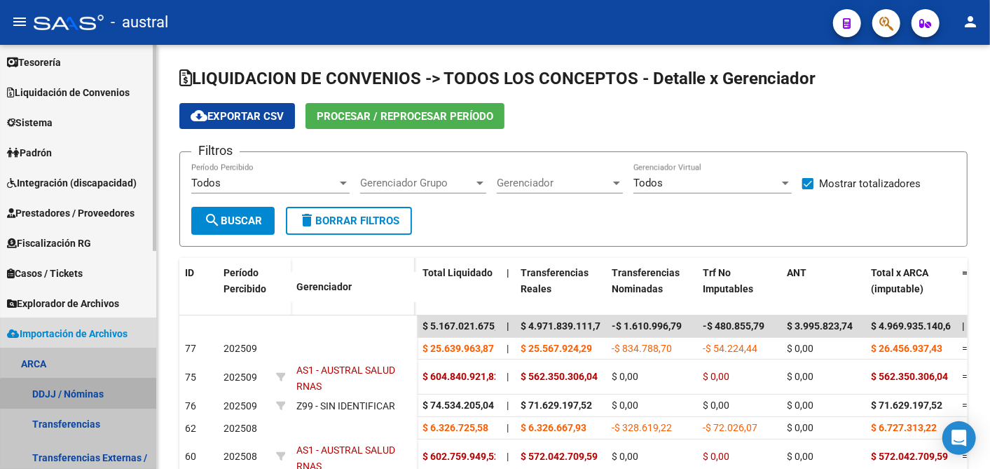
click at [85, 398] on link "DDJJ / Nóminas" at bounding box center [78, 393] width 156 height 30
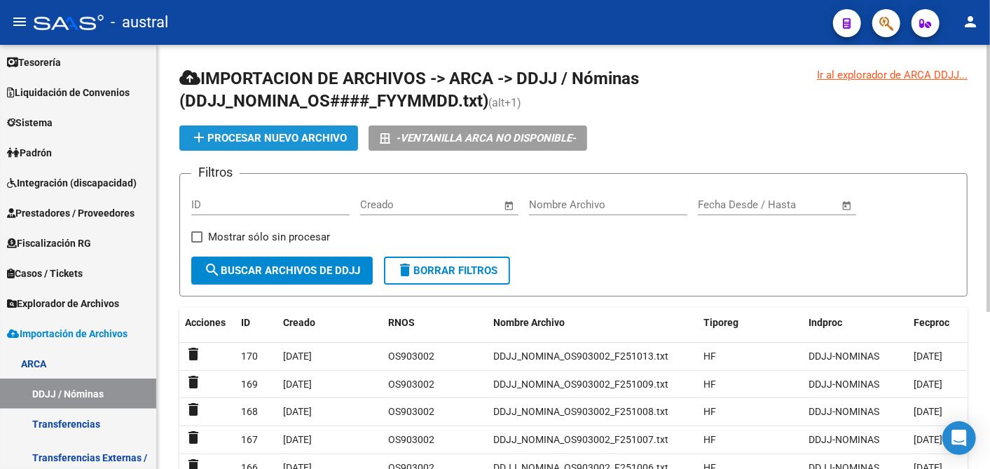
click at [256, 132] on span "add Procesar nuevo archivo" at bounding box center [269, 138] width 156 height 13
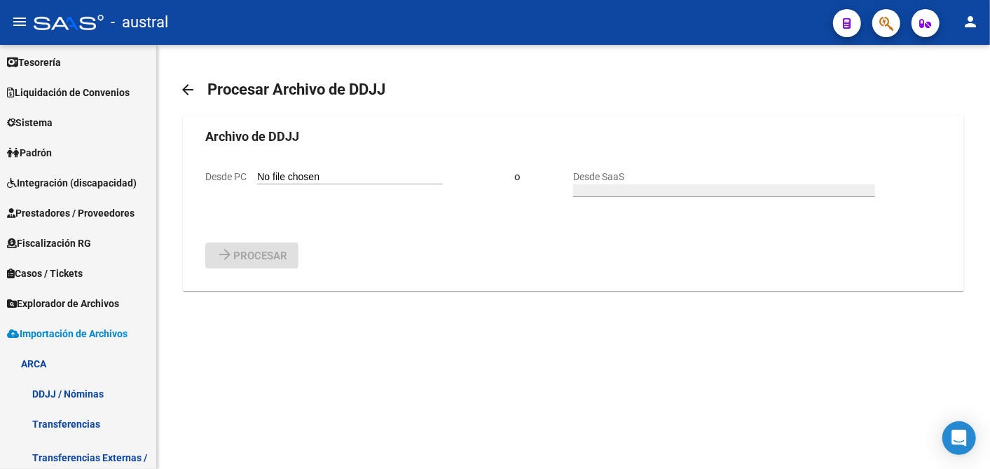
click at [374, 171] on input "Desde PC" at bounding box center [350, 177] width 186 height 13
type input "C:\fakepath\DDJJ_NOMINA_OS903002_F251014.txt"
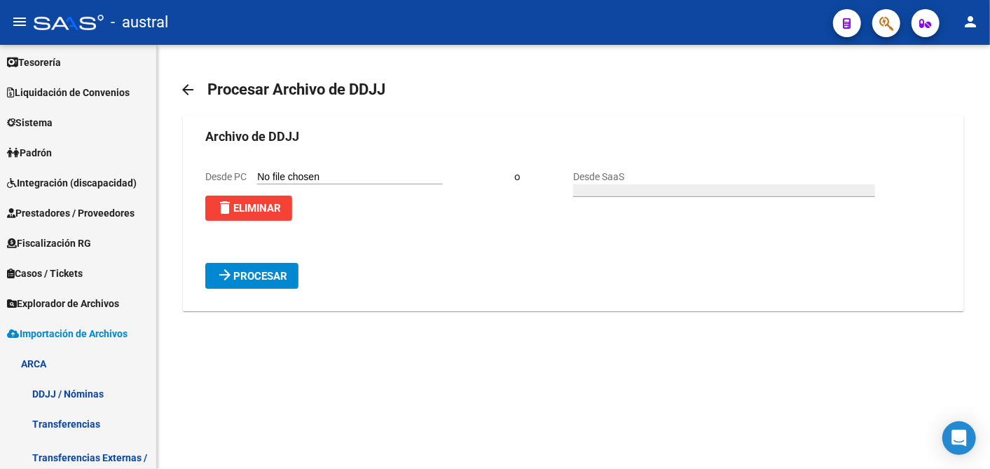
click at [262, 275] on span "Procesar" at bounding box center [260, 276] width 54 height 13
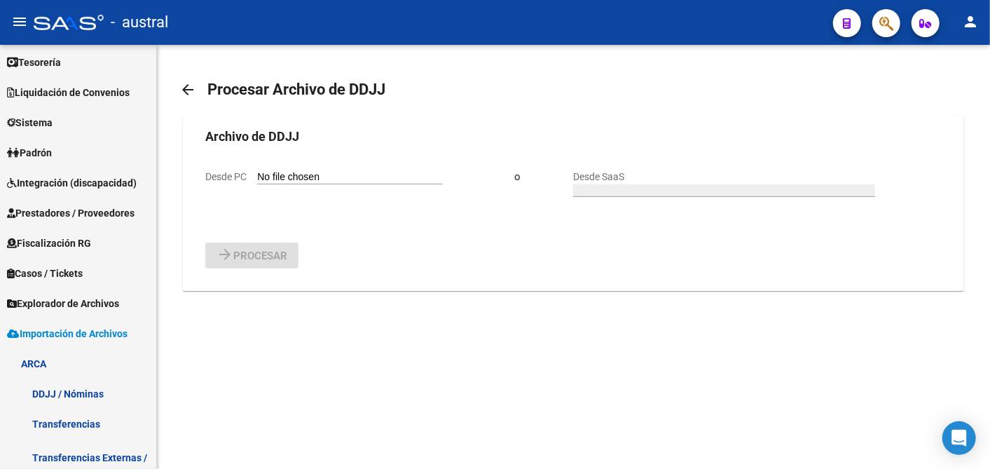
click at [340, 174] on input "Desde PC" at bounding box center [350, 177] width 186 height 13
type input "C:\fakepath\DDJJ_NOMINA_OS903002_F251015.txt"
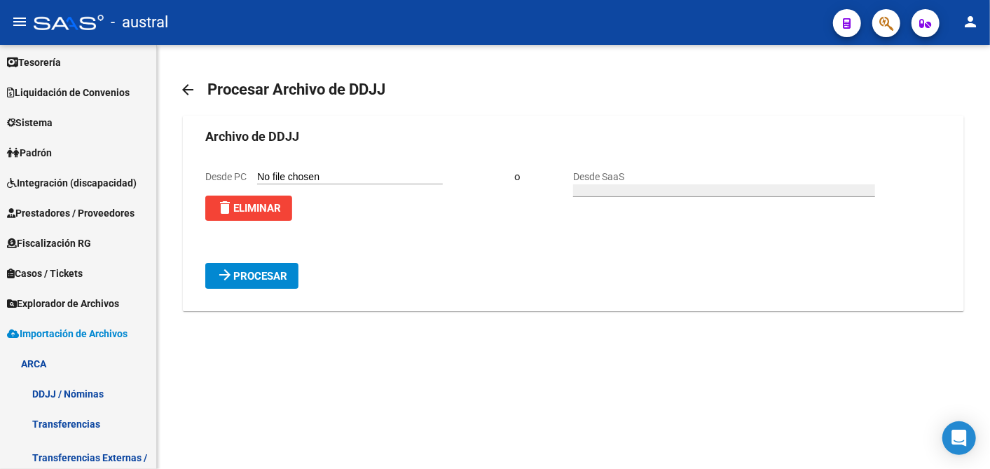
click at [251, 273] on span "Procesar" at bounding box center [260, 276] width 54 height 13
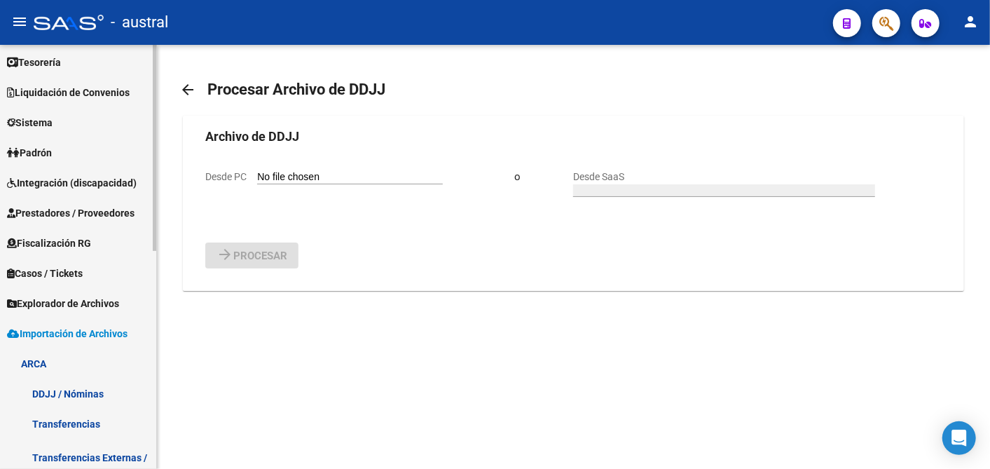
click at [85, 420] on link "Transferencias" at bounding box center [78, 423] width 156 height 30
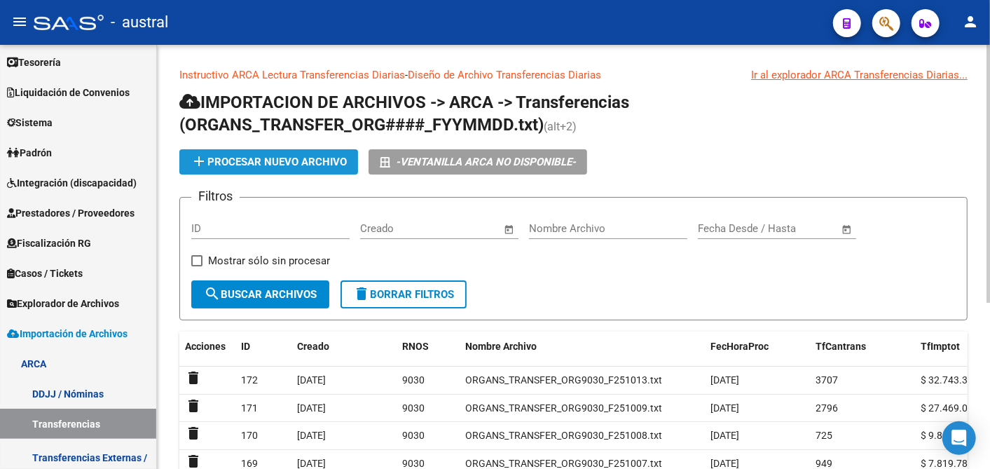
click at [282, 156] on span "add Procesar nuevo archivo" at bounding box center [269, 161] width 156 height 13
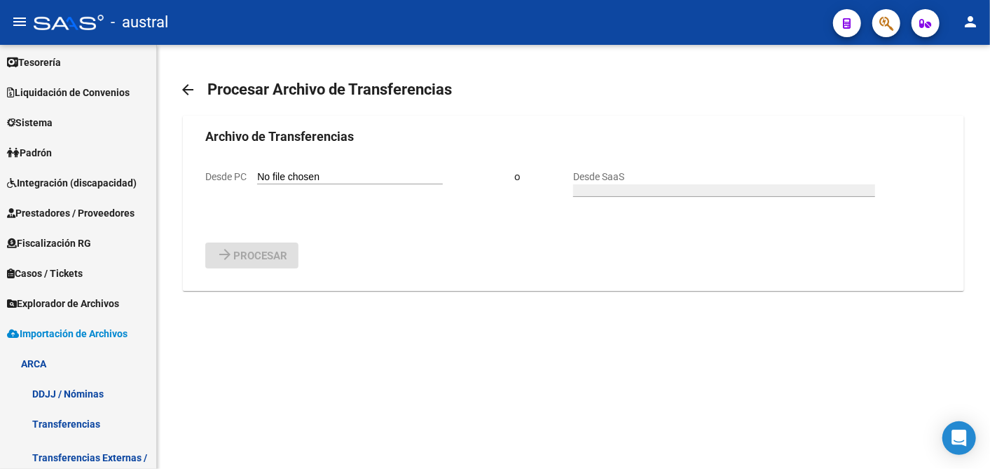
click at [288, 172] on input "Desde PC" at bounding box center [350, 177] width 186 height 13
type input "C:\fakepath\ORGANS_TRANSFER_ORG9030_F251014.txt"
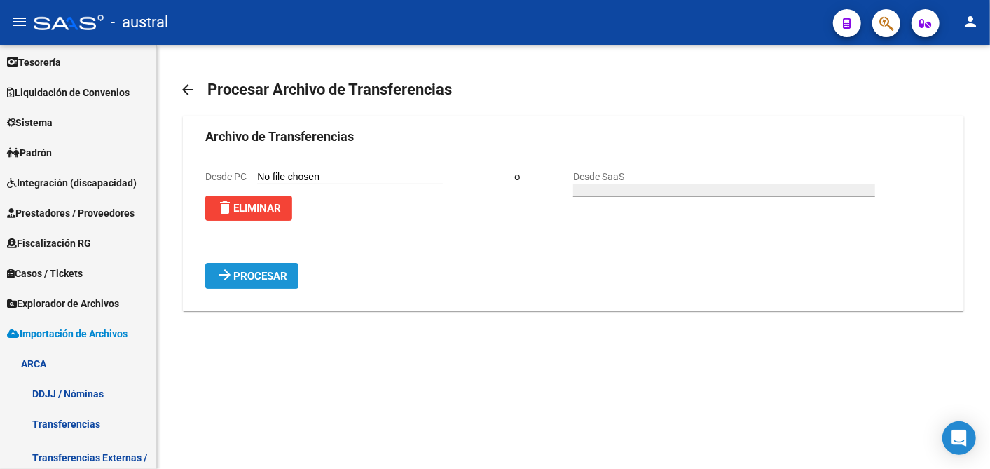
click at [262, 267] on button "arrow_forward Procesar" at bounding box center [251, 276] width 93 height 26
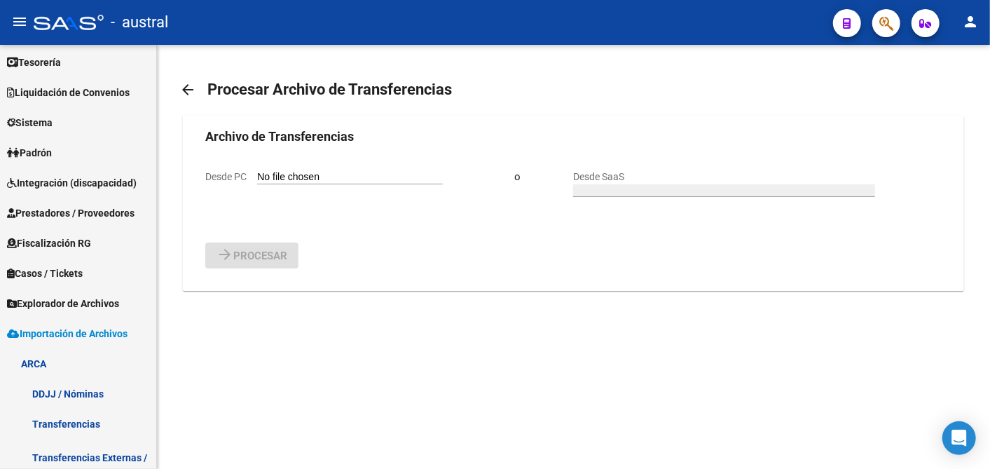
click at [305, 171] on input "Desde PC" at bounding box center [350, 177] width 186 height 13
type input "C:\fakepath\ORGANS_TRANSFER_ORG9030_F251013.txt"
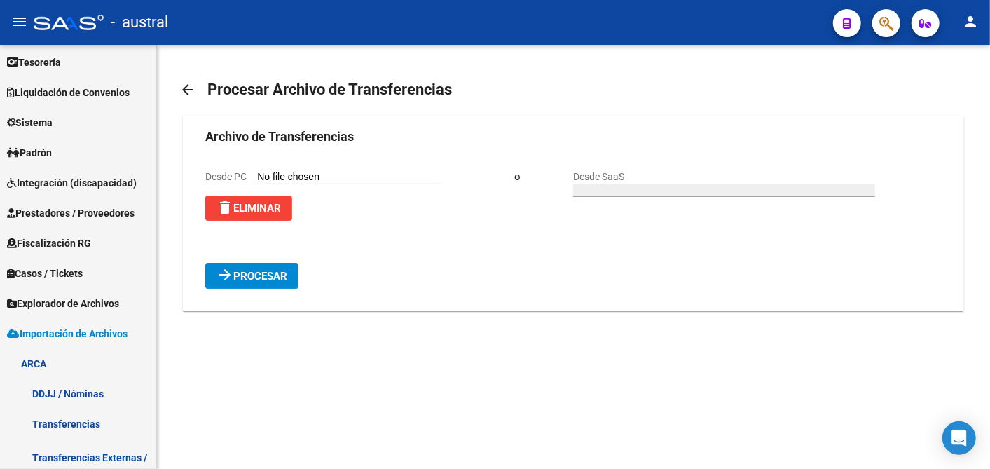
click at [277, 270] on span "Procesar" at bounding box center [260, 276] width 54 height 13
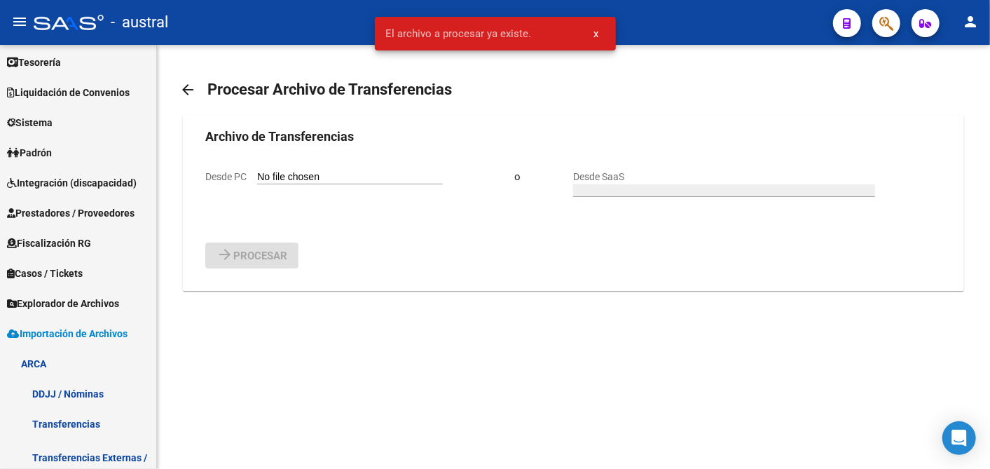
click at [599, 34] on button "x" at bounding box center [596, 33] width 27 height 25
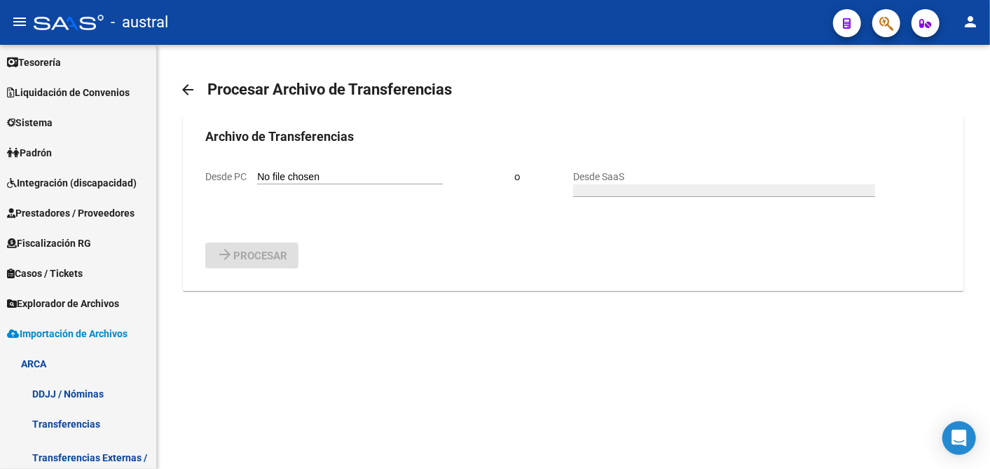
click at [184, 87] on mat-icon "arrow_back" at bounding box center [187, 89] width 17 height 17
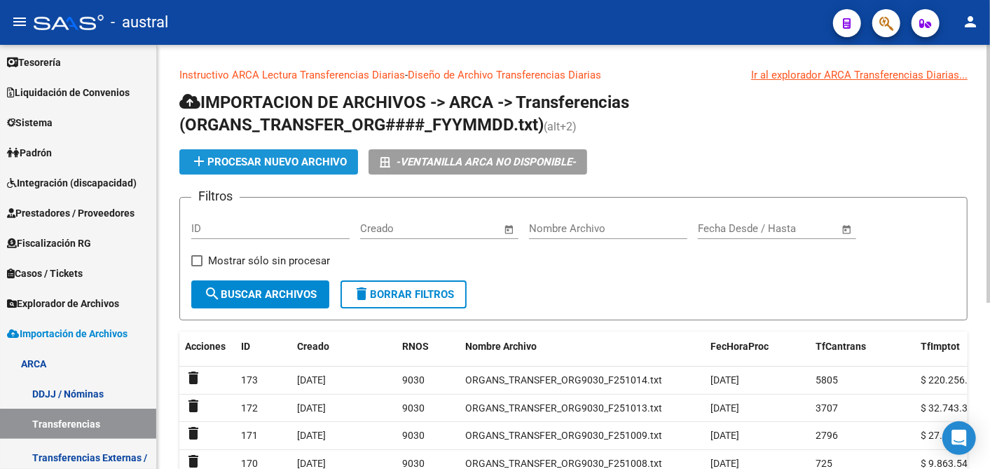
click at [302, 163] on span "add Procesar nuevo archivo" at bounding box center [269, 161] width 156 height 13
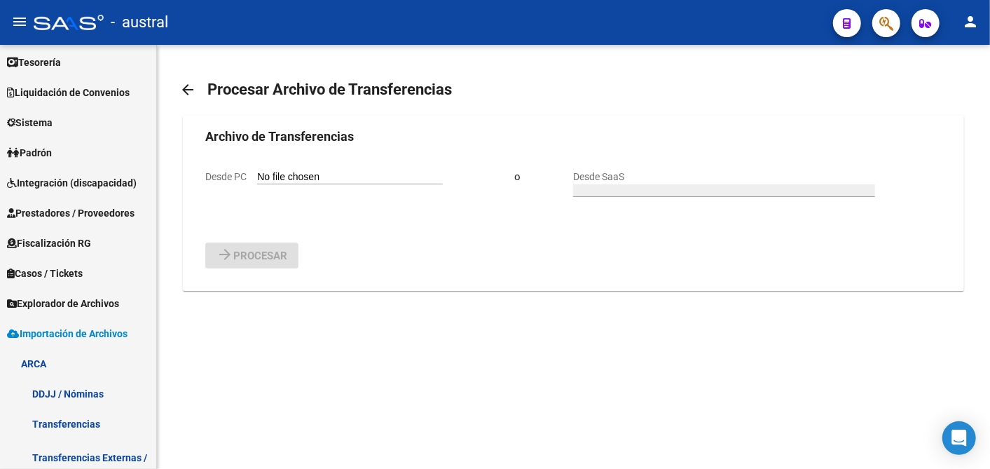
click at [318, 164] on form "Archivo de Transferencias Desde PC o Desde SaaS arrow_forward Procesar" at bounding box center [572, 197] width 735 height 141
click at [330, 171] on input "Desde PC" at bounding box center [350, 177] width 186 height 13
type input "C:\fakepath\ORGANS_TRANSFER_ORG9030_F251015.txt"
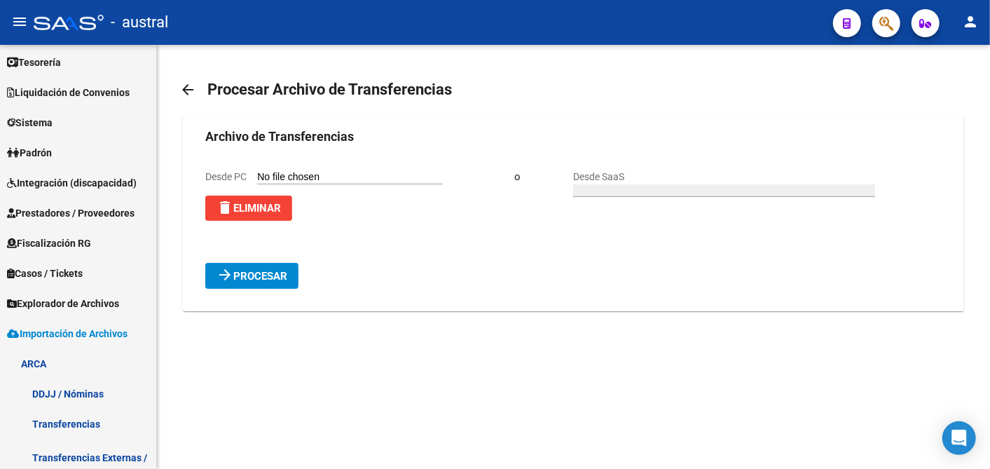
click at [263, 272] on span "Procesar" at bounding box center [260, 276] width 54 height 13
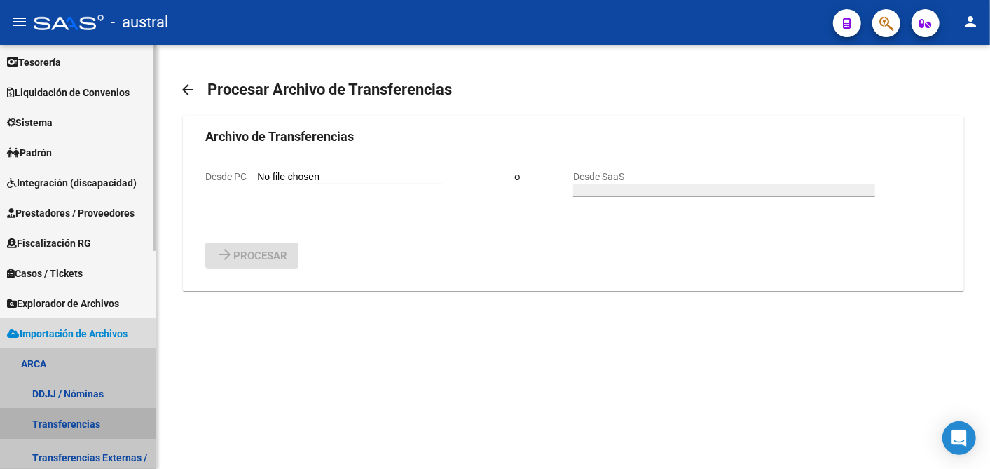
click at [76, 415] on link "Transferencias" at bounding box center [78, 423] width 156 height 30
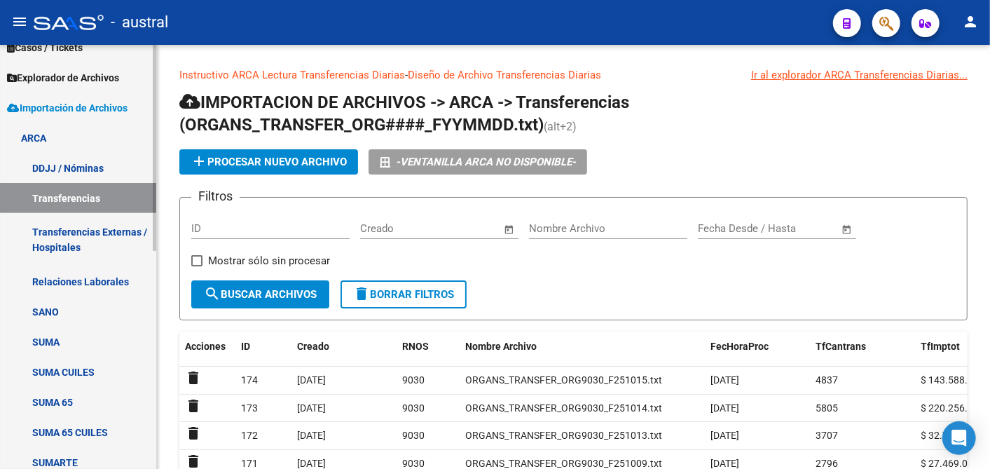
scroll to position [327, 0]
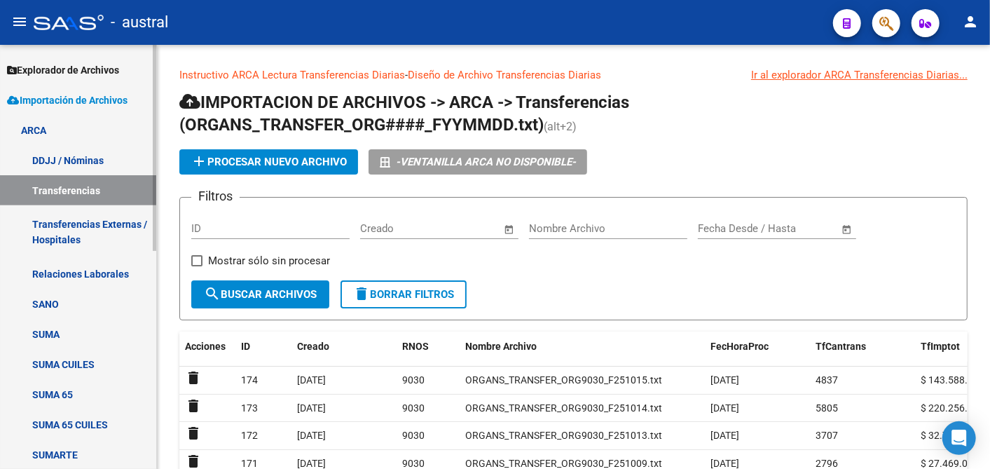
click at [110, 268] on link "Relaciones Laborales" at bounding box center [78, 273] width 156 height 30
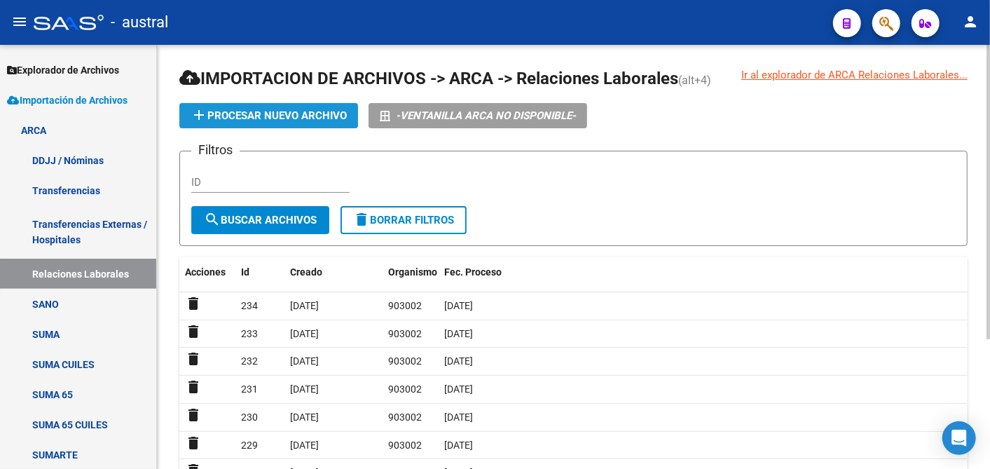
click at [283, 111] on span "add Procesar nuevo archivo" at bounding box center [269, 115] width 156 height 13
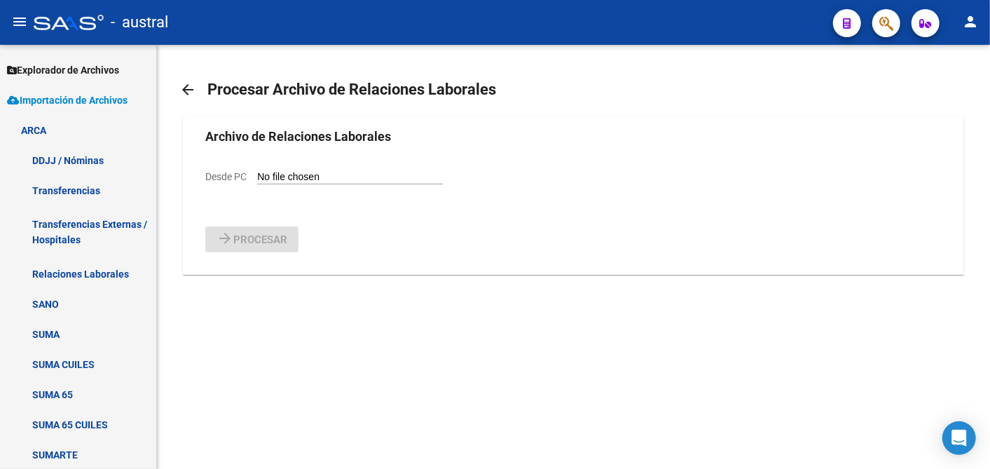
click at [342, 172] on input "Desde PC" at bounding box center [350, 177] width 186 height 13
type input "C:\fakepath\Relaciones_Laborales_[DATE].txt"
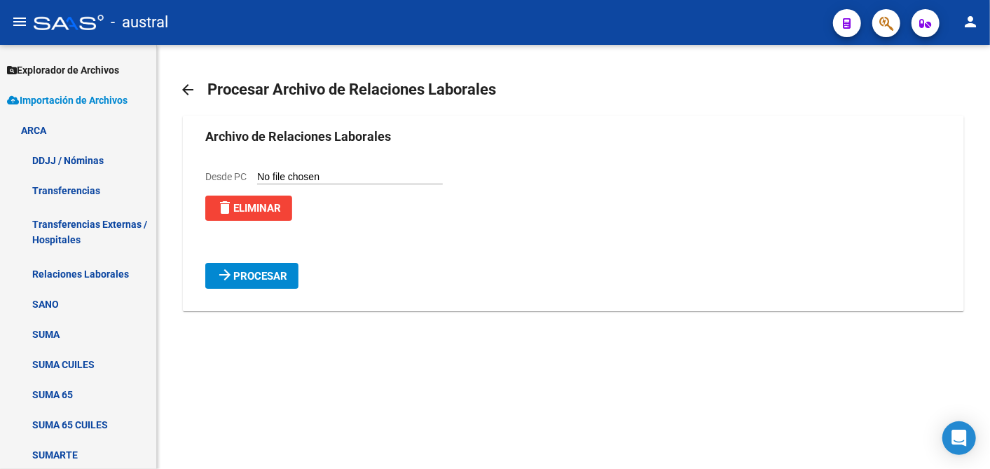
click at [256, 275] on span "Procesar" at bounding box center [260, 276] width 54 height 13
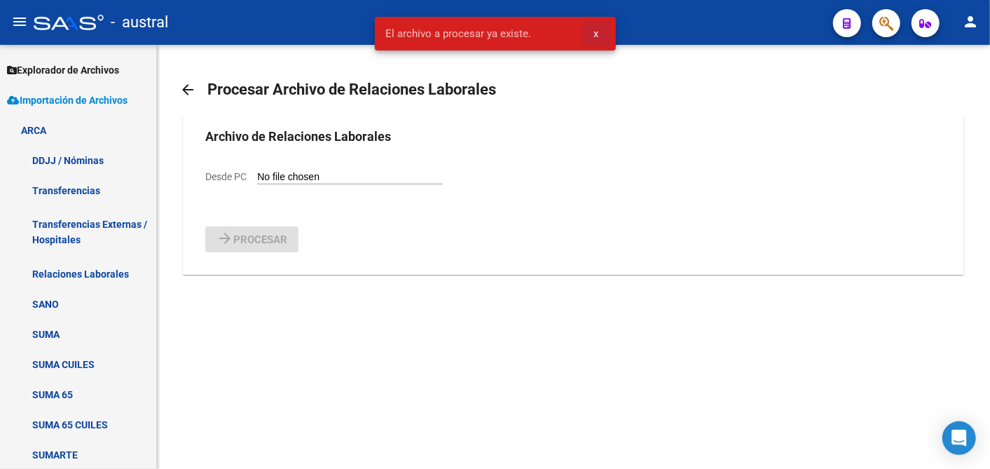
click at [594, 34] on span "x" at bounding box center [596, 33] width 5 height 13
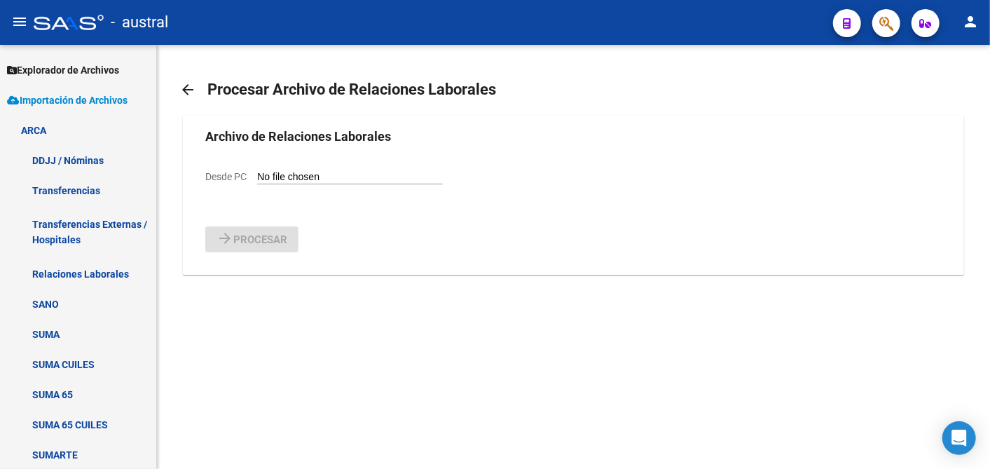
click at [185, 88] on mat-icon "arrow_back" at bounding box center [187, 89] width 17 height 17
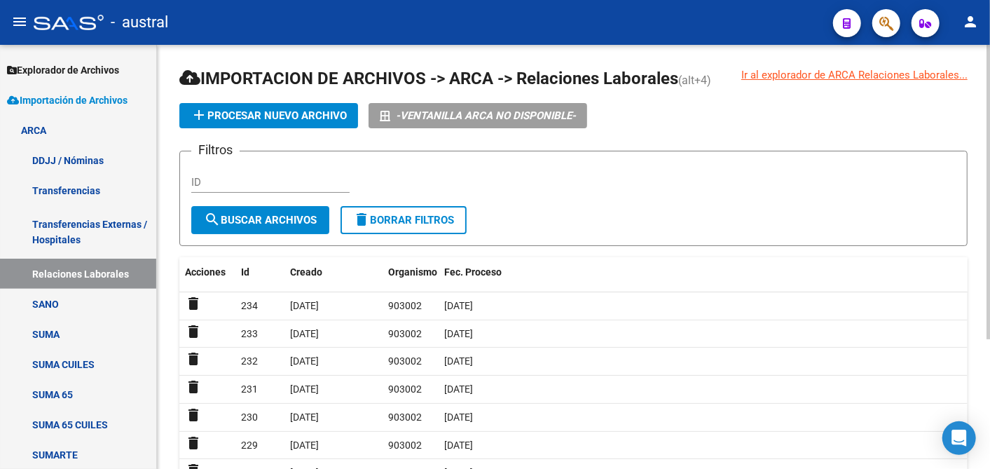
click at [272, 111] on span "add Procesar nuevo archivo" at bounding box center [269, 115] width 156 height 13
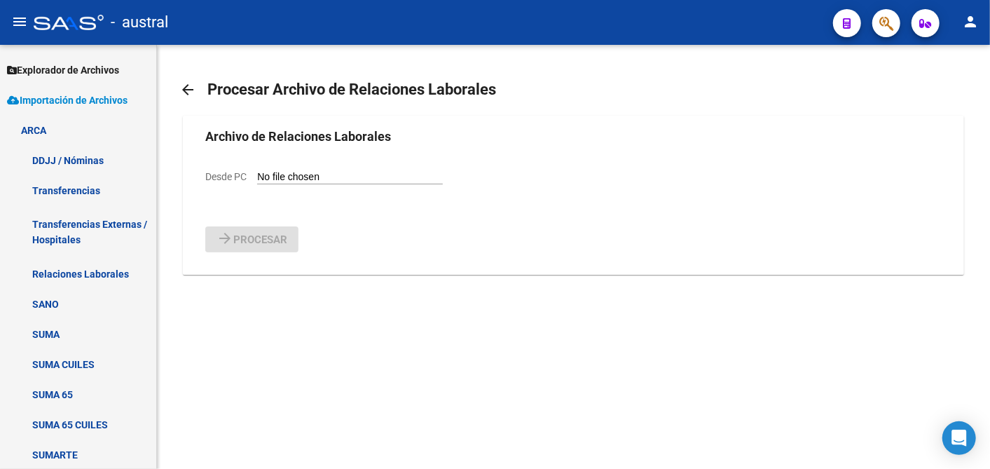
click at [322, 176] on input "Desde PC" at bounding box center [350, 177] width 186 height 13
type input "C:\fakepath\Relaciones_Laborales_[DATE].txt"
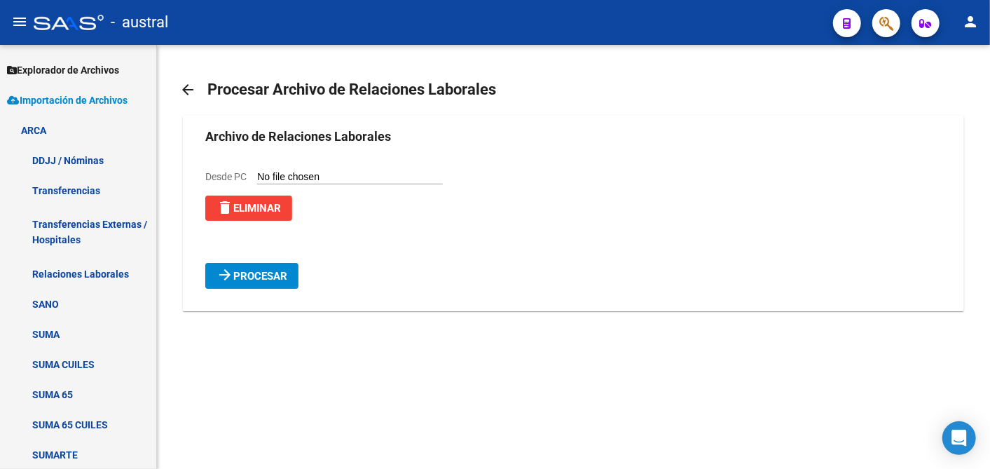
click at [247, 277] on span "Procesar" at bounding box center [260, 276] width 54 height 13
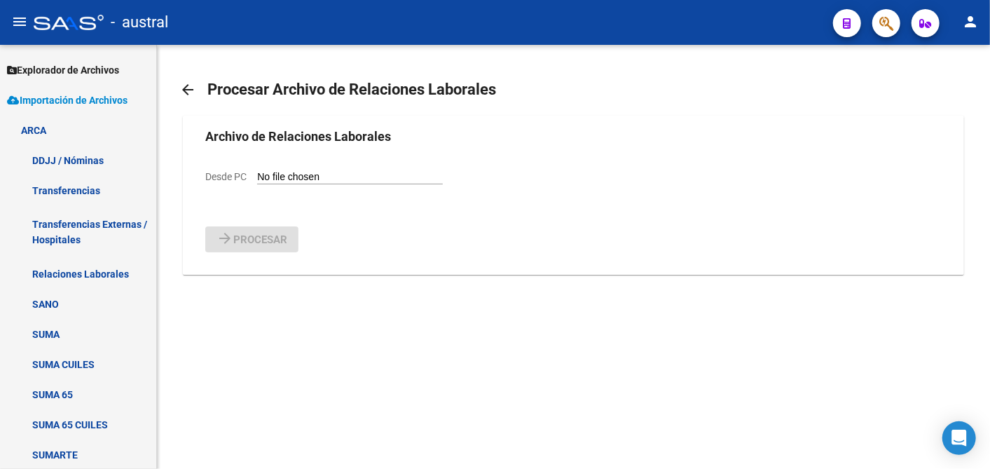
click at [379, 172] on input "Desde PC" at bounding box center [350, 177] width 186 height 13
type input "C:\fakepath\Relaciones_Laborales_[DATE].txt"
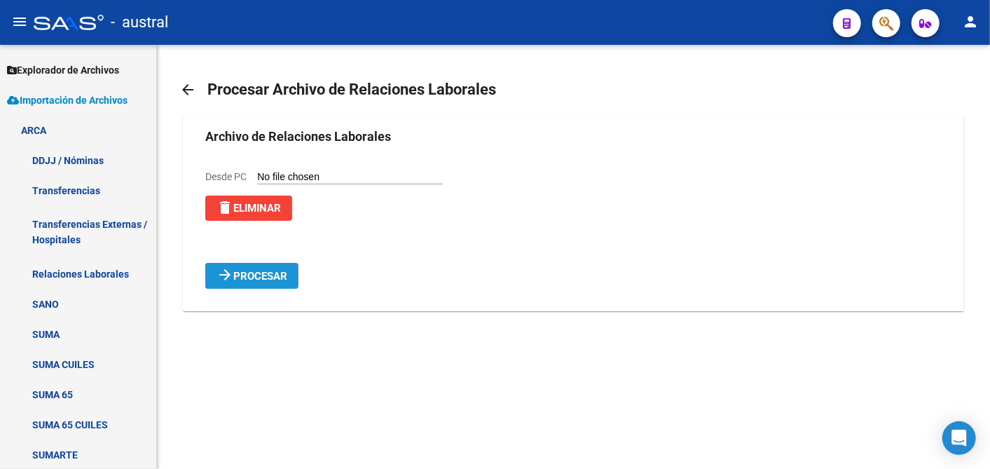
click at [260, 279] on span "Procesar" at bounding box center [260, 276] width 54 height 13
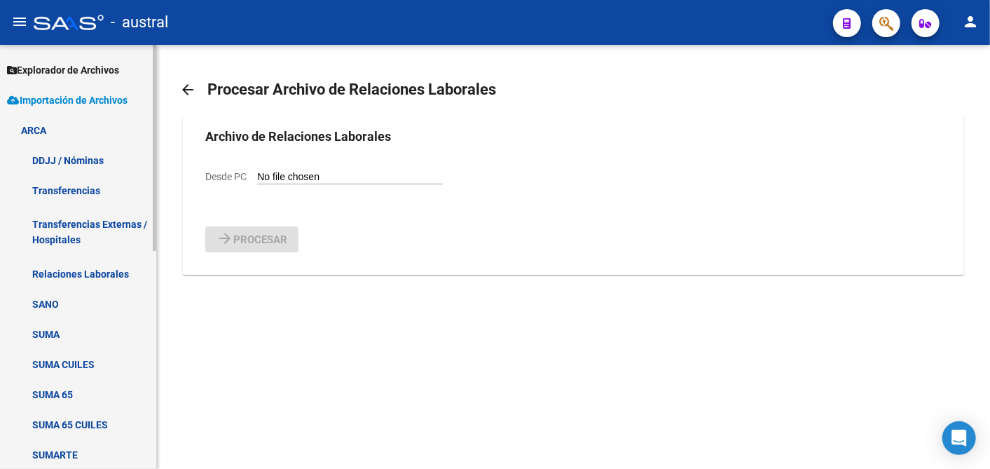
click at [43, 264] on link "Relaciones Laborales" at bounding box center [78, 273] width 156 height 30
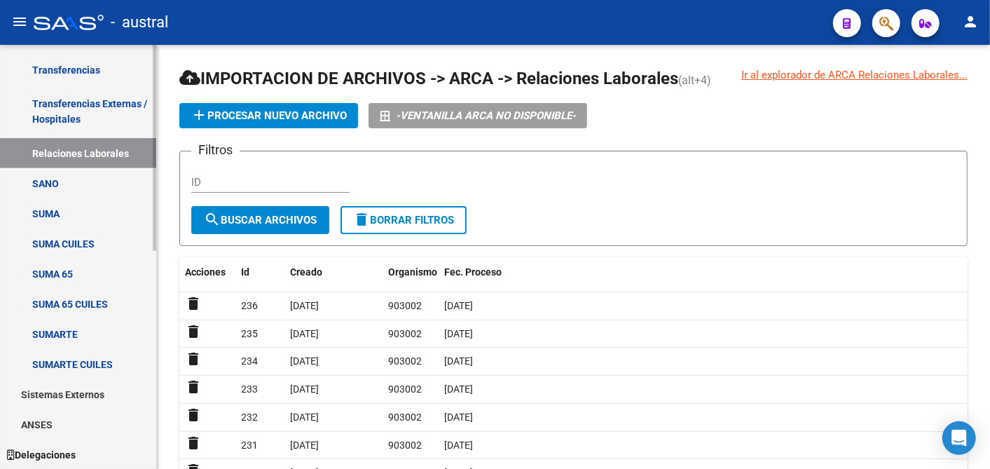
scroll to position [448, 0]
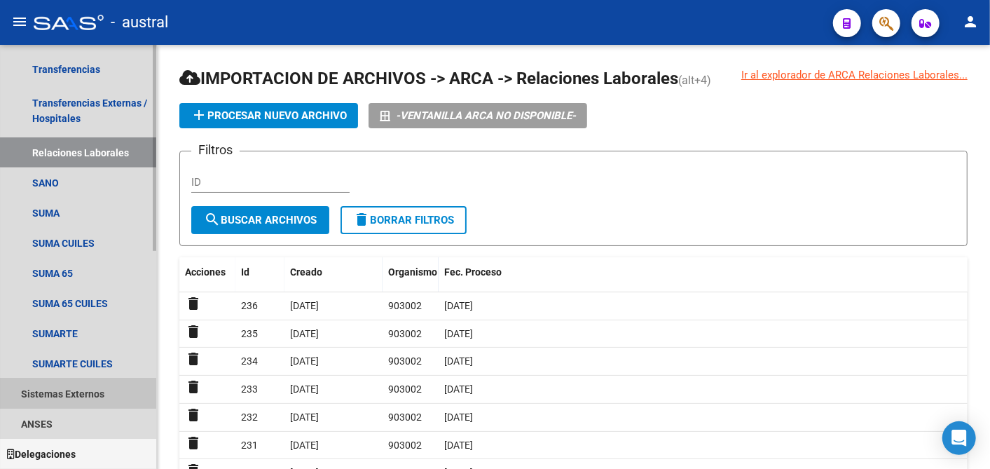
click at [53, 396] on link "Sistemas Externos" at bounding box center [78, 393] width 156 height 30
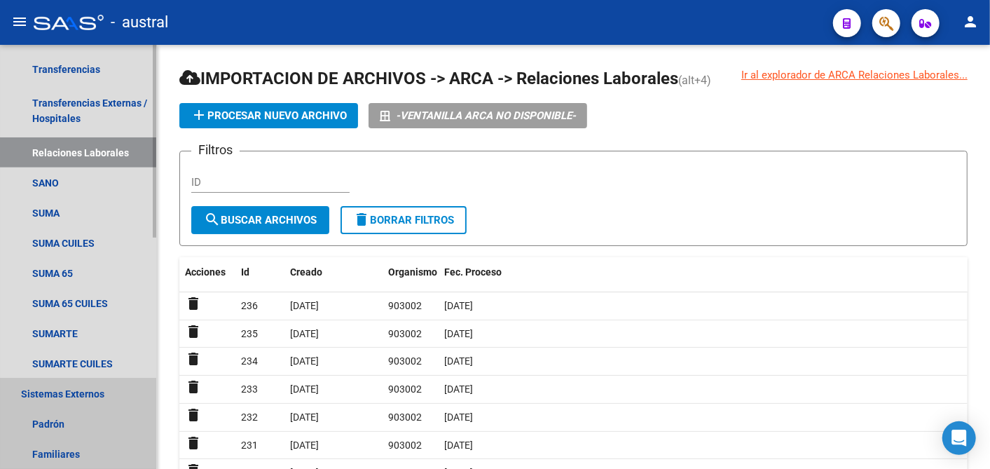
click at [53, 396] on link "Sistemas Externos" at bounding box center [78, 393] width 156 height 30
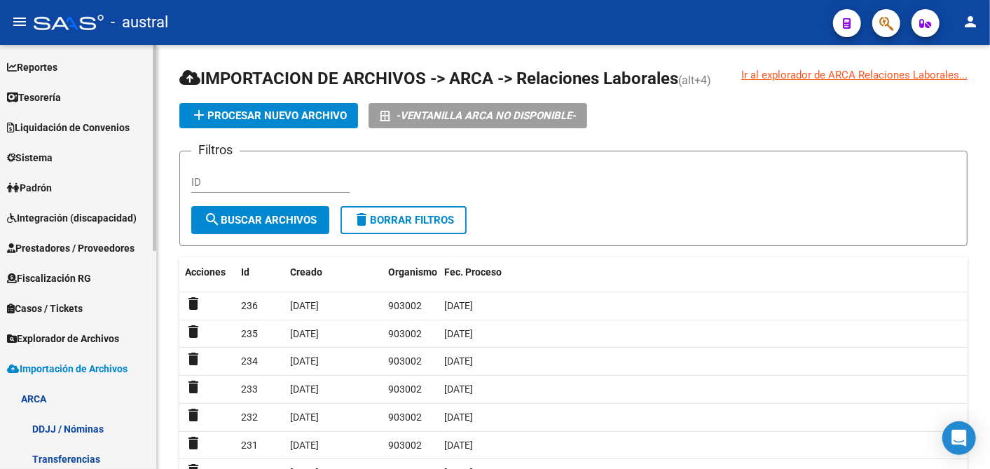
scroll to position [0, 0]
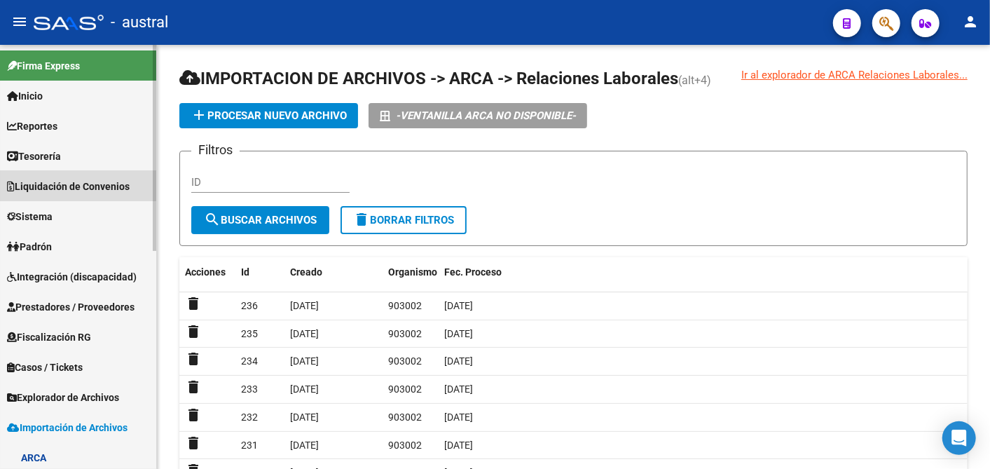
click at [64, 185] on span "Liquidación de Convenios" at bounding box center [68, 186] width 123 height 15
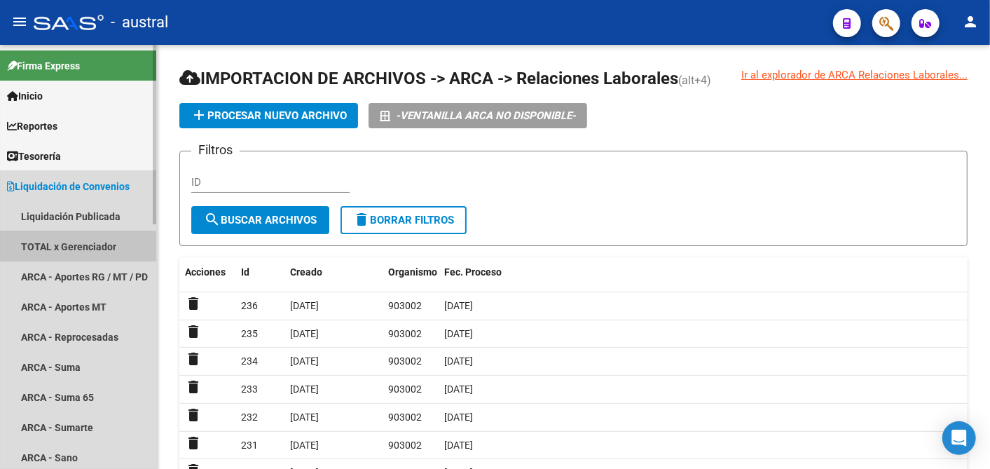
click at [92, 240] on link "TOTAL x Gerenciador" at bounding box center [78, 246] width 156 height 30
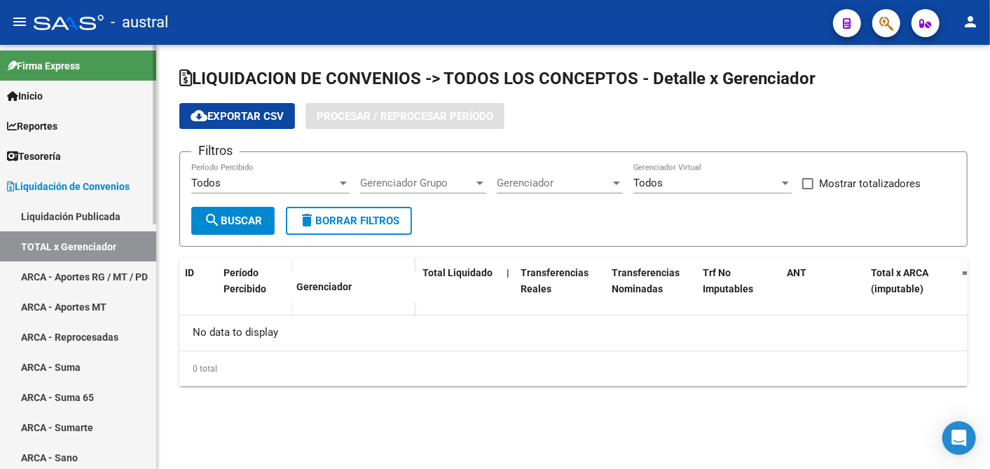
checkbox input "true"
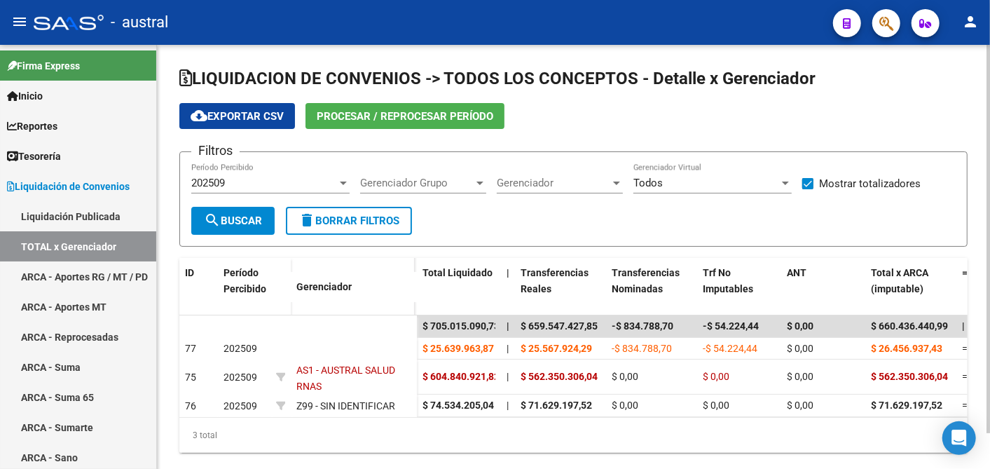
click at [340, 186] on div at bounding box center [343, 182] width 13 height 11
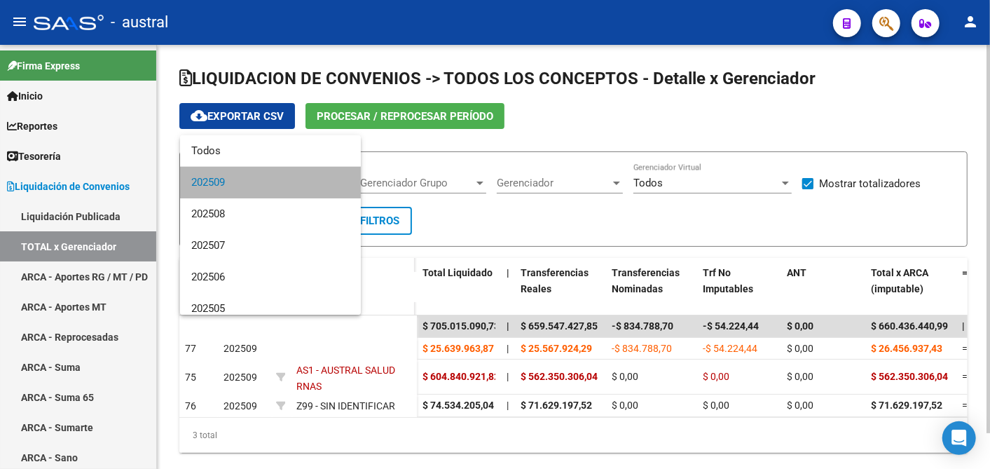
click at [340, 186] on mat-option "202509" at bounding box center [270, 183] width 181 height 32
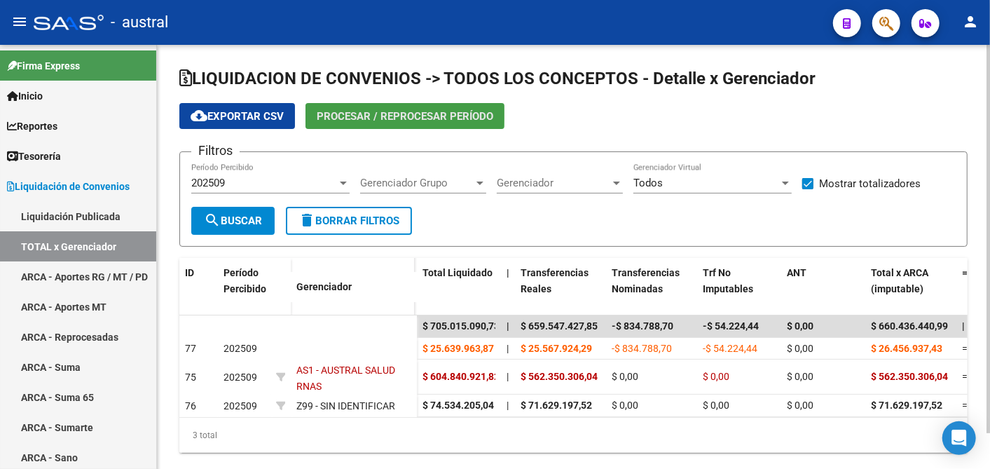
click at [358, 111] on span "Procesar / Reprocesar período" at bounding box center [405, 116] width 176 height 13
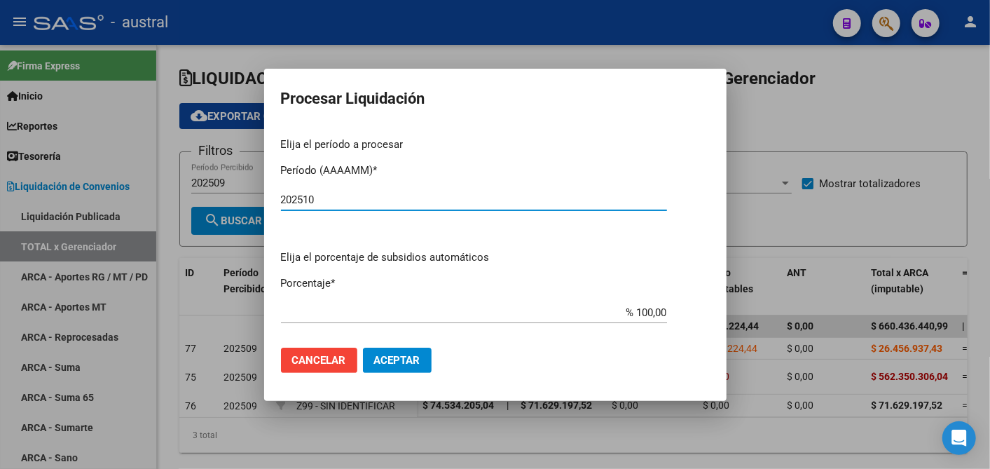
type input "202510"
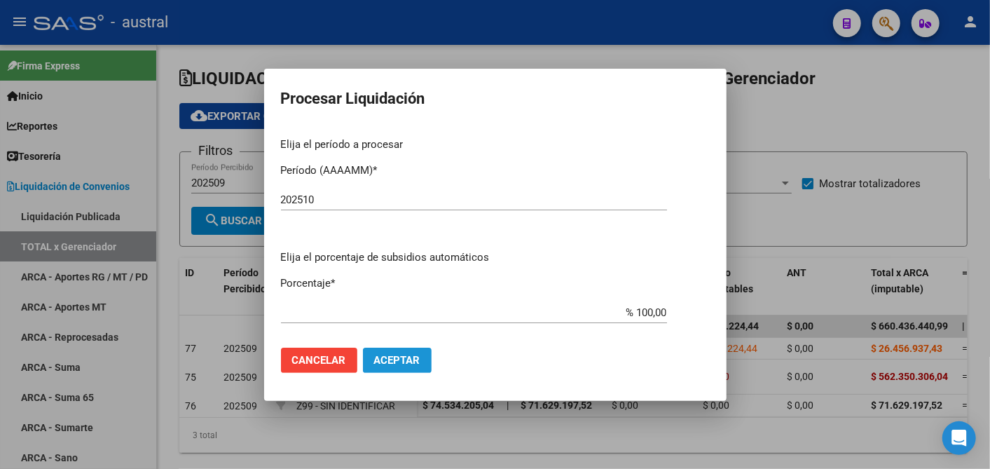
click at [404, 361] on span "Aceptar" at bounding box center [397, 360] width 46 height 13
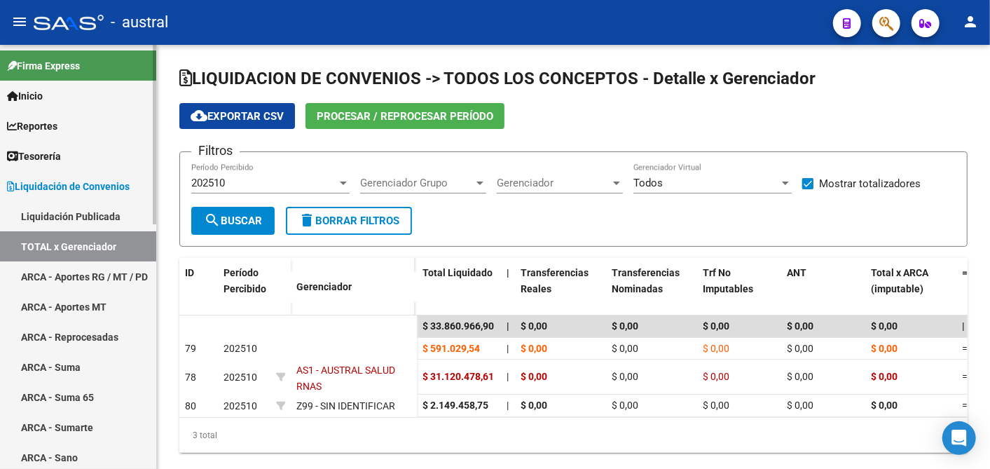
click at [84, 216] on link "Liquidación Publicada" at bounding box center [78, 216] width 156 height 30
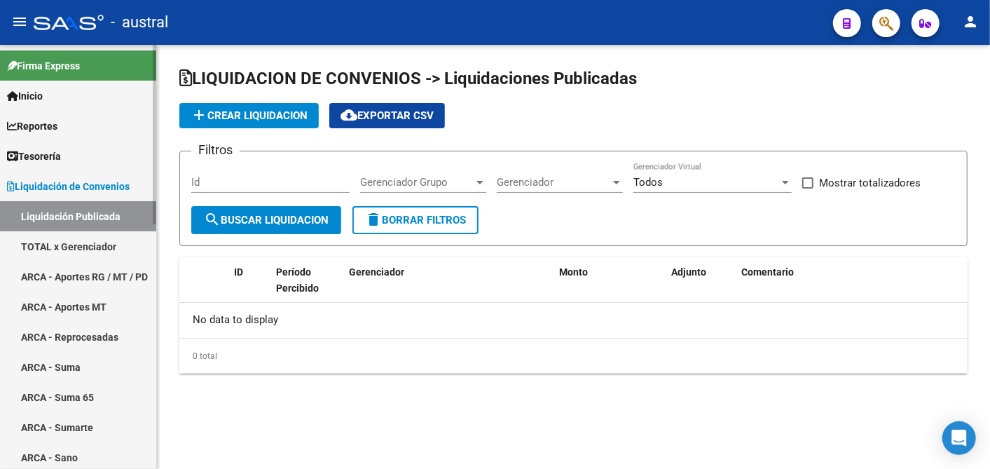
checkbox input "true"
